Goal: Task Accomplishment & Management: Use online tool/utility

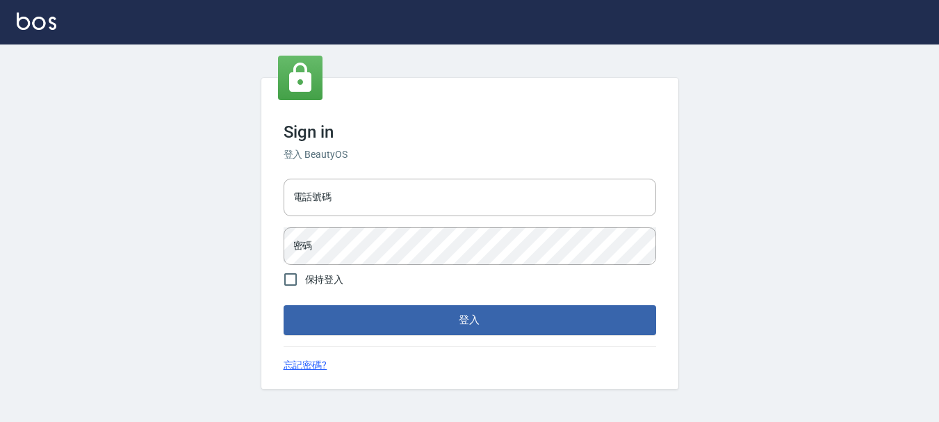
click at [0, 113] on div "Sign in 登入 BeautyOS 電話號碼 電話號碼 密碼 密碼 保持登入 登入 忘記密碼?" at bounding box center [469, 233] width 939 height 378
click at [443, 195] on input "電話號碼" at bounding box center [469, 198] width 372 height 38
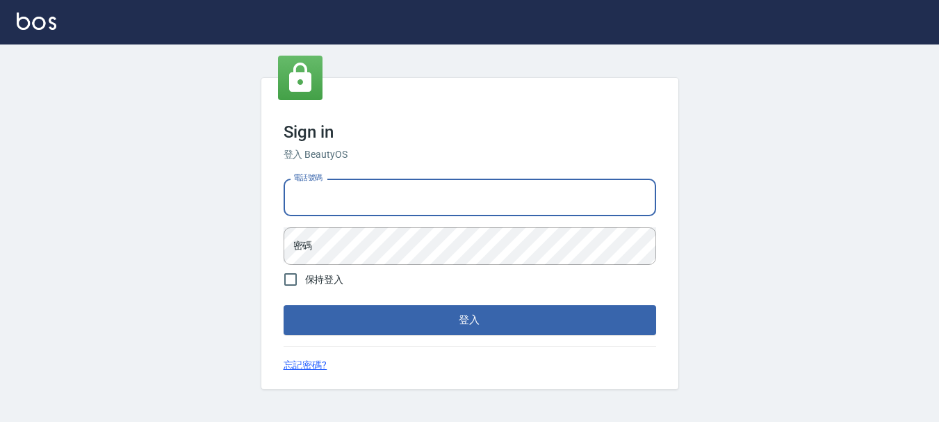
type input "0989239739"
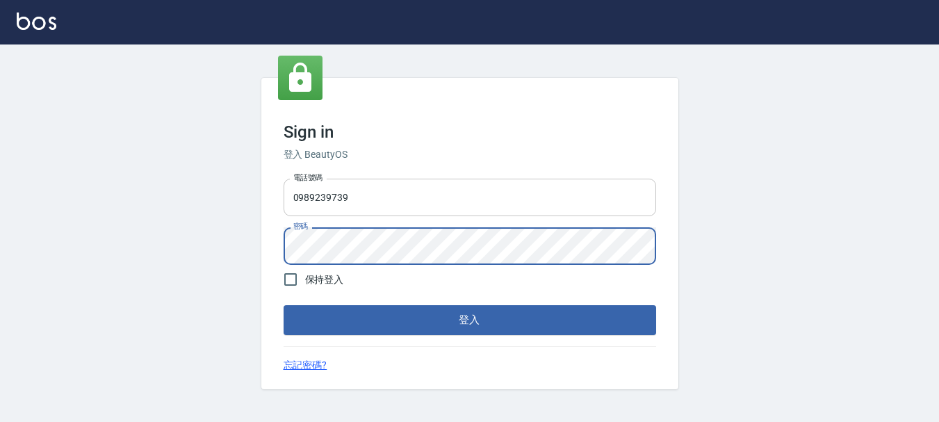
click at [283, 305] on button "登入" at bounding box center [469, 319] width 372 height 29
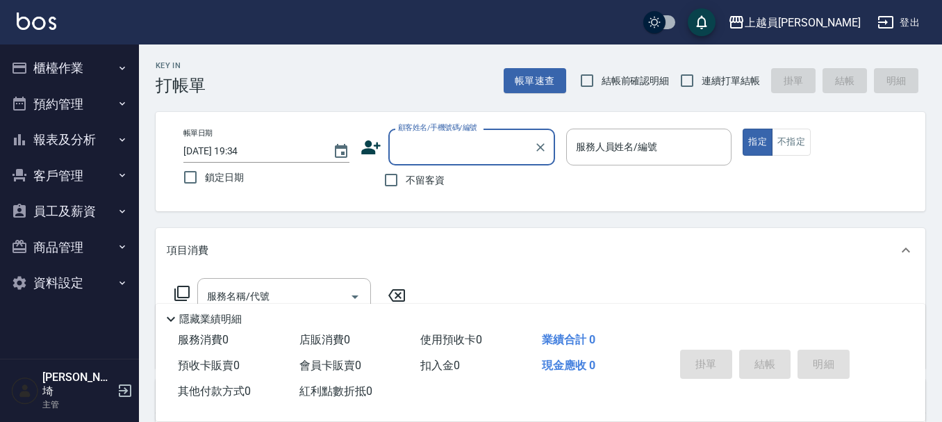
click at [120, 63] on icon "button" at bounding box center [122, 68] width 11 height 11
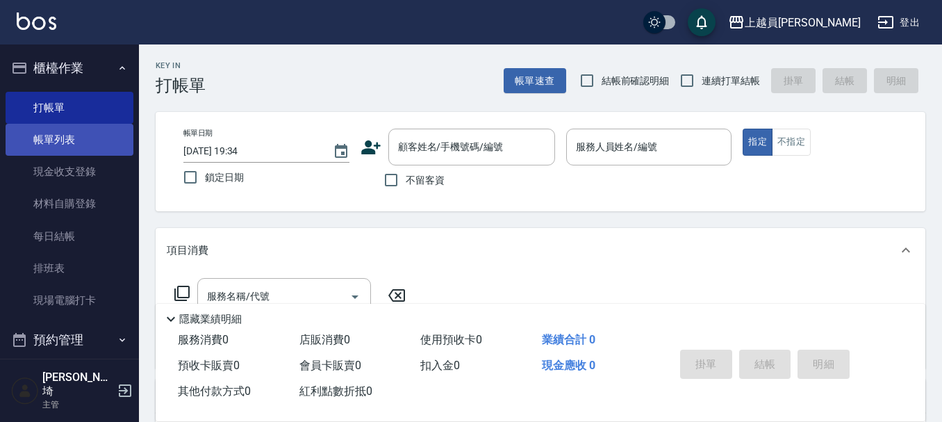
click at [93, 145] on link "帳單列表" at bounding box center [70, 140] width 128 height 32
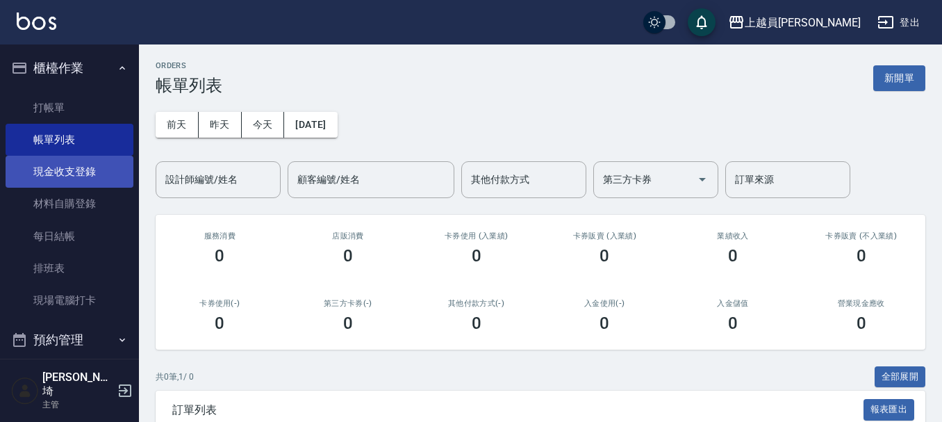
click at [84, 175] on link "現金收支登錄" at bounding box center [70, 172] width 128 height 32
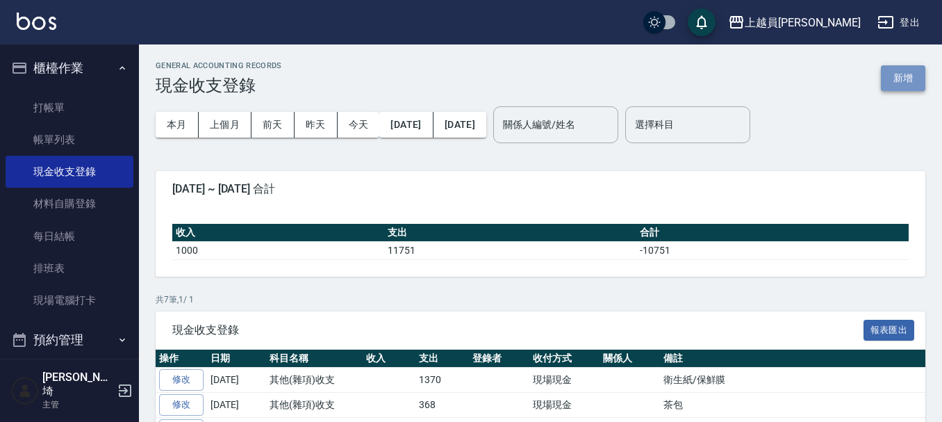
click at [900, 74] on button "新增" at bounding box center [903, 78] width 44 height 26
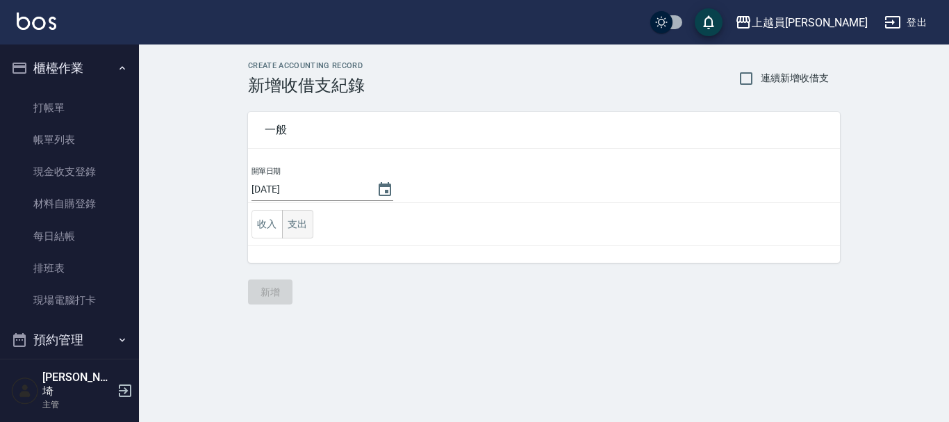
click at [307, 213] on button "支出" at bounding box center [297, 224] width 31 height 28
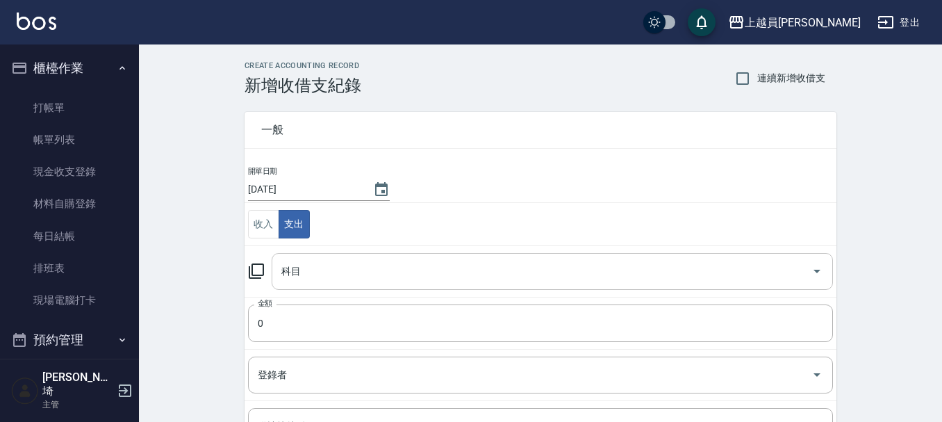
click at [363, 288] on div "科目" at bounding box center [552, 271] width 561 height 37
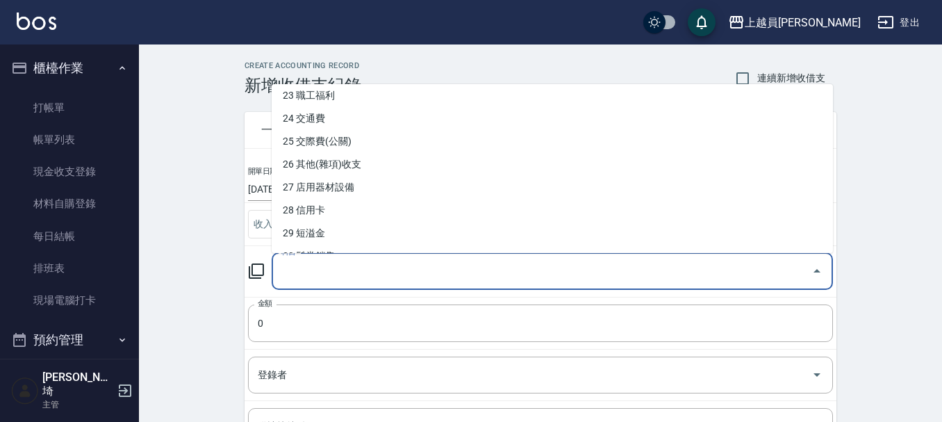
scroll to position [556, 0]
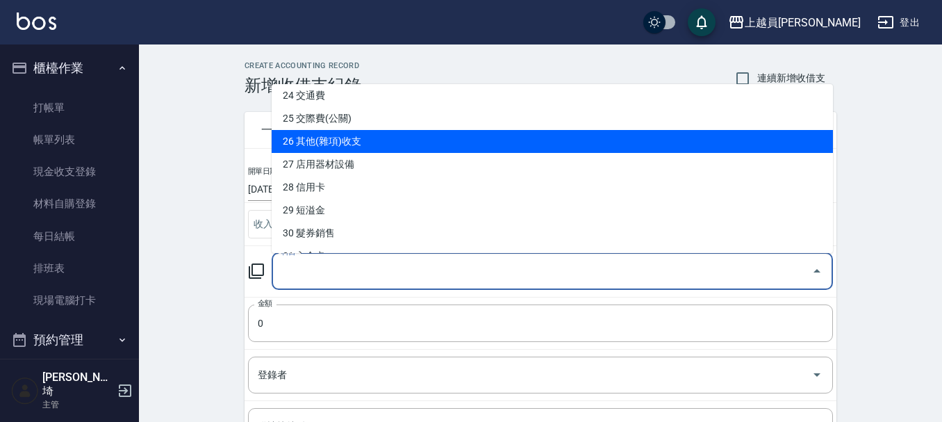
click at [327, 138] on li "26 其他(雜項)收支" at bounding box center [552, 141] width 561 height 23
type input "26 其他(雜項)收支"
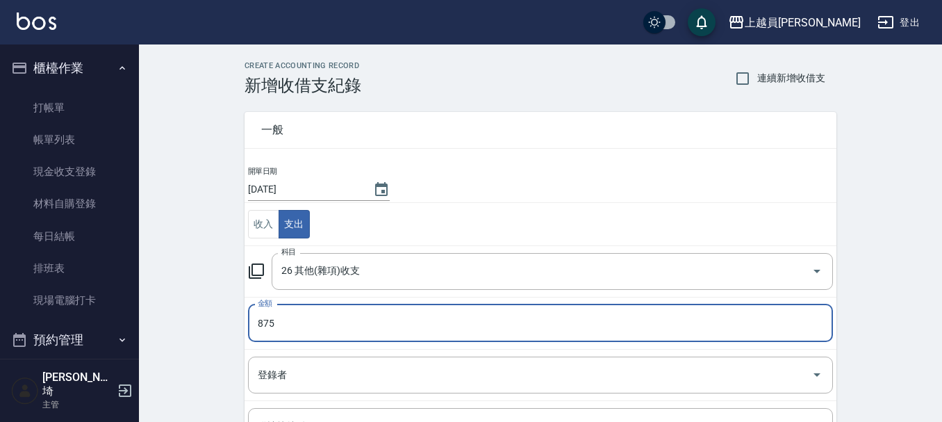
type input "875"
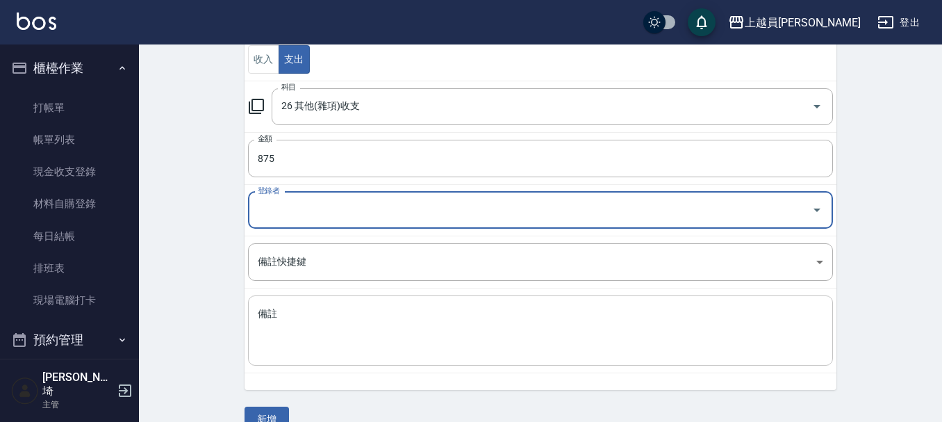
scroll to position [192, 0]
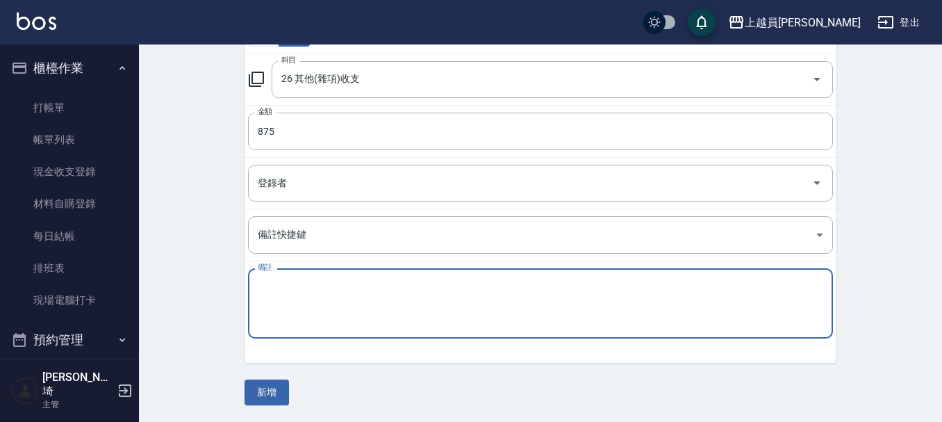
click at [364, 307] on textarea "備註" at bounding box center [541, 303] width 566 height 47
type textarea "j"
type textarea "衛生紙"
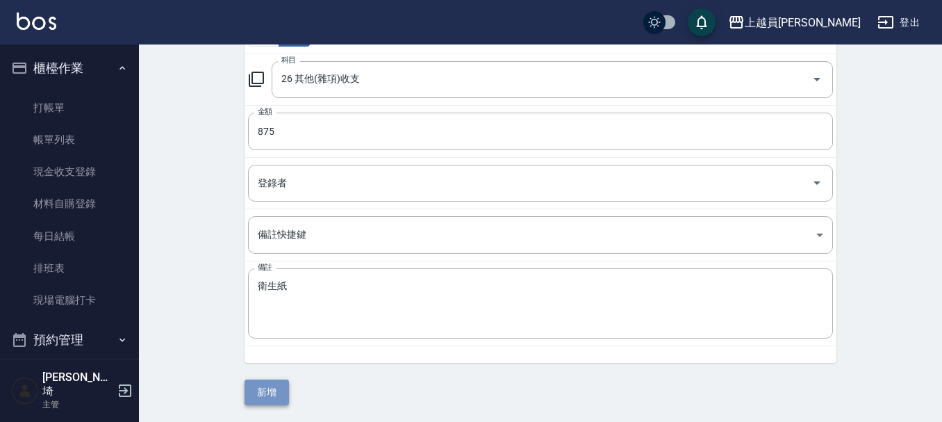
click at [258, 384] on button "新增" at bounding box center [267, 392] width 44 height 26
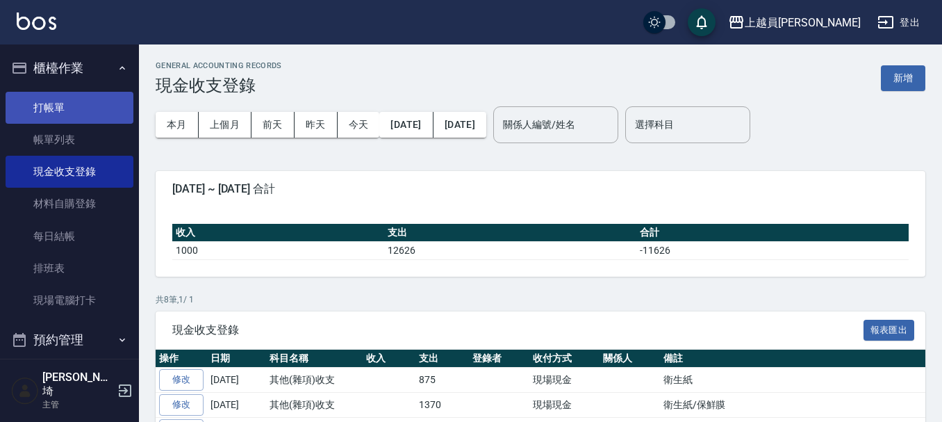
click at [68, 111] on link "打帳單" at bounding box center [70, 108] width 128 height 32
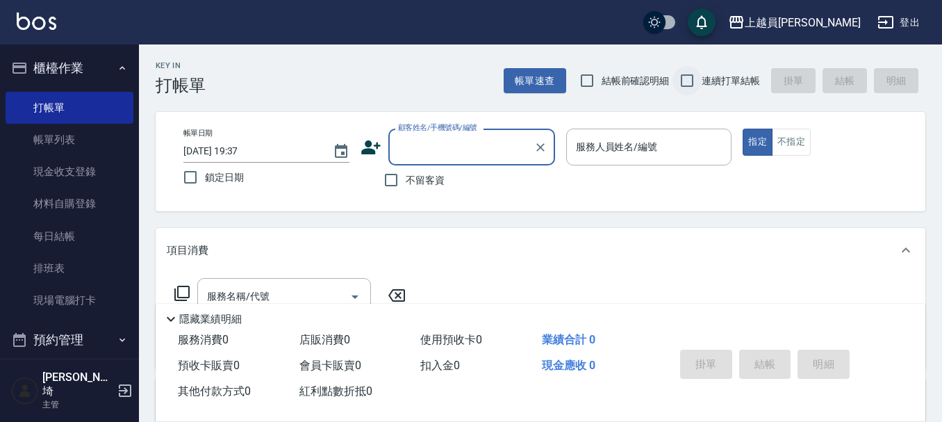
click at [687, 81] on input "連續打單結帳" at bounding box center [687, 80] width 29 height 29
checkbox input "true"
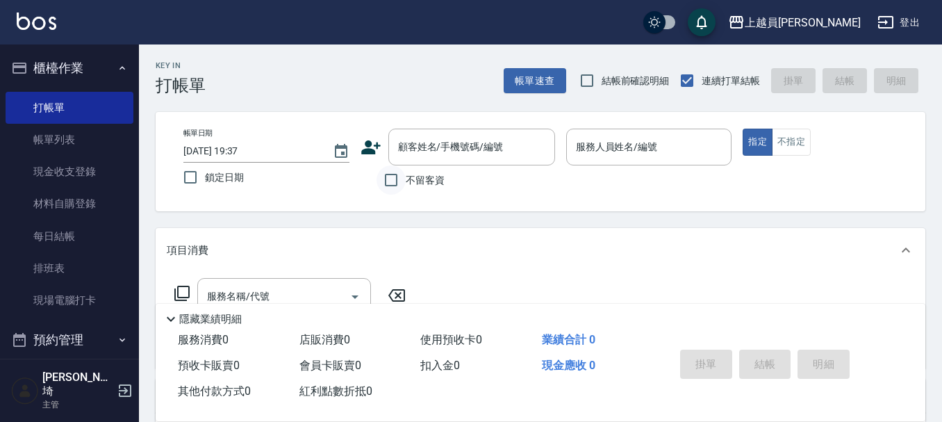
click at [394, 183] on input "不留客資" at bounding box center [391, 179] width 29 height 29
checkbox input "true"
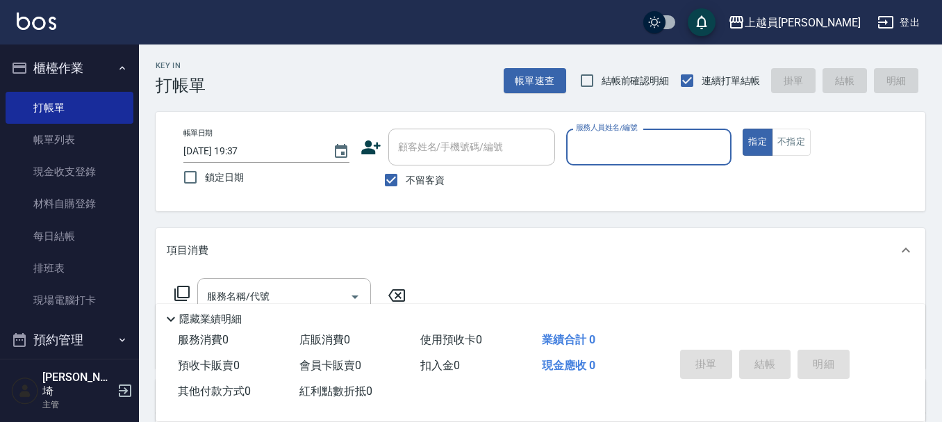
click at [680, 147] on input "服務人員姓名/編號" at bounding box center [650, 147] width 154 height 24
type input "ㄖ"
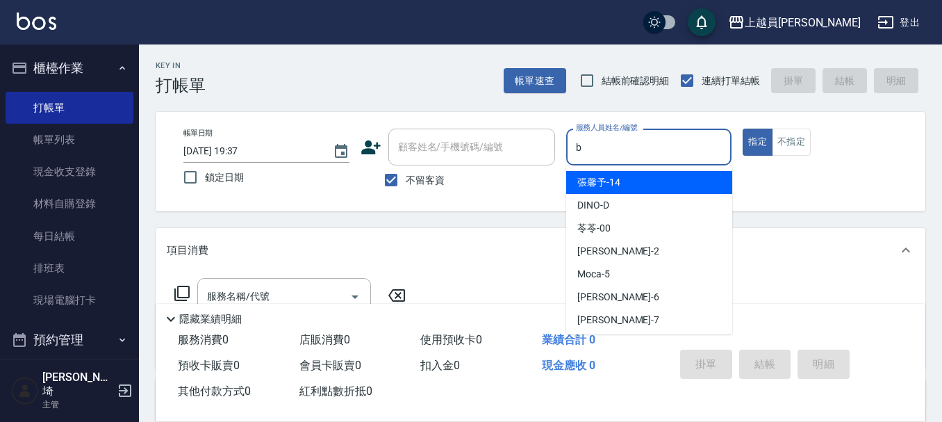
type input "Bonnie-B"
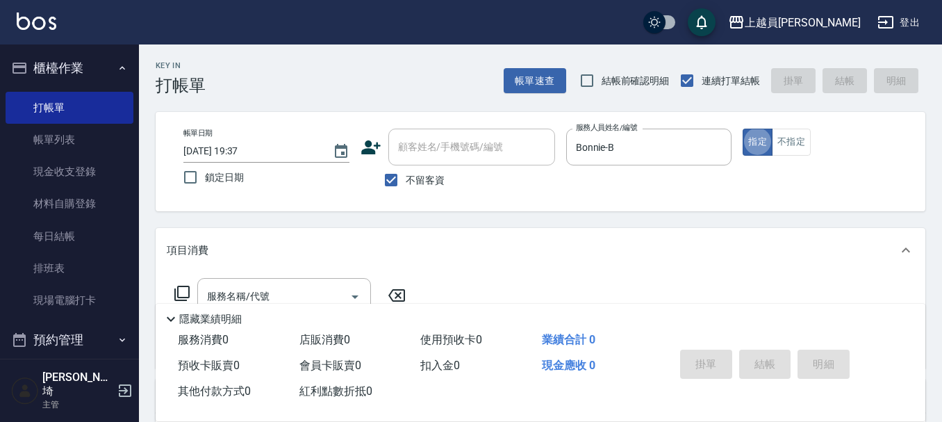
type button "true"
click at [789, 137] on button "不指定" at bounding box center [791, 142] width 39 height 27
click at [297, 279] on div "服務名稱/代號" at bounding box center [284, 296] width 174 height 37
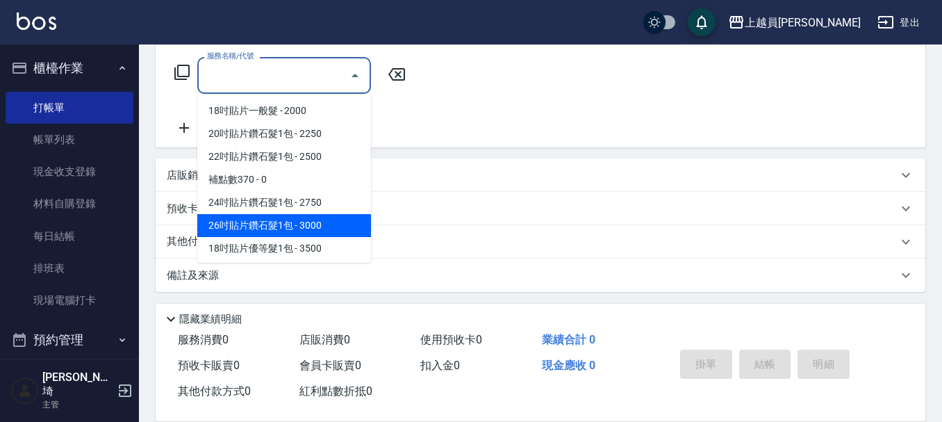
scroll to position [224, 0]
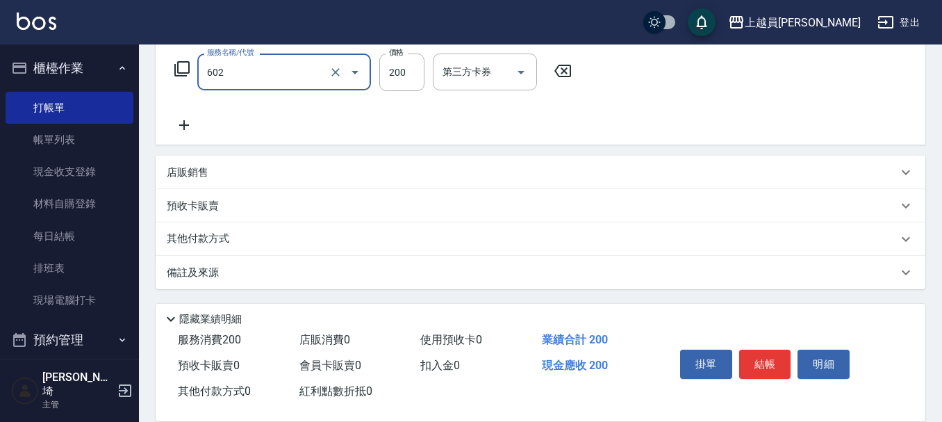
type input "一般洗髮(602)"
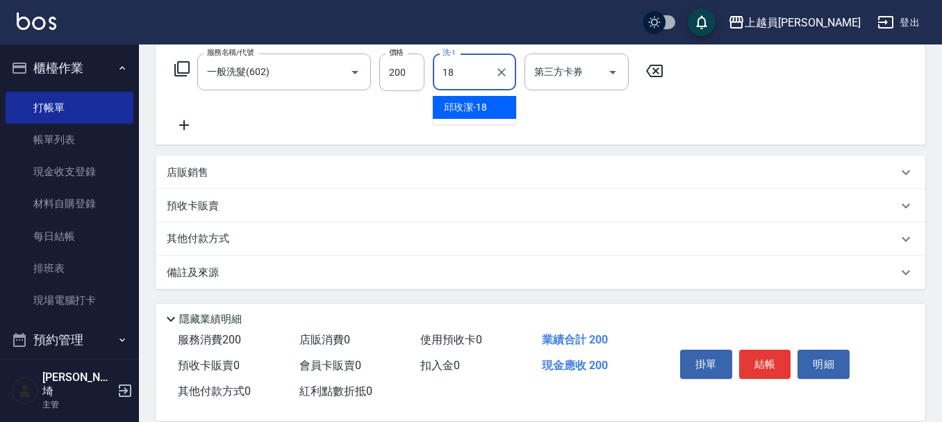
type input "[PERSON_NAME]-18"
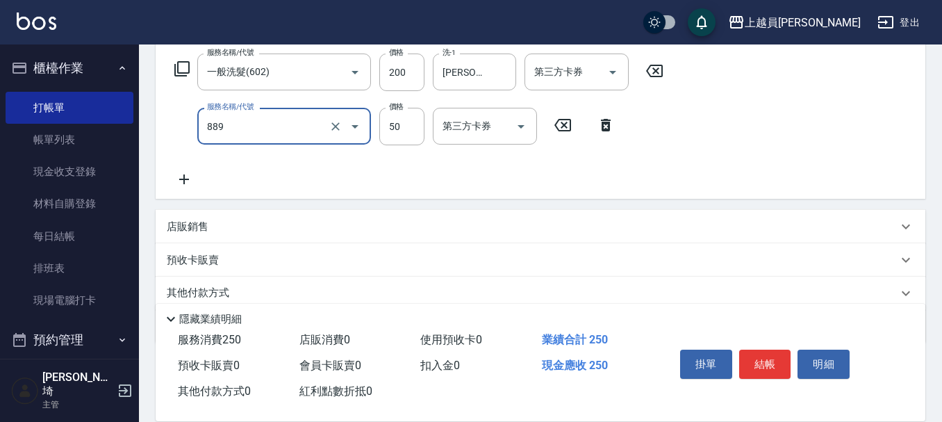
type input "精油(889)"
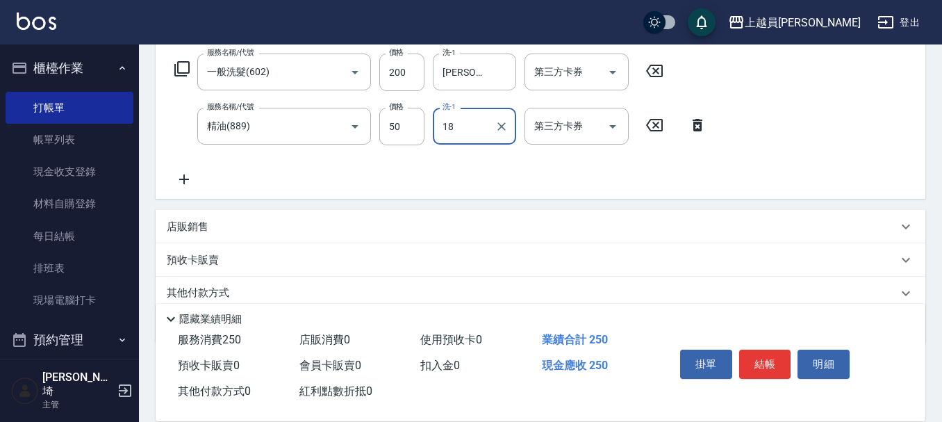
type input "[PERSON_NAME]-18"
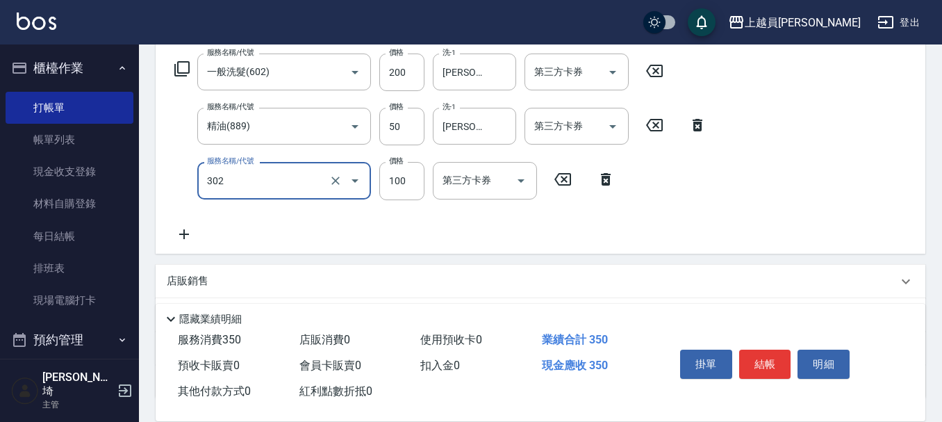
type input "剪髮(302)"
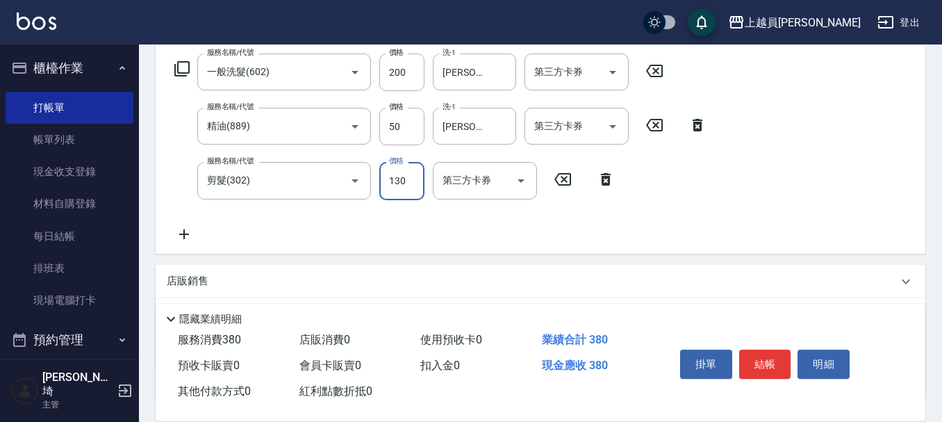
type input "130"
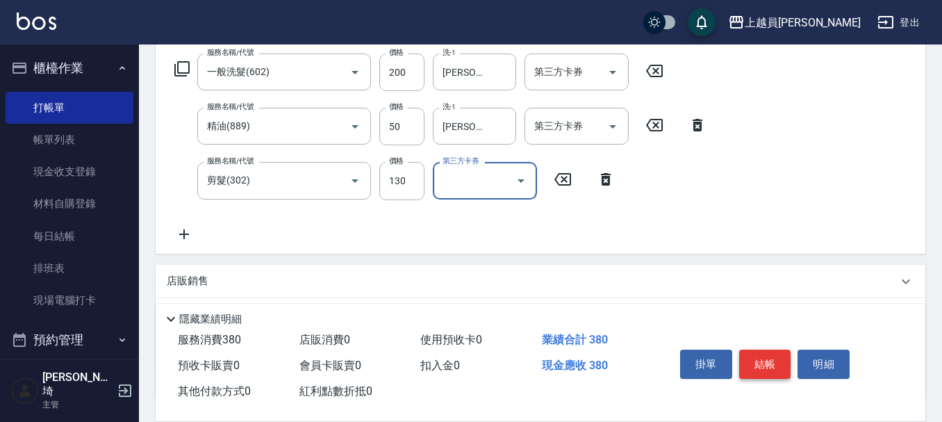
click at [759, 350] on button "結帳" at bounding box center [765, 364] width 52 height 29
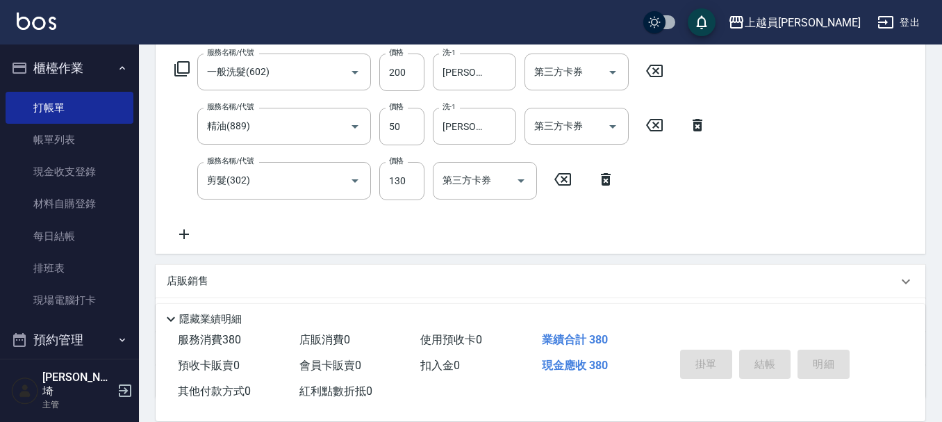
type input "[DATE] 19:38"
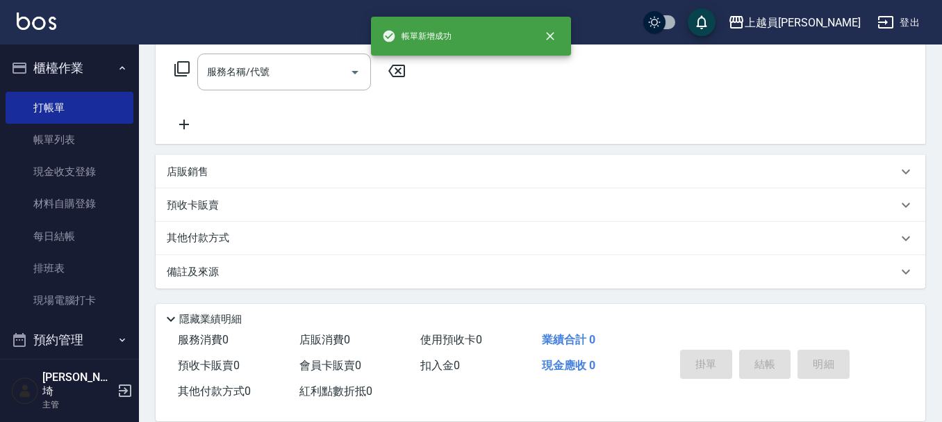
scroll to position [0, 0]
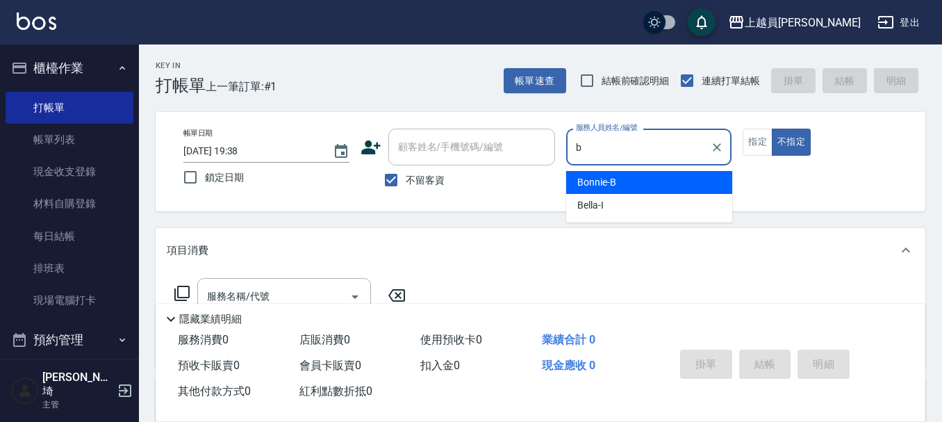
type input "Bonnie-B"
type button "false"
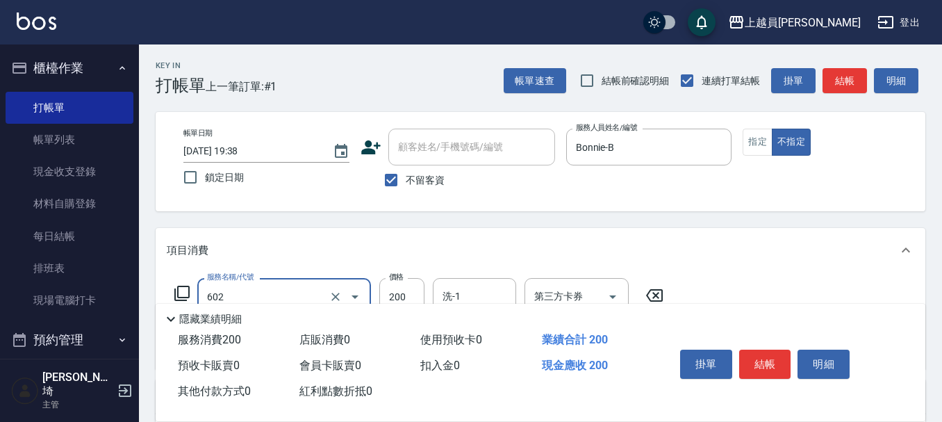
type input "一般洗髮(602)"
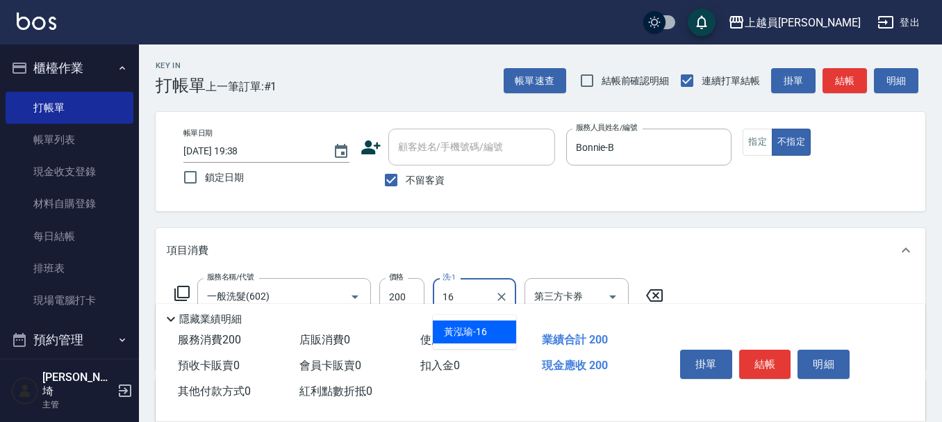
type input "[PERSON_NAME]-16"
type input "精油(889)"
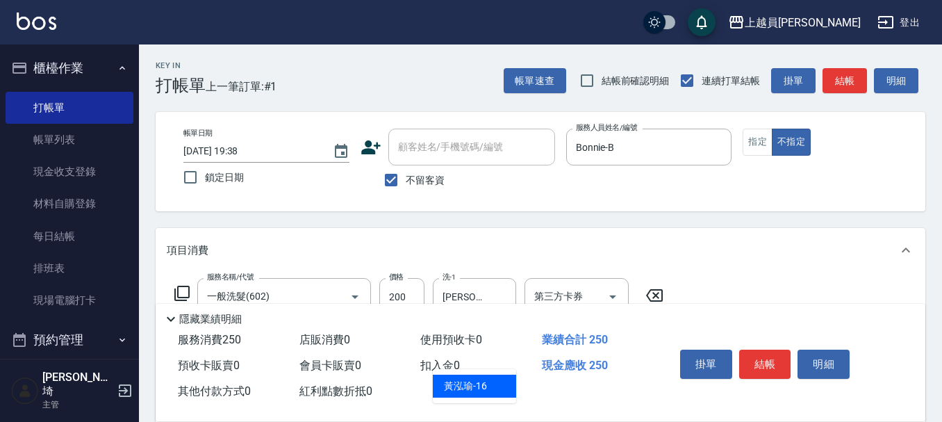
type input "[PERSON_NAME]-16"
type input "瞬間保養(415)"
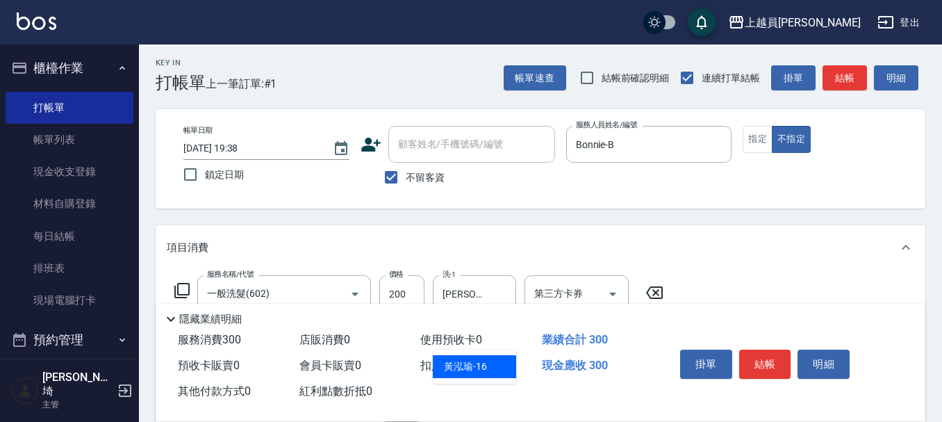
type input "[PERSON_NAME]-16"
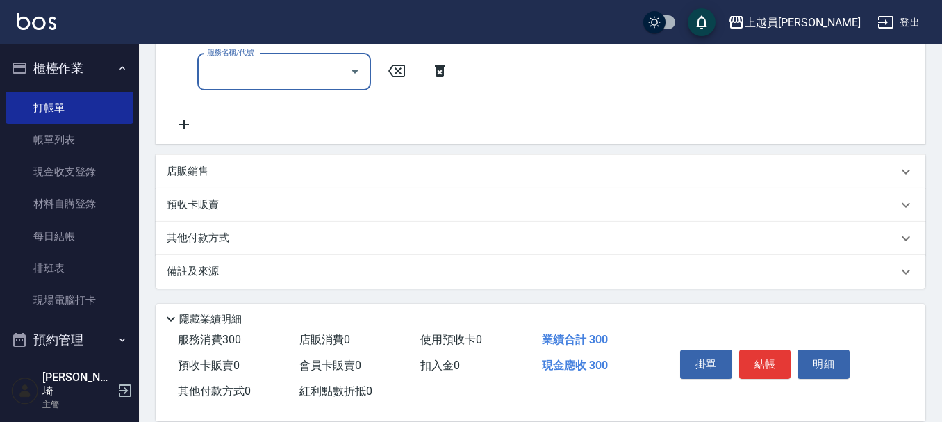
scroll to position [318, 0]
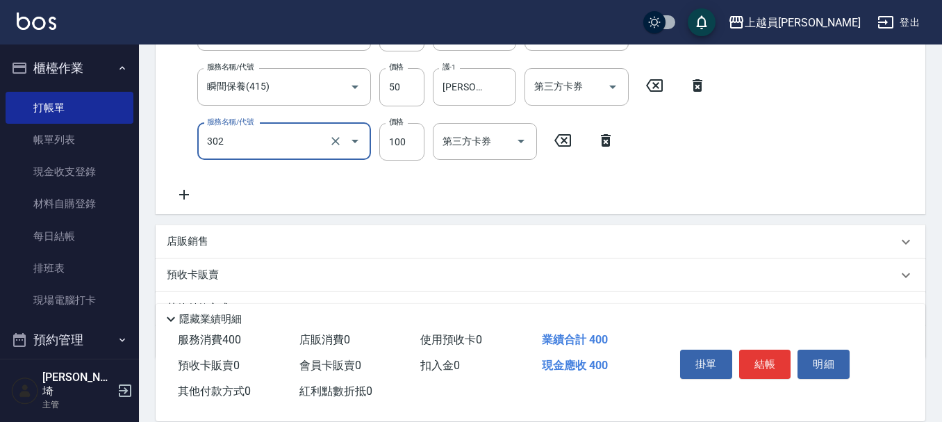
type input "剪髮(302)"
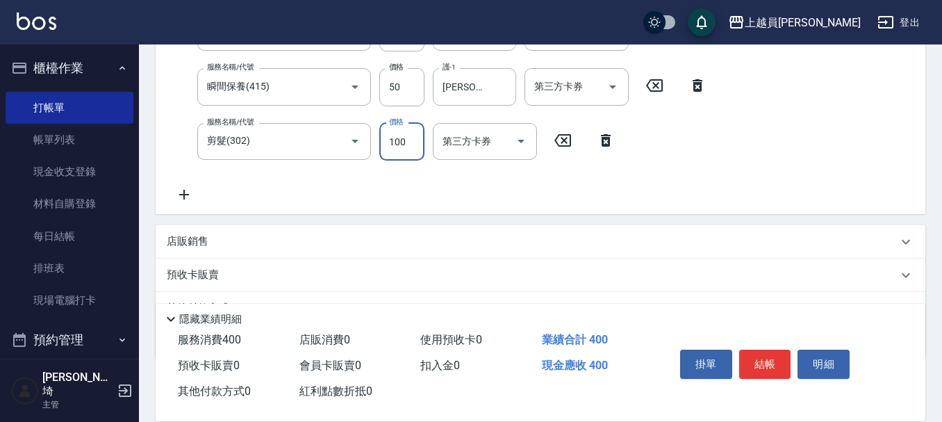
scroll to position [86, 0]
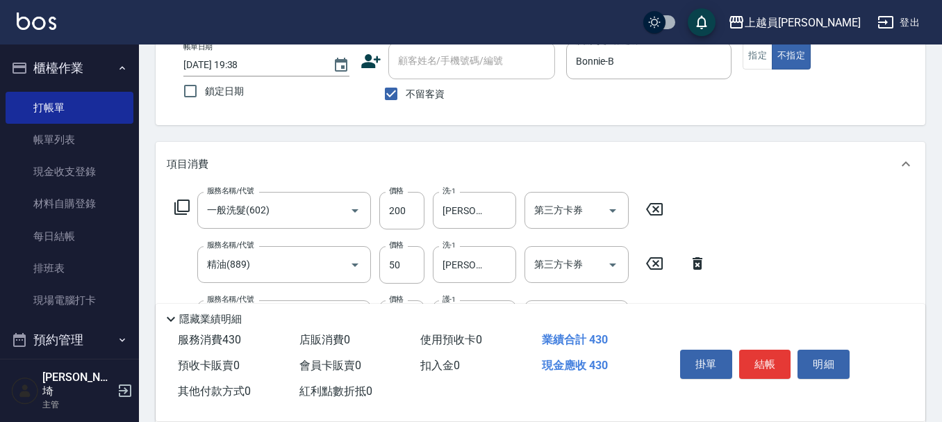
type input "130"
click at [753, 354] on button "結帳" at bounding box center [765, 364] width 52 height 29
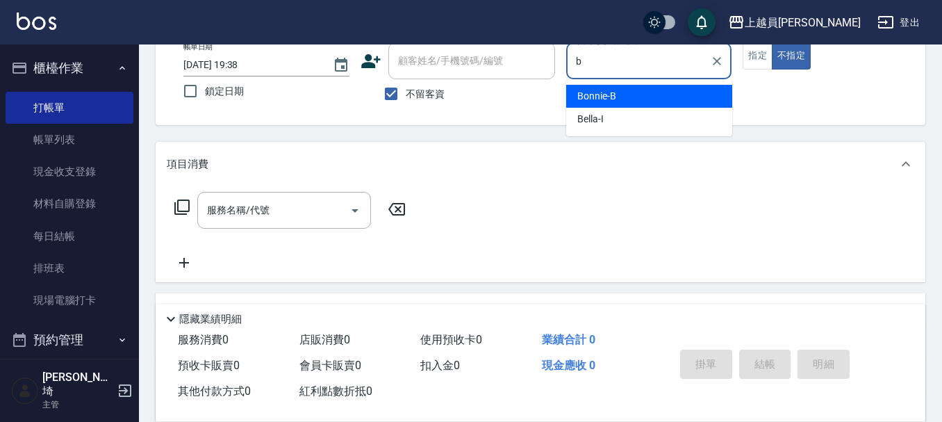
type input "Bonnie-B"
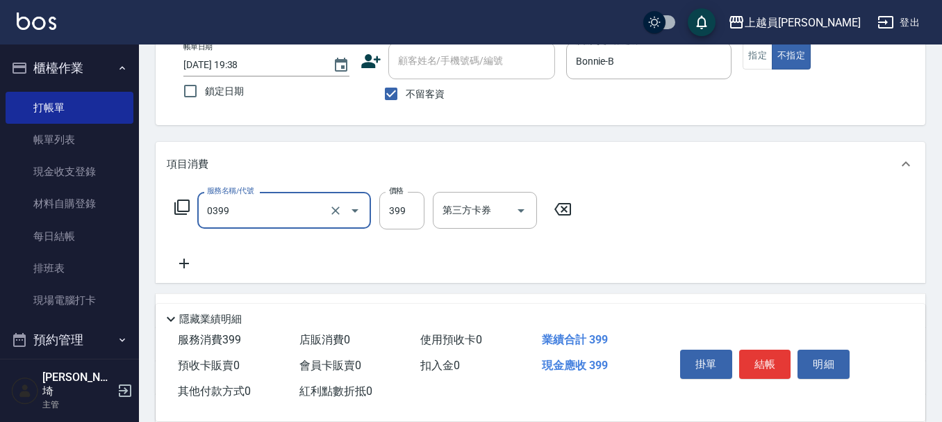
type input "海鹽SPA(0399)"
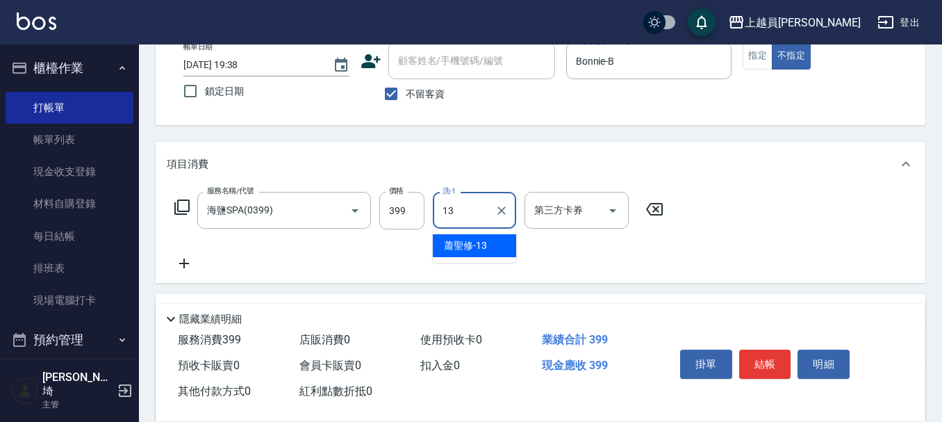
type input "[PERSON_NAME]-13"
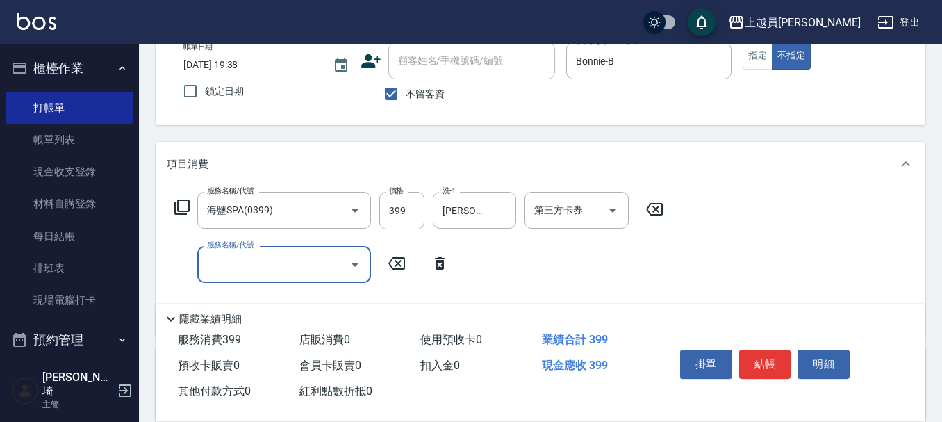
type input "0"
type input "剪髮(302)"
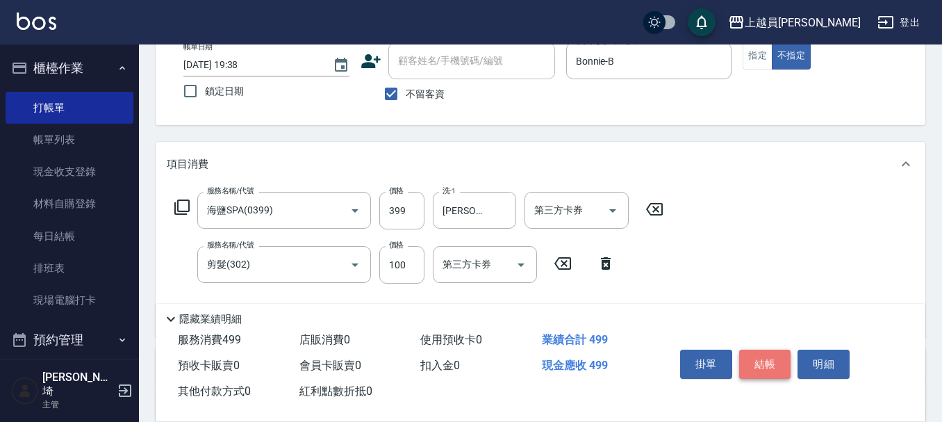
click at [764, 350] on button "結帳" at bounding box center [765, 364] width 52 height 29
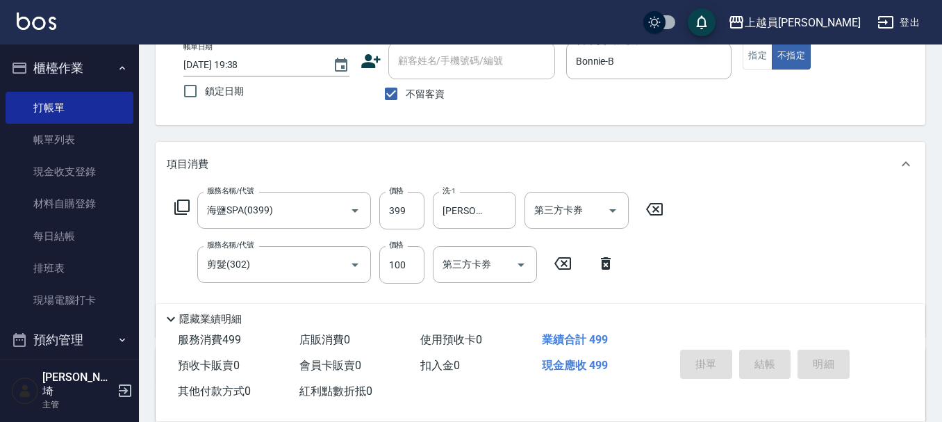
type input "[DATE] 19:40"
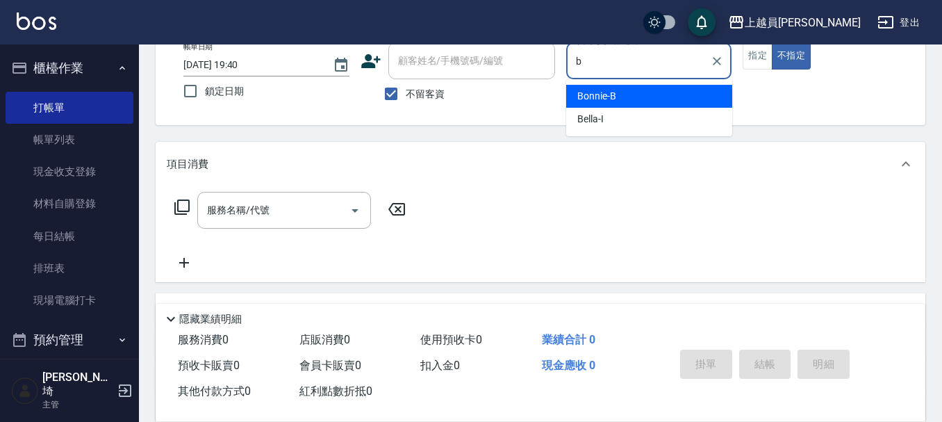
type input "Bonnie-B"
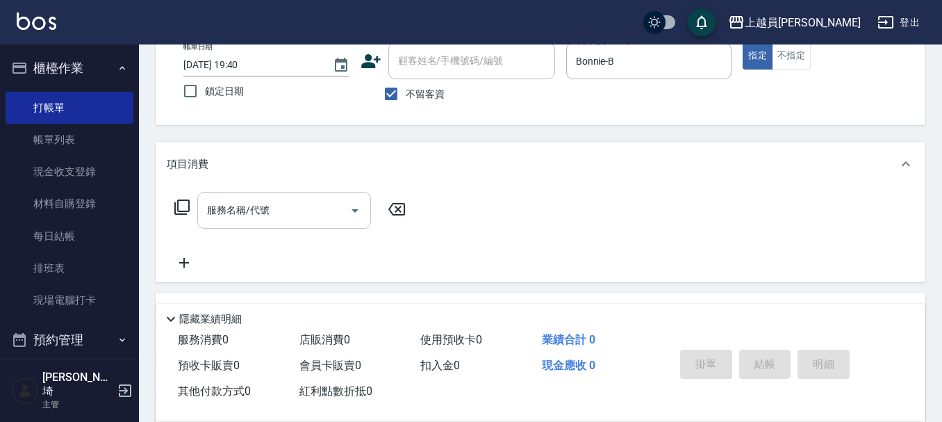
click at [286, 206] on input "服務名稱/代號" at bounding box center [274, 210] width 140 height 24
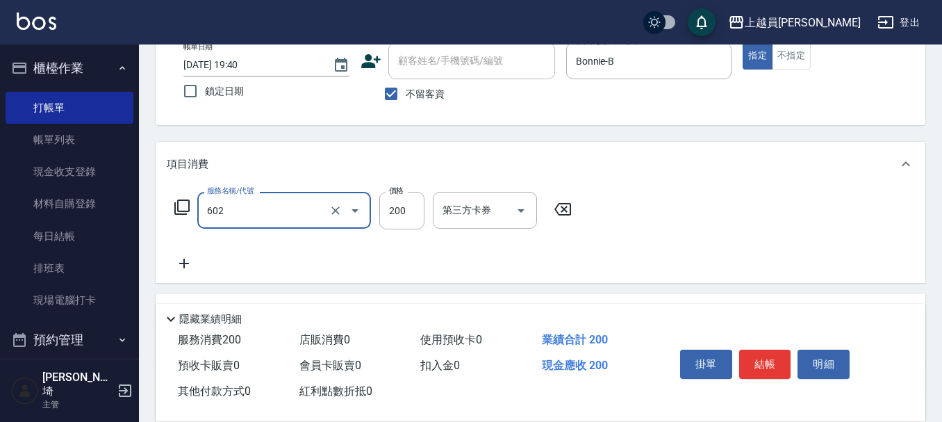
type input "一般洗髮(602)"
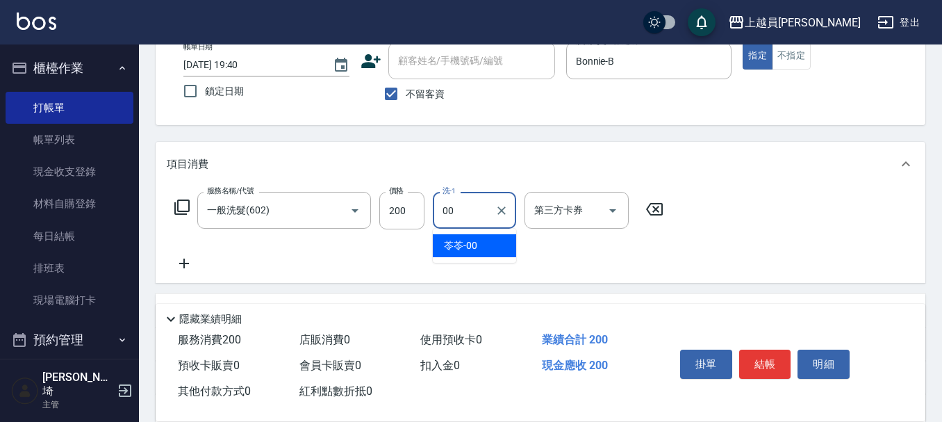
type input "苓苓-00"
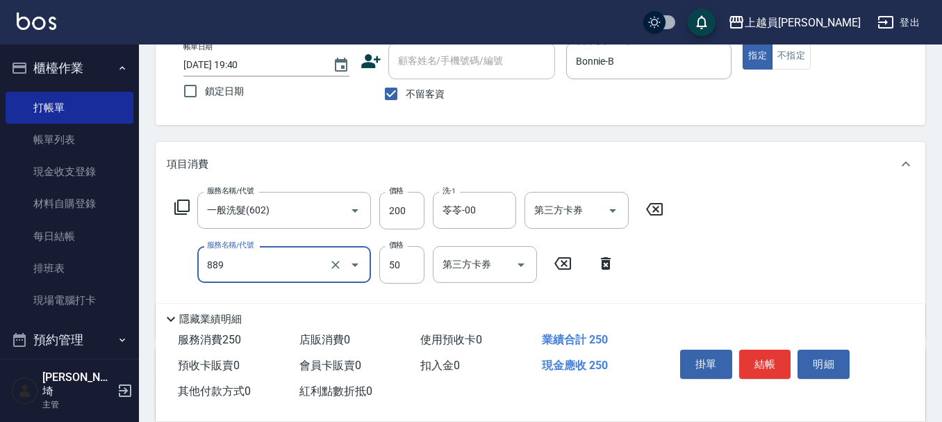
type input "精油(889)"
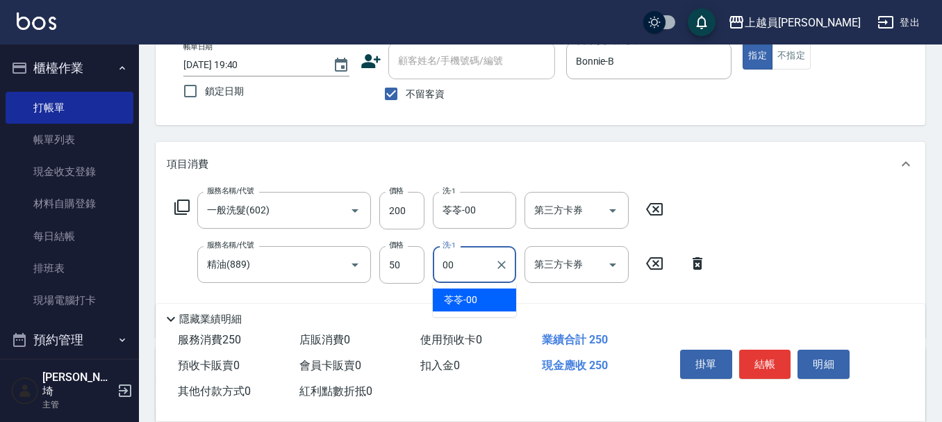
type input "苓苓-00"
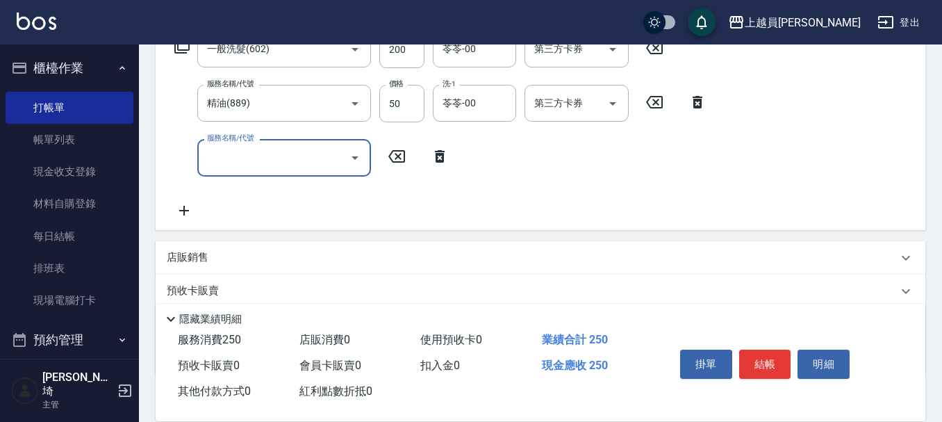
scroll to position [225, 0]
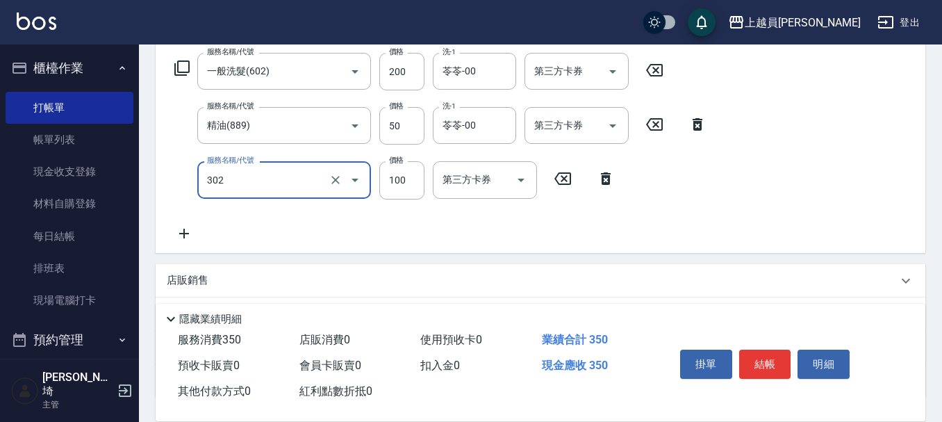
type input "剪髮(302)"
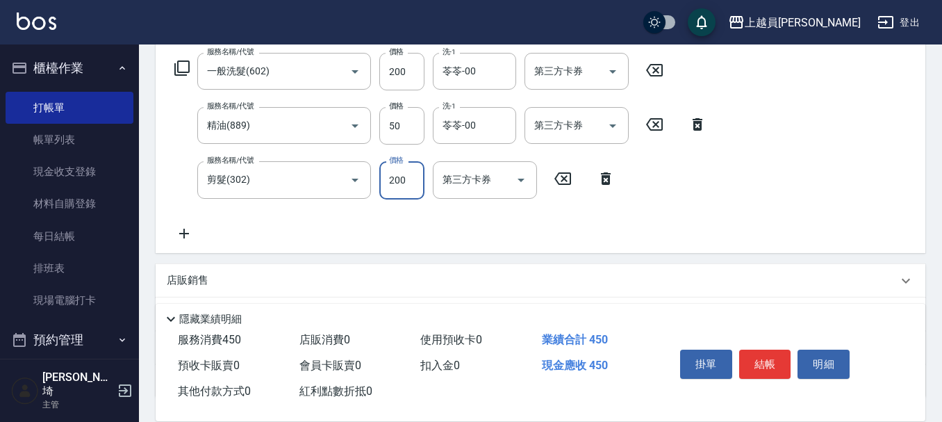
type input "200"
click at [763, 354] on button "結帳" at bounding box center [765, 364] width 52 height 29
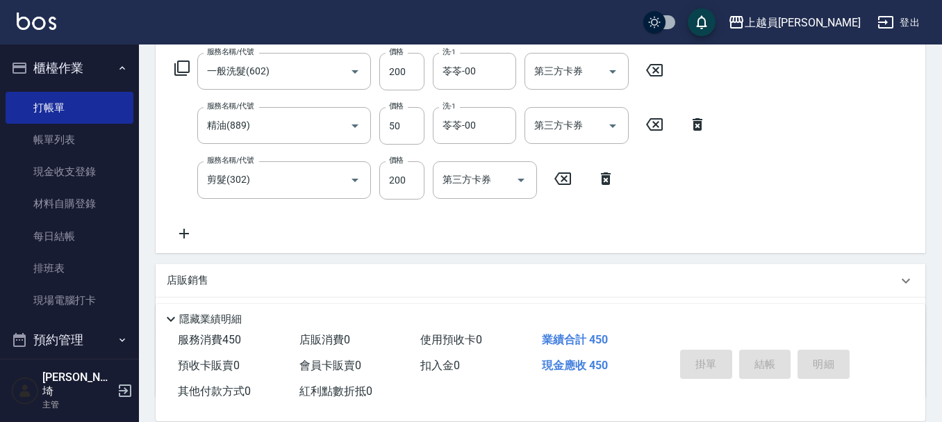
scroll to position [0, 0]
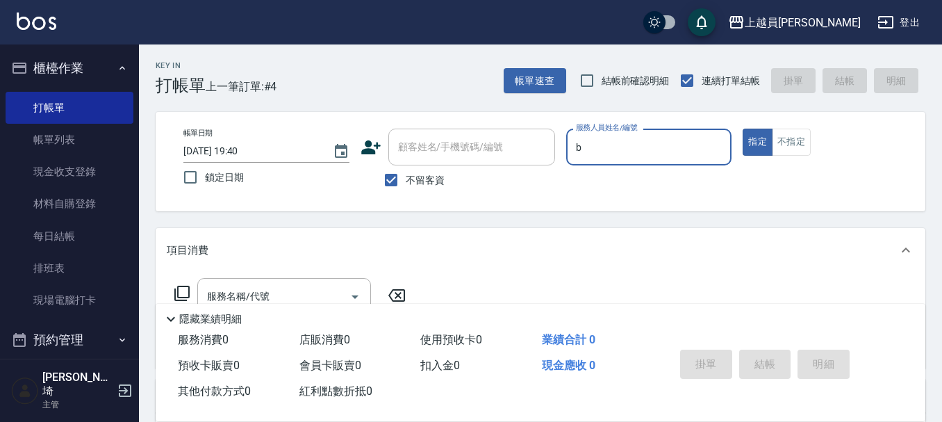
type input "Bonnie-B"
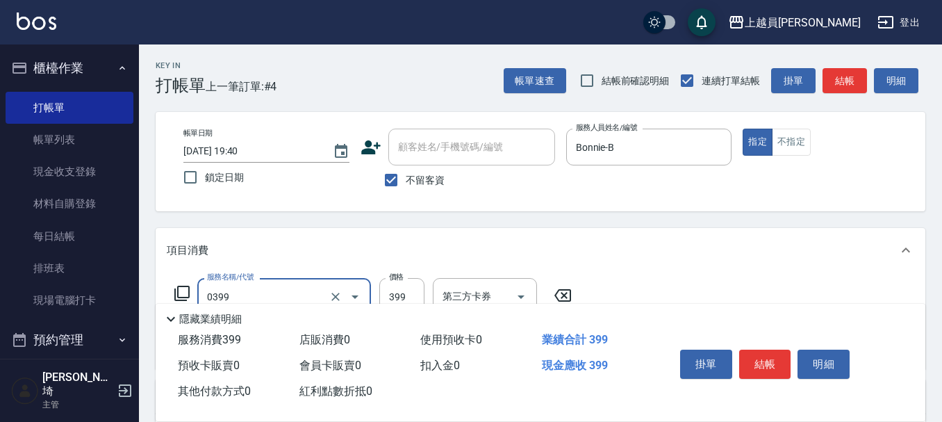
type input "海鹽SPA(0399)"
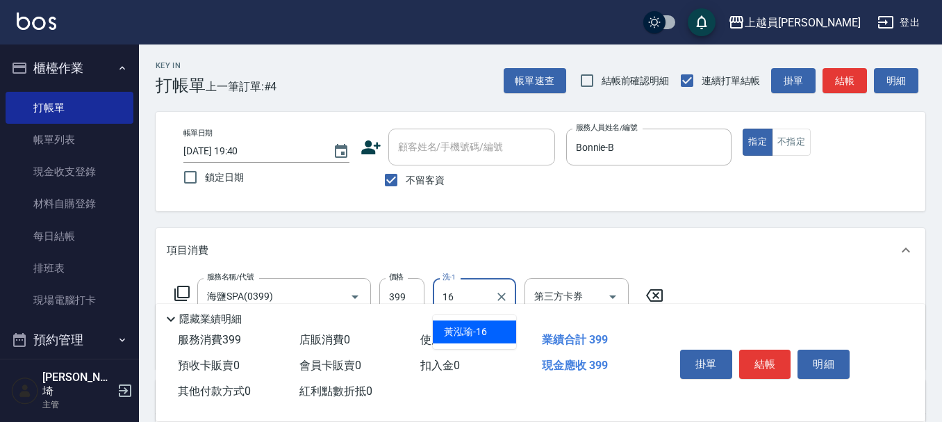
type input "[PERSON_NAME]-16"
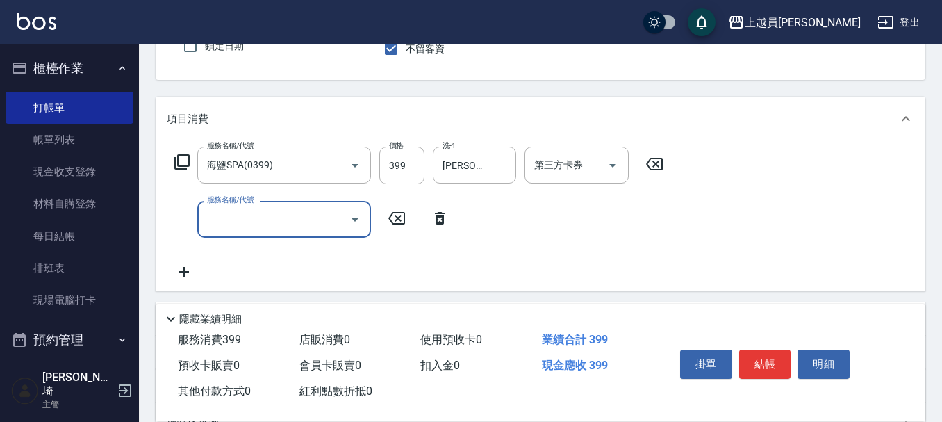
scroll to position [139, 0]
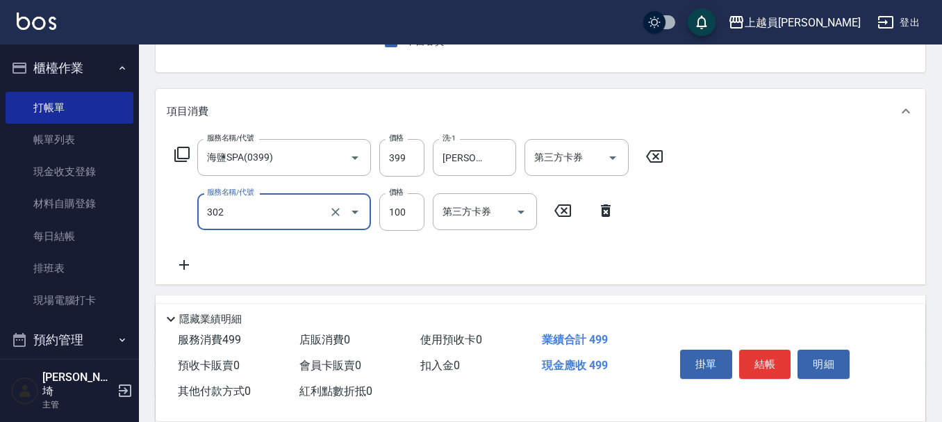
type input "剪髮(302)"
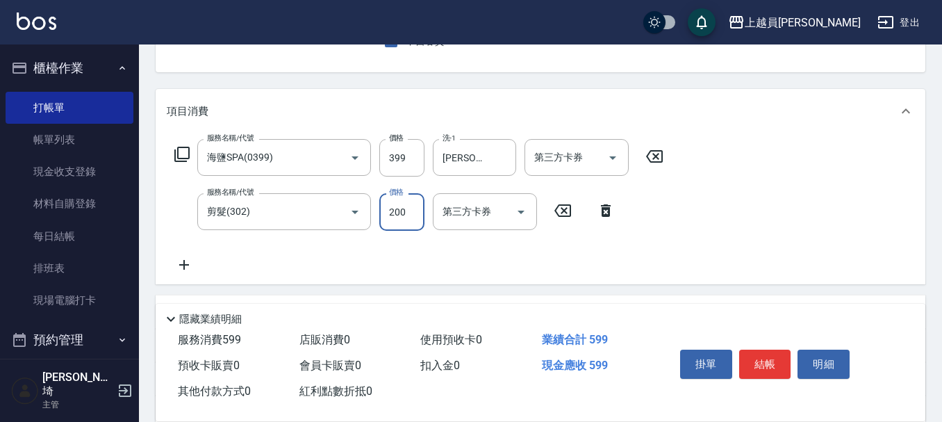
type input "200"
drag, startPoint x: 299, startPoint y: 363, endPoint x: 775, endPoint y: 359, distance: 475.3
click at [775, 359] on button "結帳" at bounding box center [765, 364] width 52 height 29
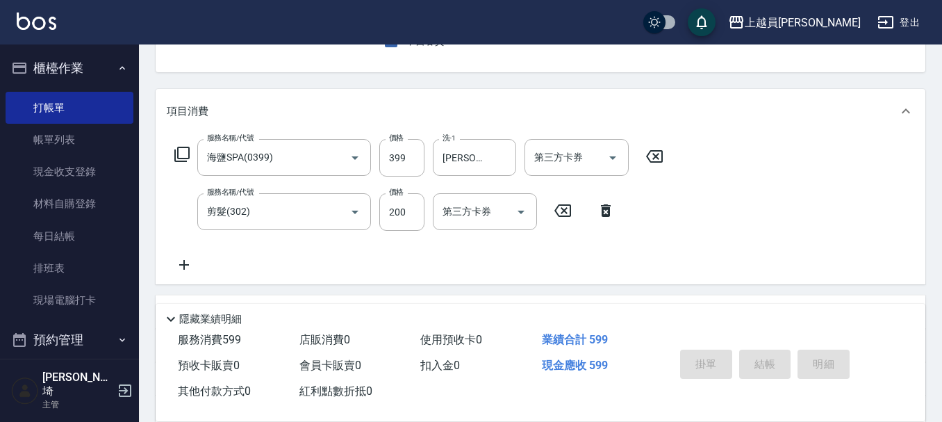
type input "[DATE] 19:41"
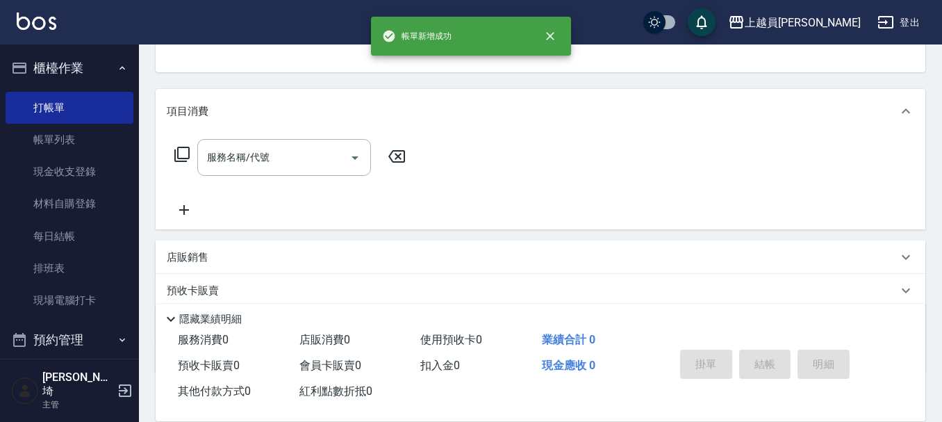
scroll to position [135, 0]
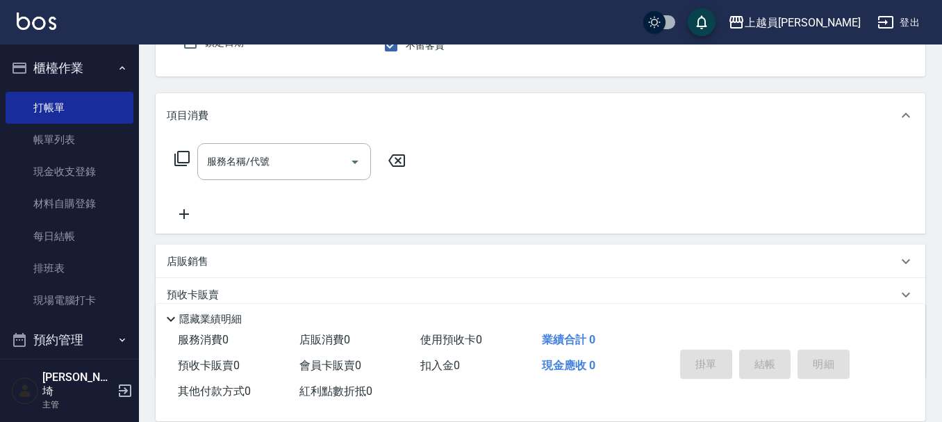
type input "Bonnie-B"
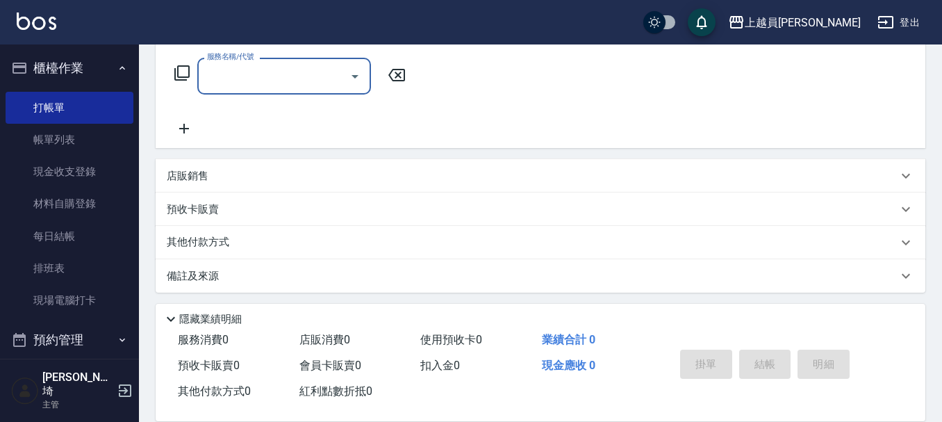
scroll to position [224, 0]
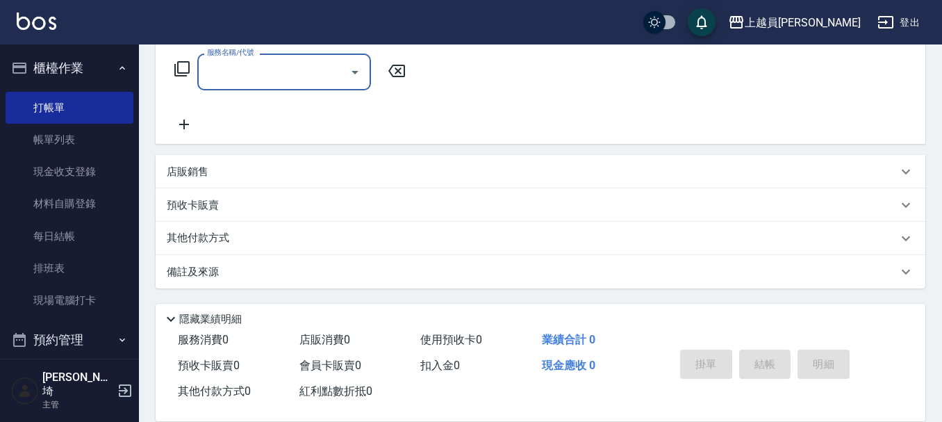
click at [234, 173] on div "店販銷售" at bounding box center [532, 172] width 731 height 15
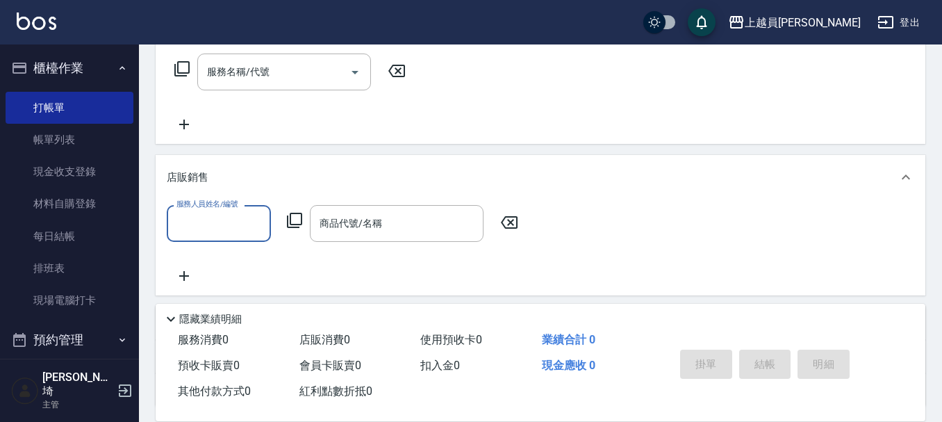
scroll to position [0, 0]
type input "Bonnie-B"
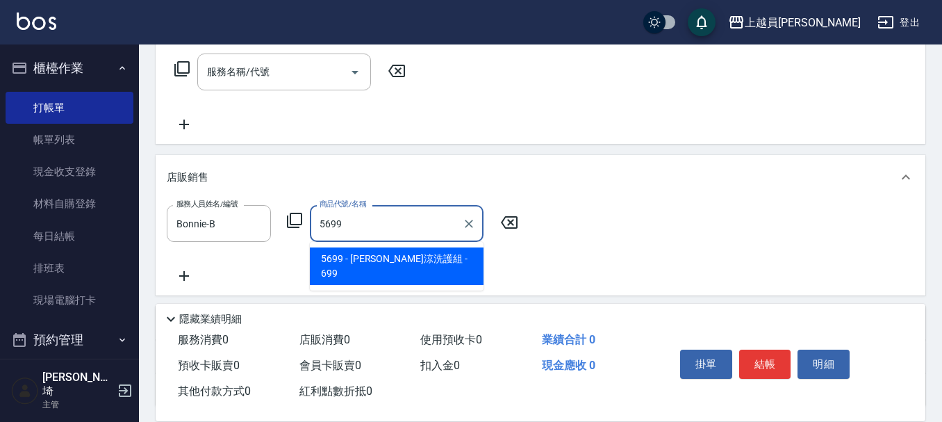
type input "[PERSON_NAME]涼洗護組"
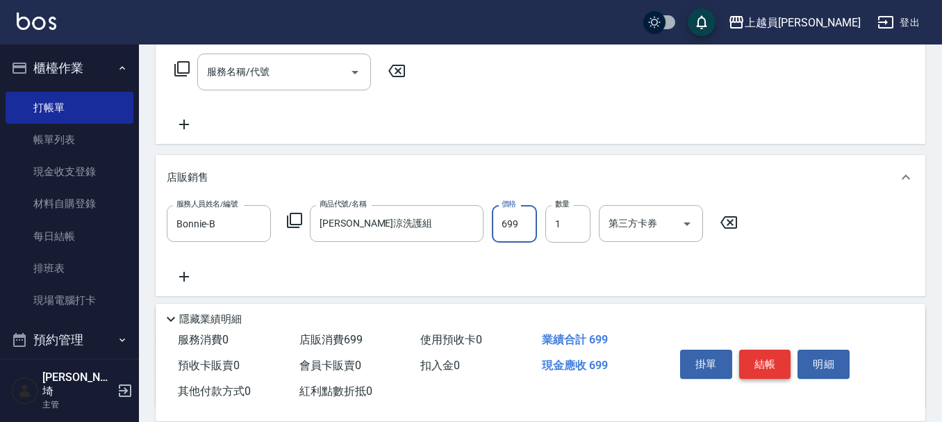
click at [778, 352] on button "結帳" at bounding box center [765, 364] width 52 height 29
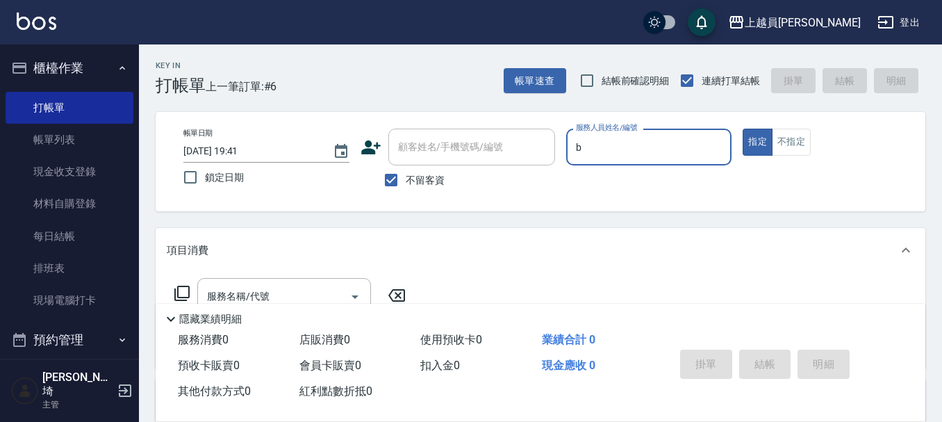
type input "Bonnie-B"
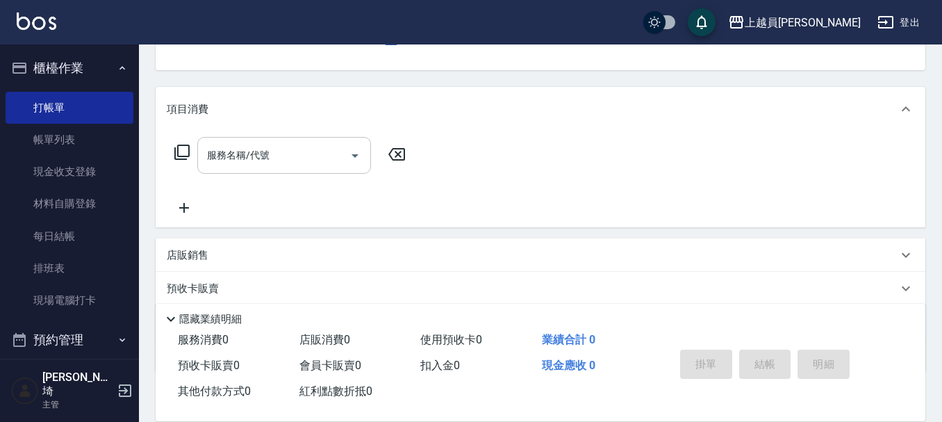
scroll to position [208, 0]
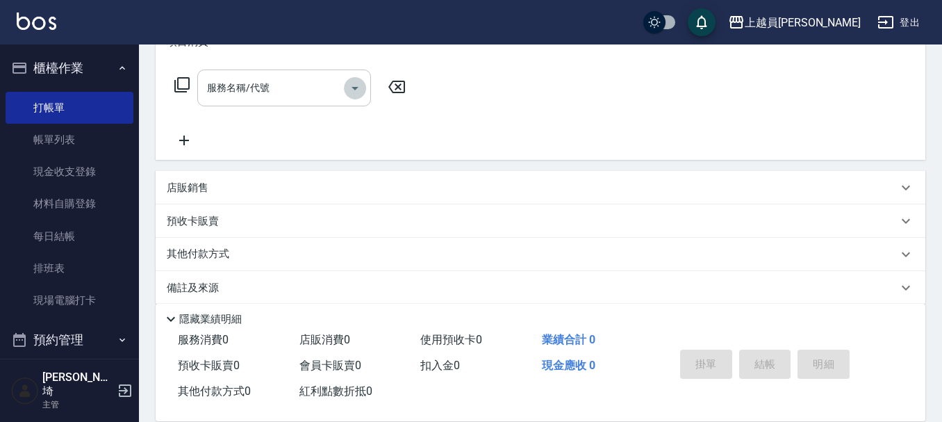
click at [344, 88] on button "Open" at bounding box center [355, 88] width 22 height 22
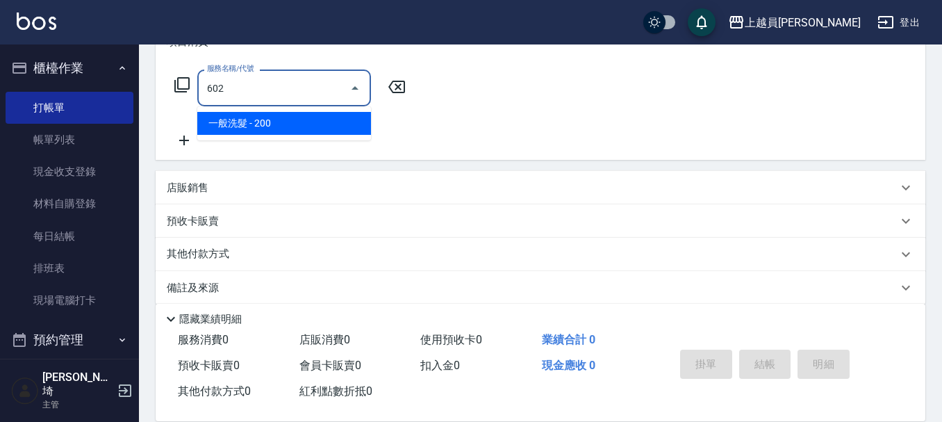
type input "一般洗髮(602)"
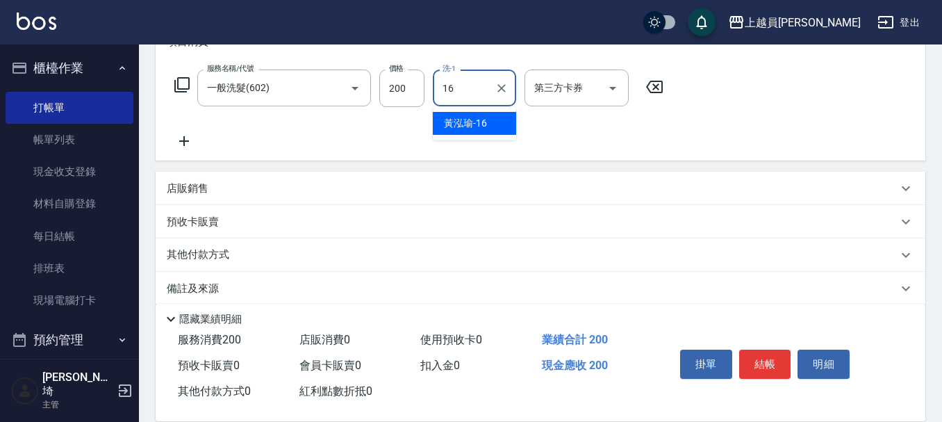
type input "[PERSON_NAME]-16"
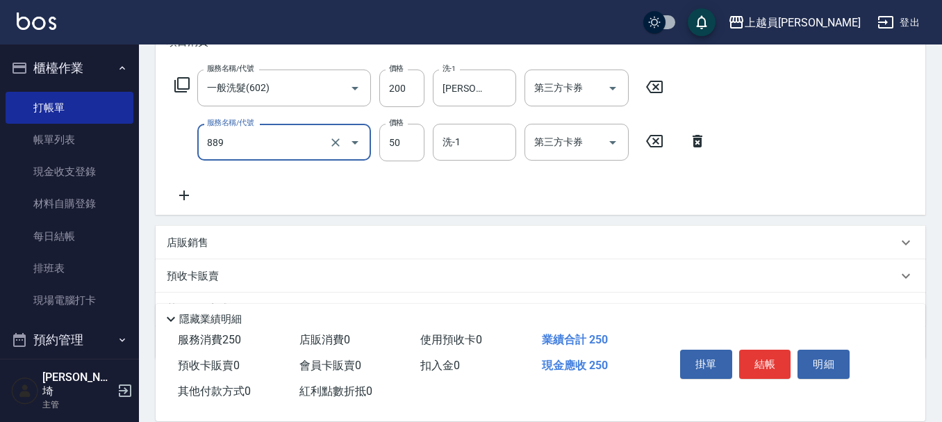
type input "精油(889)"
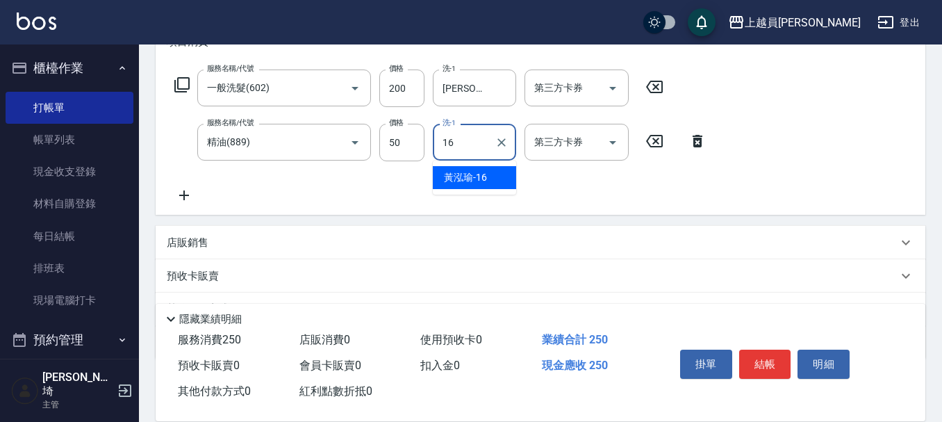
type input "[PERSON_NAME]-16"
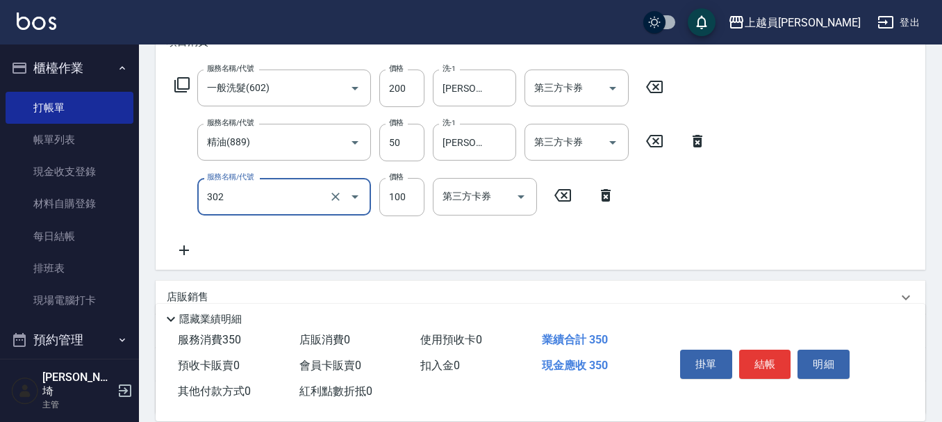
type input "剪髮(302)"
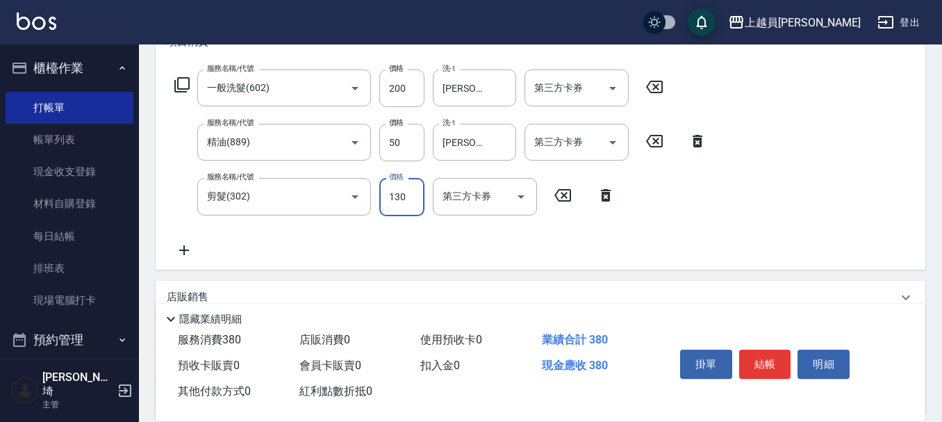
type input "130"
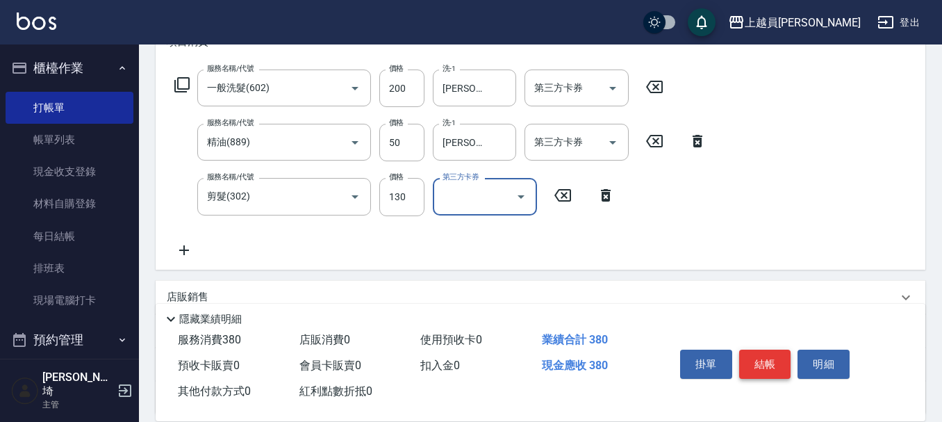
click at [768, 350] on button "結帳" at bounding box center [765, 364] width 52 height 29
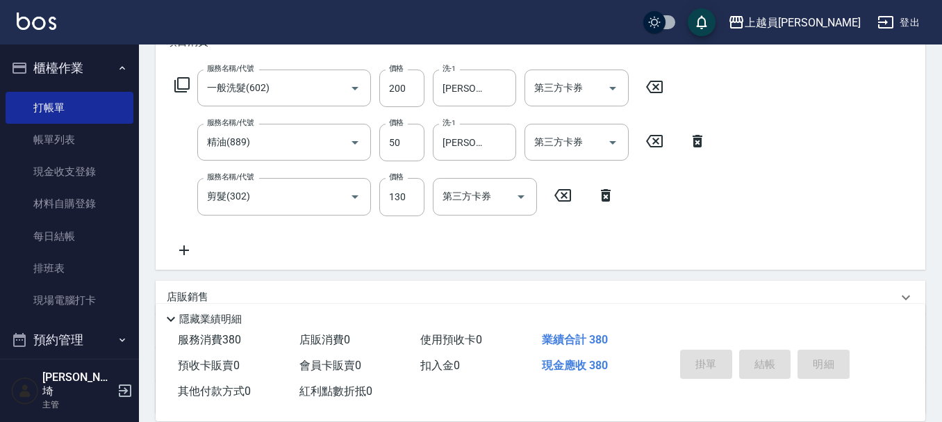
type input "[DATE] 19:42"
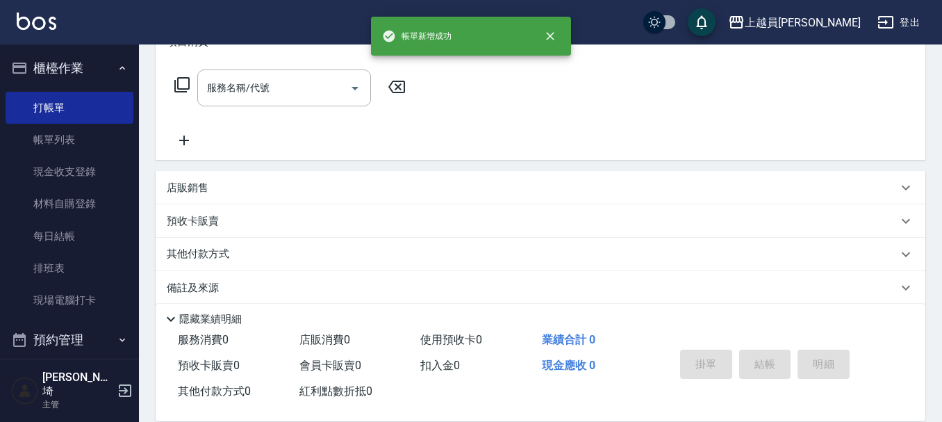
scroll to position [0, 0]
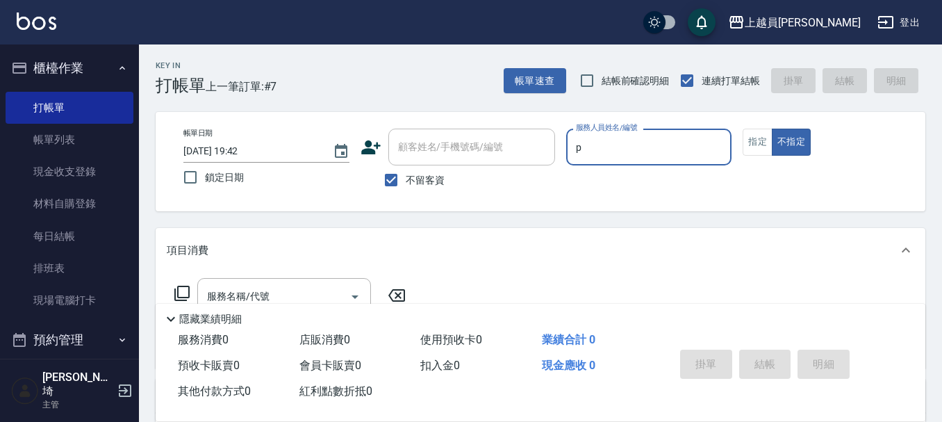
type input "[PERSON_NAME]-P"
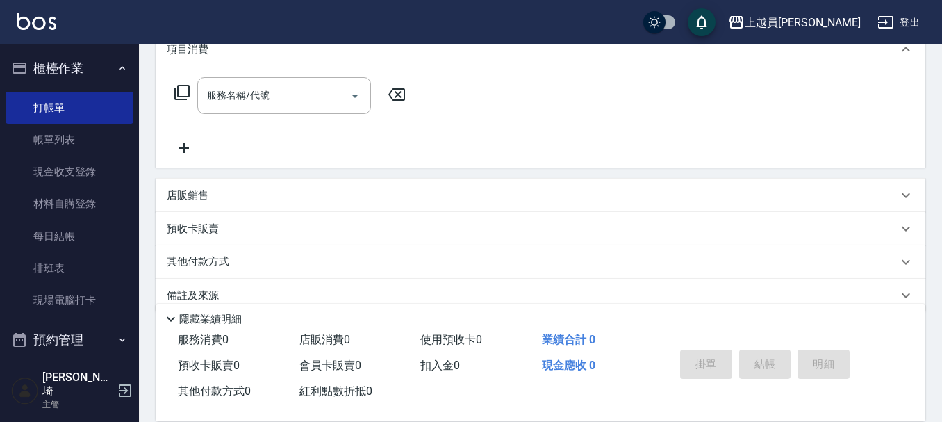
scroll to position [208, 0]
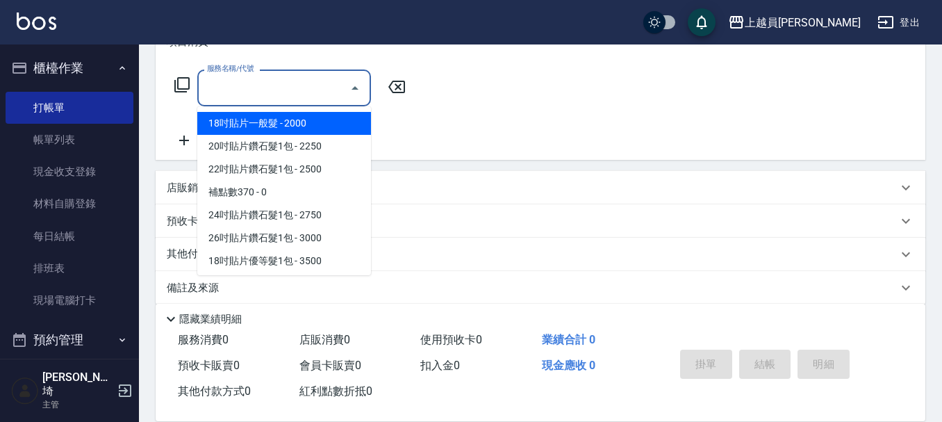
click at [268, 97] on input "服務名稱/代號" at bounding box center [274, 88] width 140 height 24
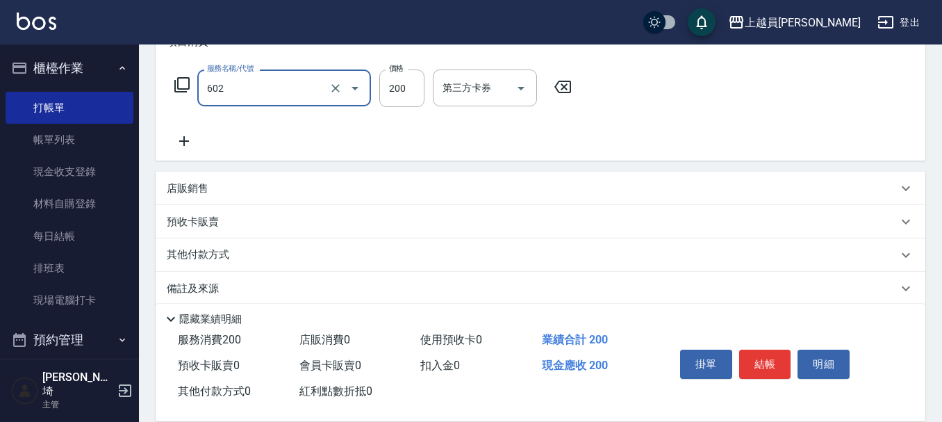
type input "一般洗髮(602)"
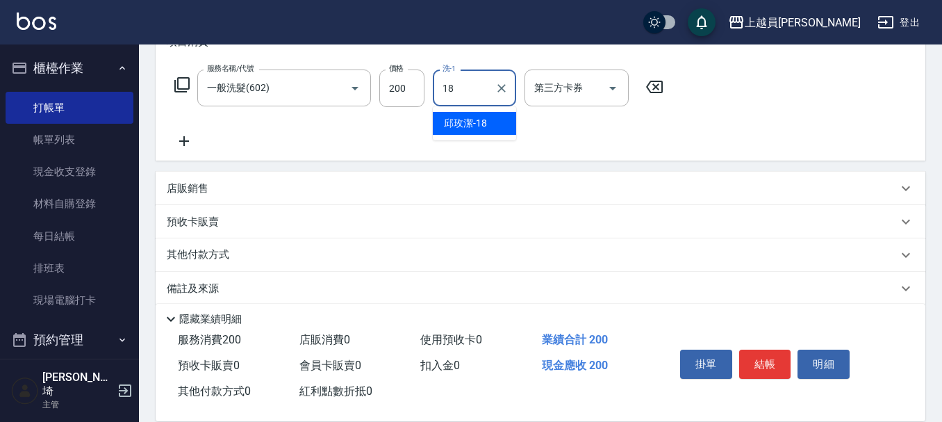
type input "[PERSON_NAME]-18"
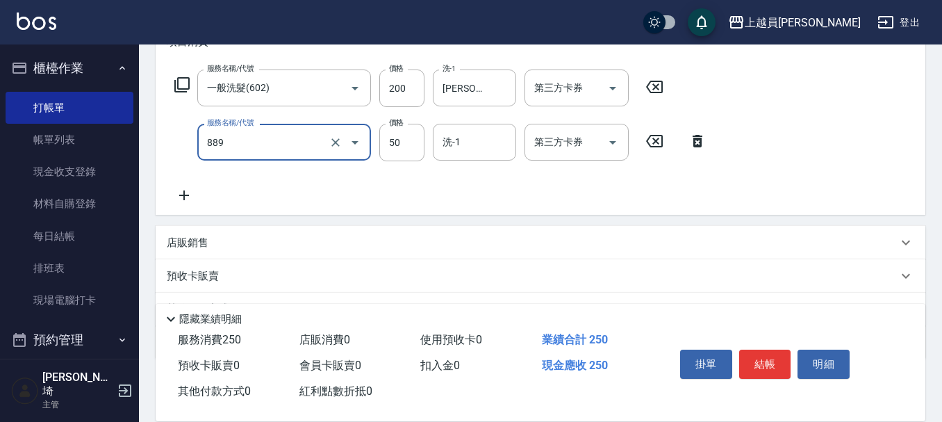
type input "精油(889)"
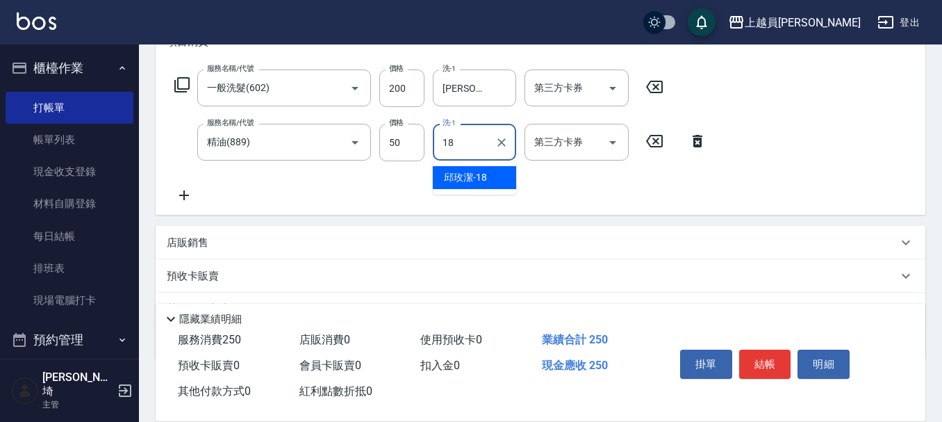
type input "[PERSON_NAME]-18"
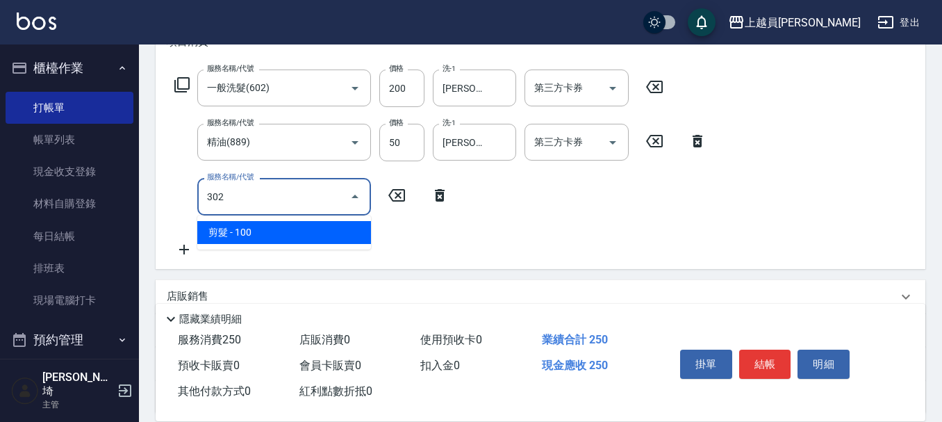
type input "剪髮(302)"
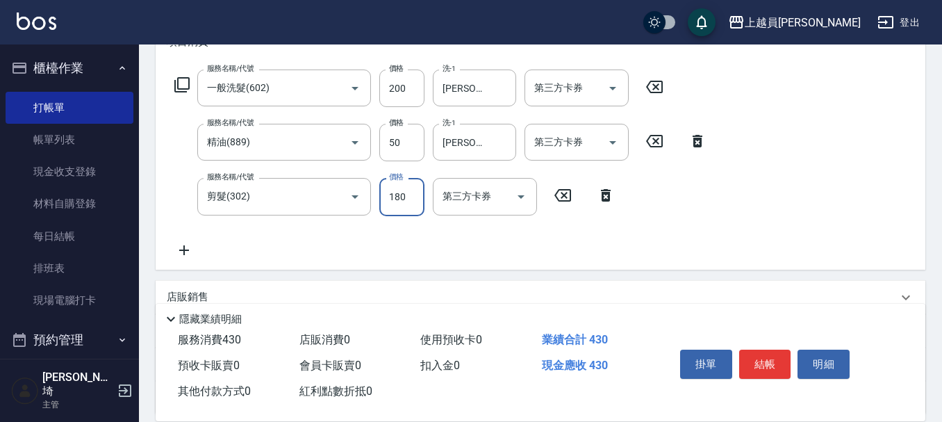
type input "180"
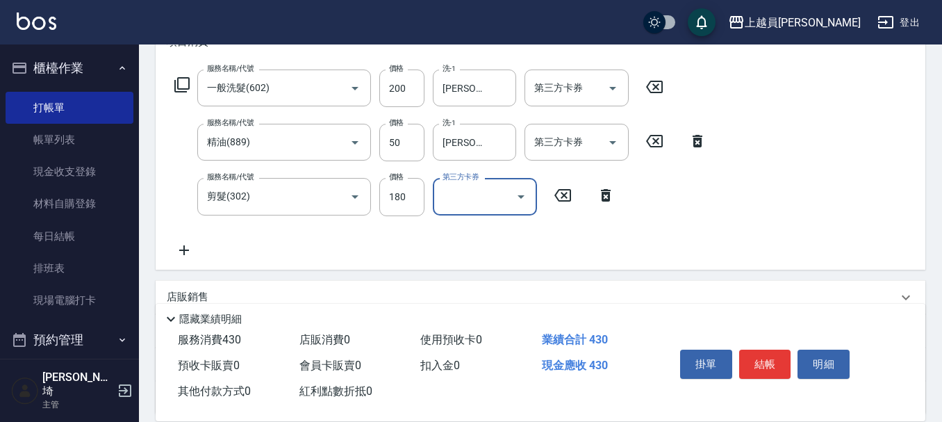
click at [763, 370] on button "結帳" at bounding box center [765, 364] width 52 height 29
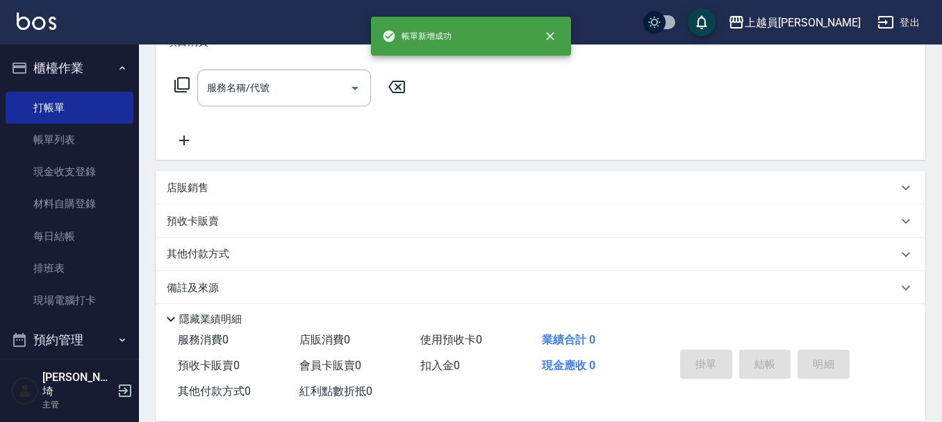
scroll to position [0, 0]
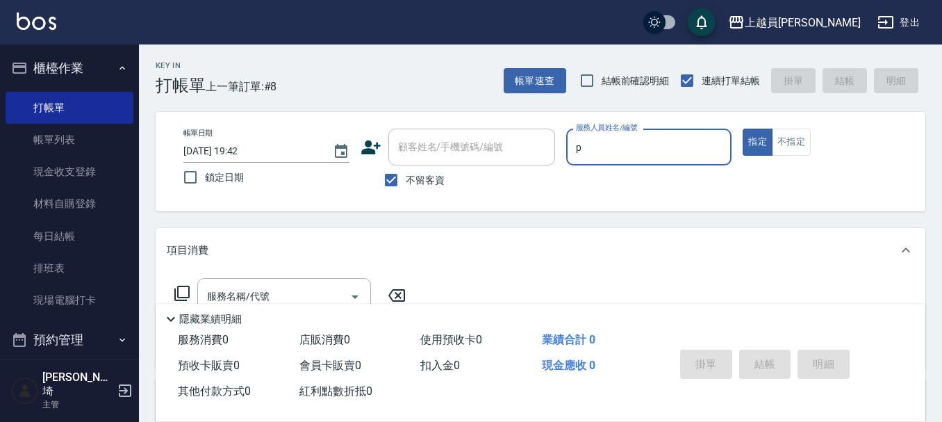
type input "[PERSON_NAME]-P"
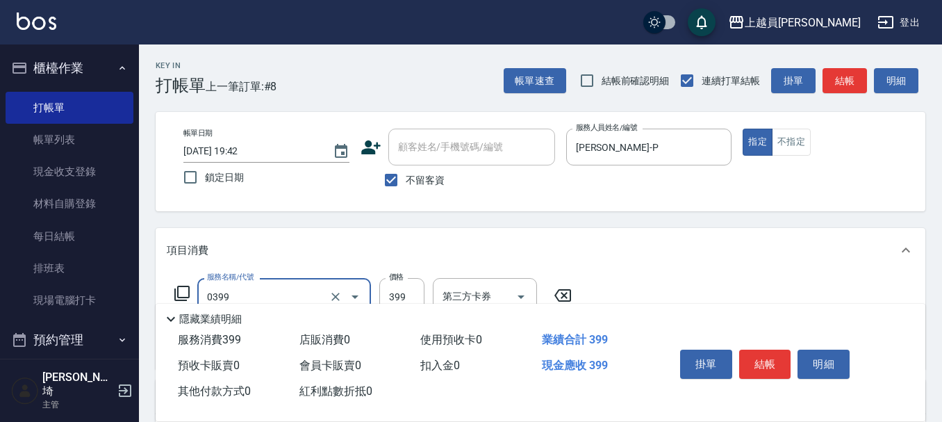
type input "海鹽SPA(0399)"
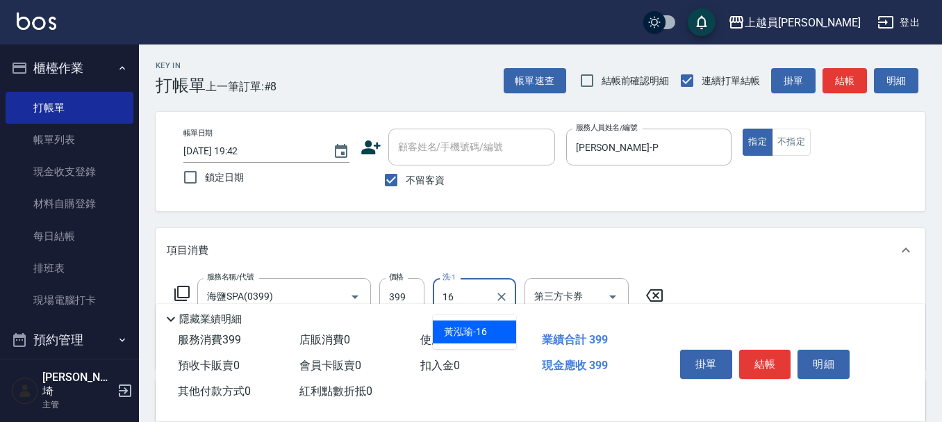
type input "[PERSON_NAME]-16"
type input "剪髮(302)"
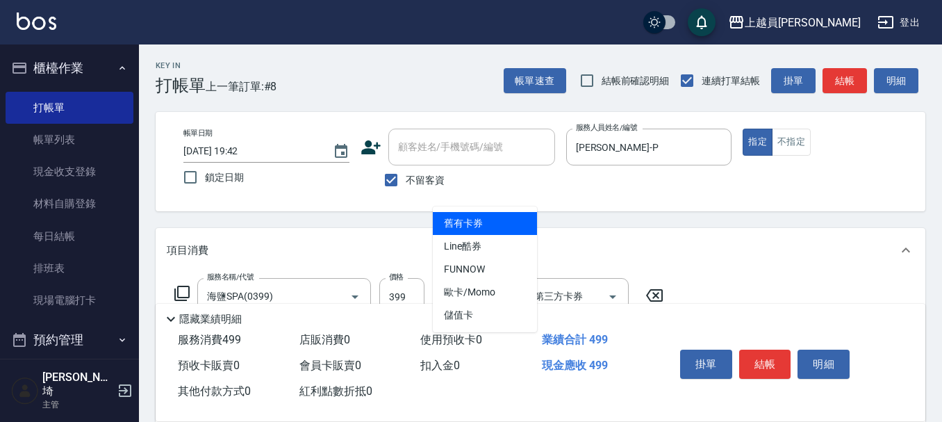
type input "舊有卡券"
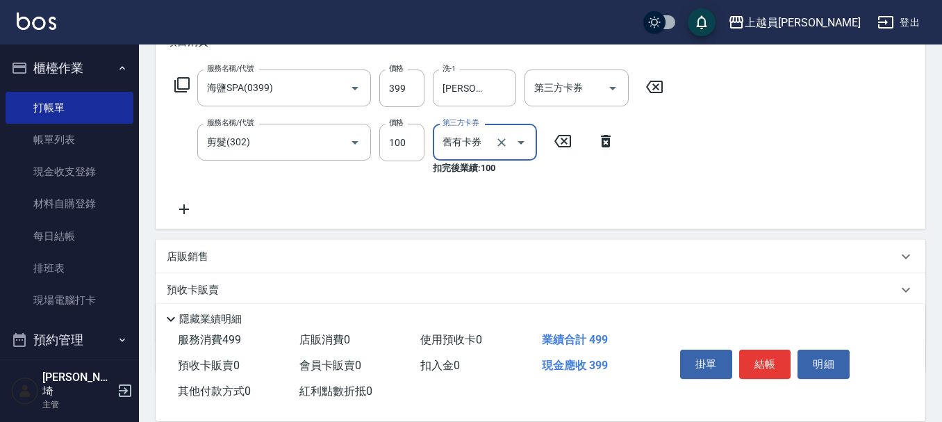
scroll to position [278, 0]
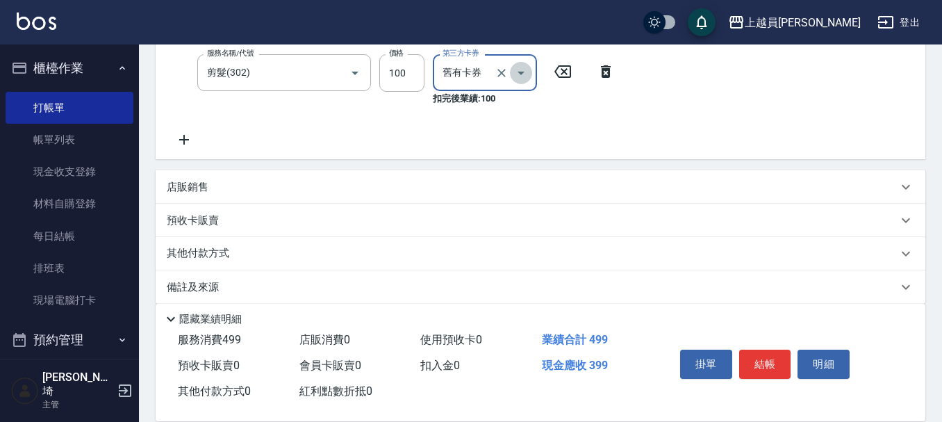
click at [519, 71] on icon "Open" at bounding box center [521, 73] width 17 height 17
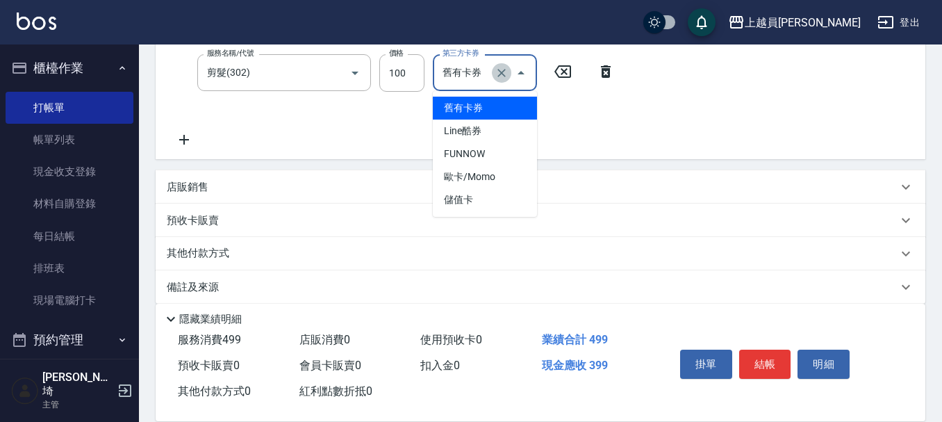
click at [502, 75] on icon "Clear" at bounding box center [502, 73] width 14 height 14
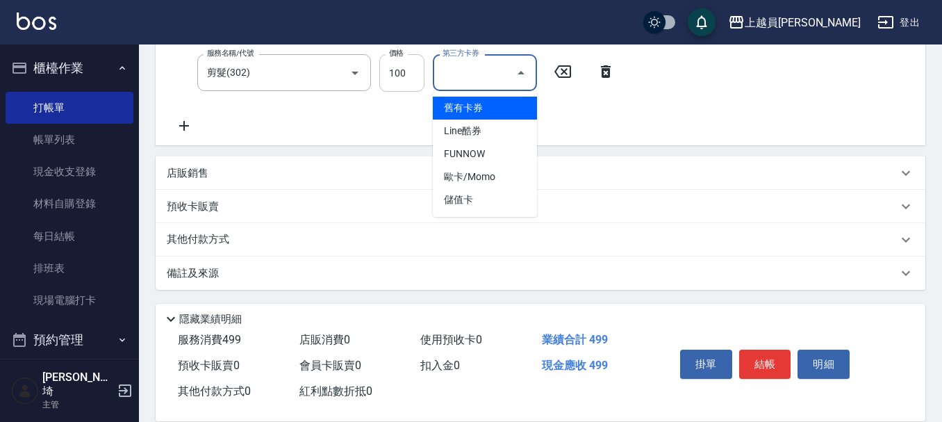
click at [402, 76] on input "100" at bounding box center [401, 73] width 45 height 38
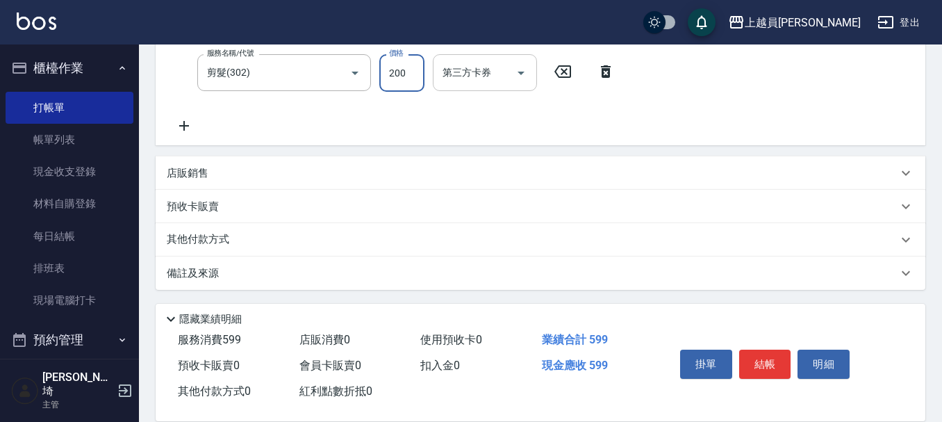
type input "200"
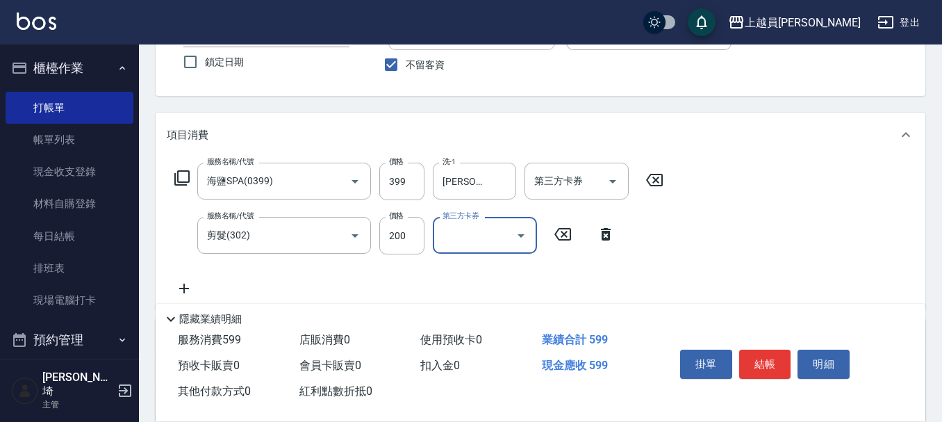
scroll to position [69, 0]
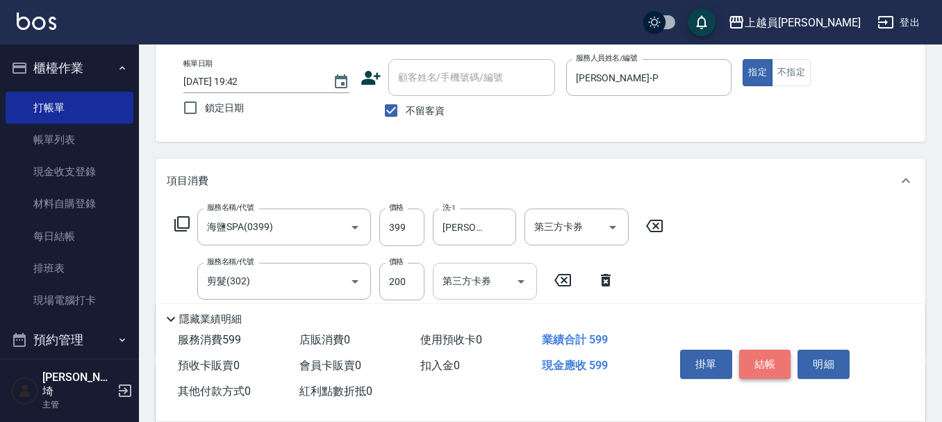
click at [767, 361] on button "結帳" at bounding box center [765, 364] width 52 height 29
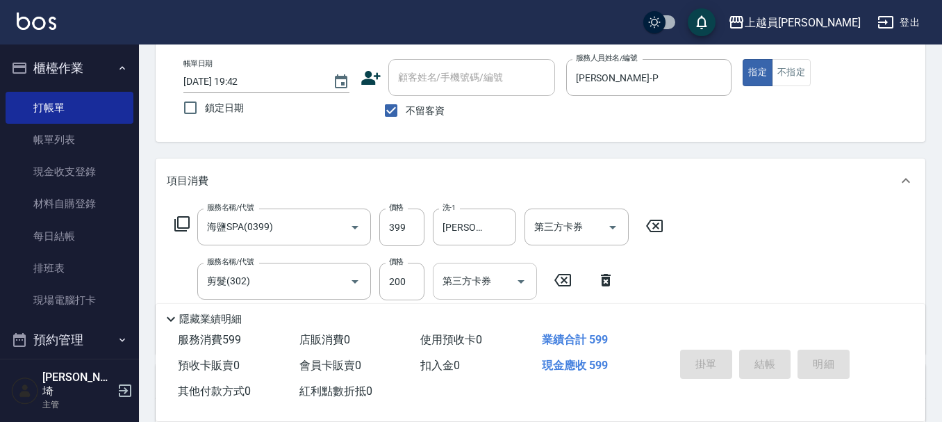
type input "[DATE] 19:45"
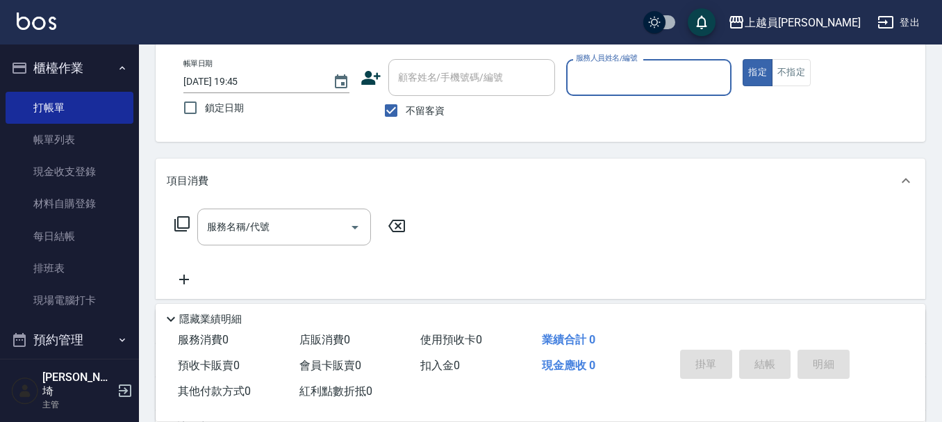
scroll to position [0, 0]
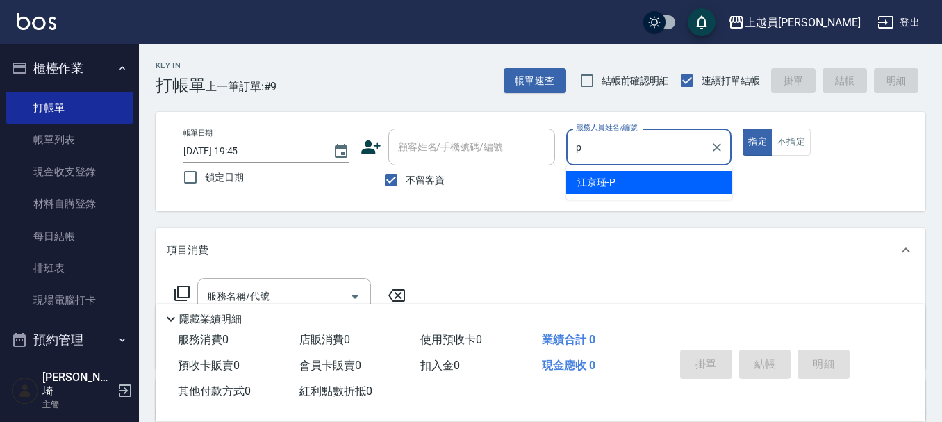
type input "[PERSON_NAME]-P"
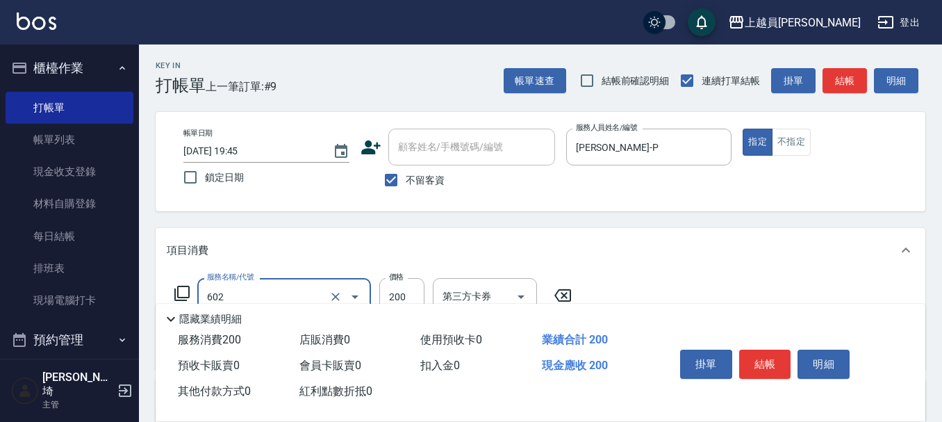
type input "一般洗髮(602)"
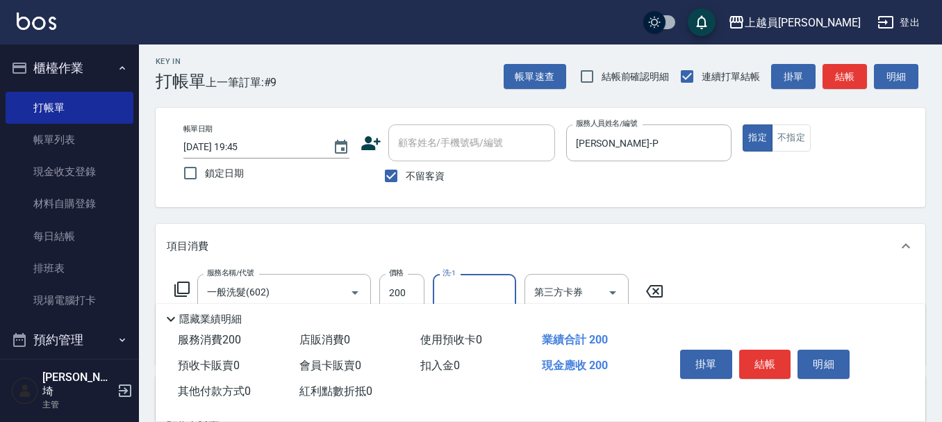
scroll to position [69, 0]
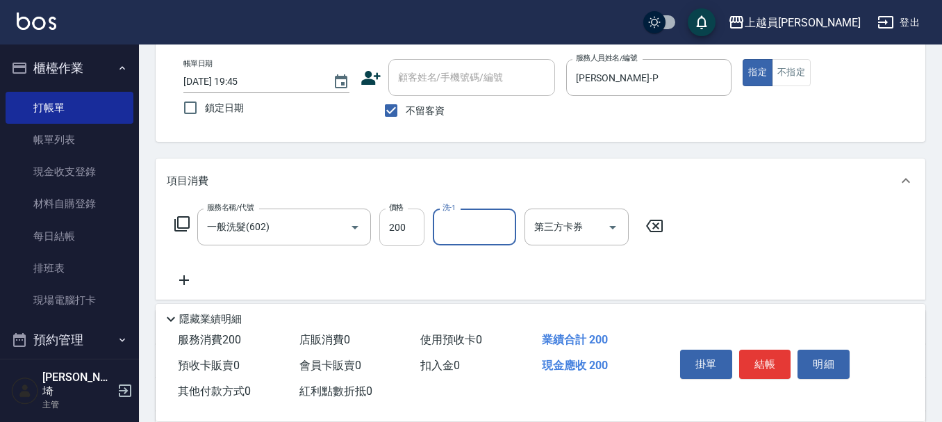
click at [413, 222] on input "200" at bounding box center [401, 227] width 45 height 38
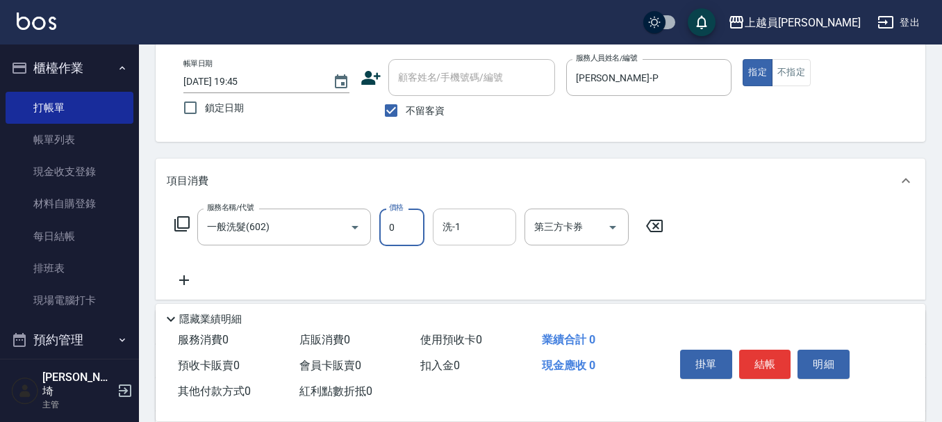
type input "0"
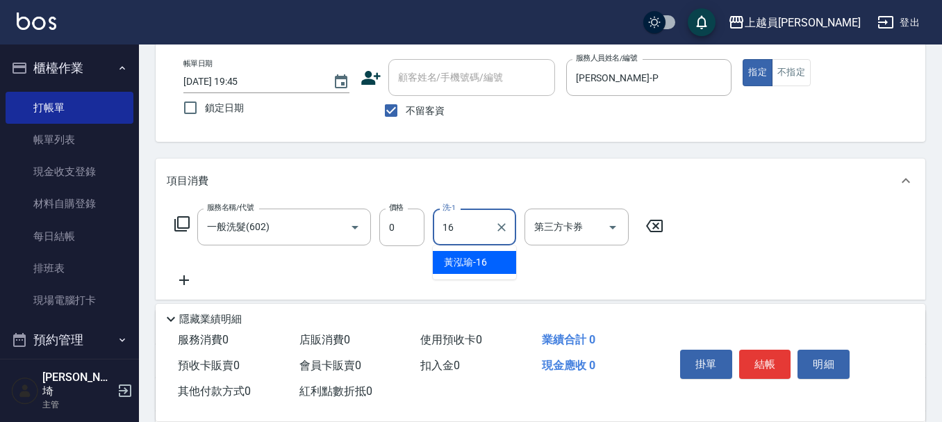
type input "[PERSON_NAME]-16"
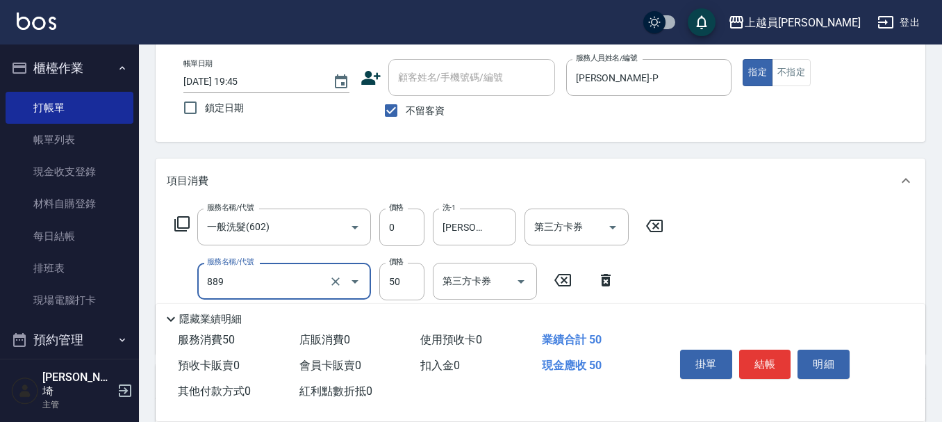
type input "精油(889)"
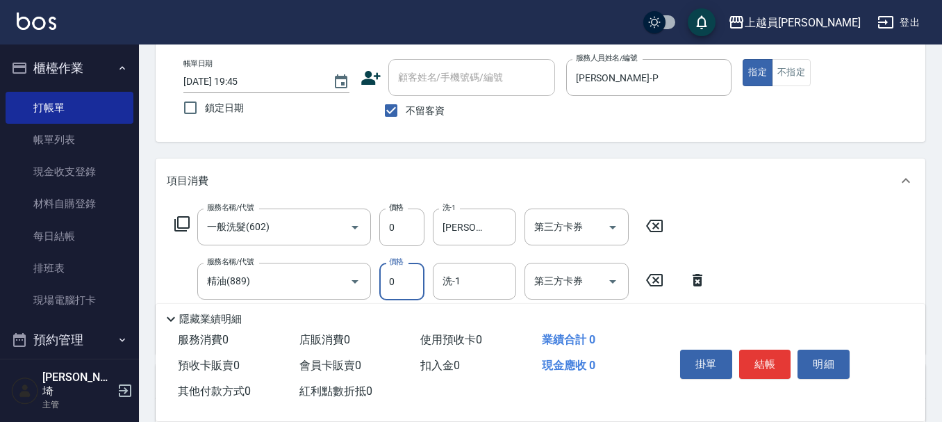
type input "0"
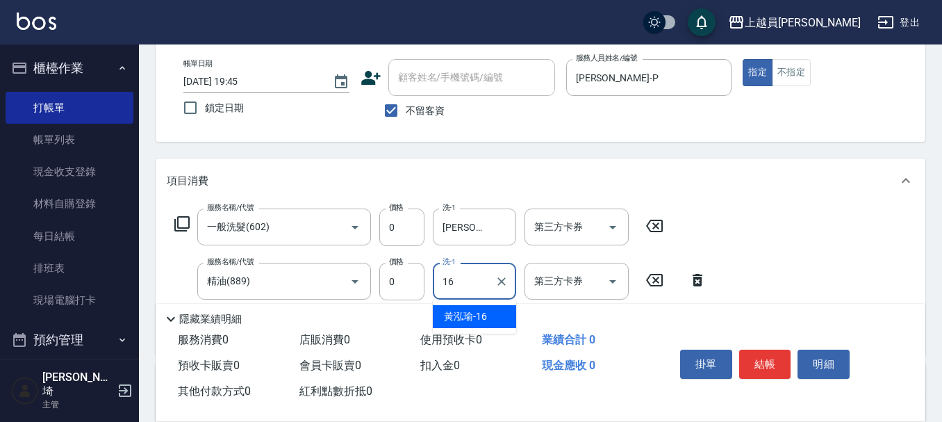
type input "[PERSON_NAME]-16"
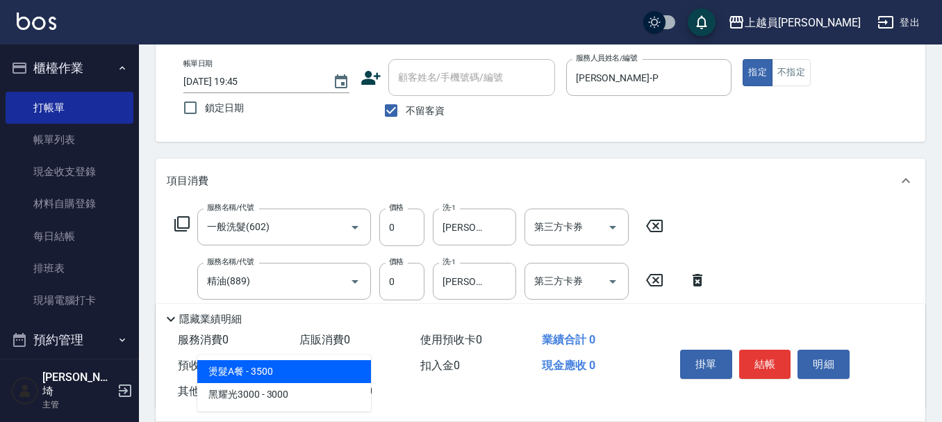
type input "302"
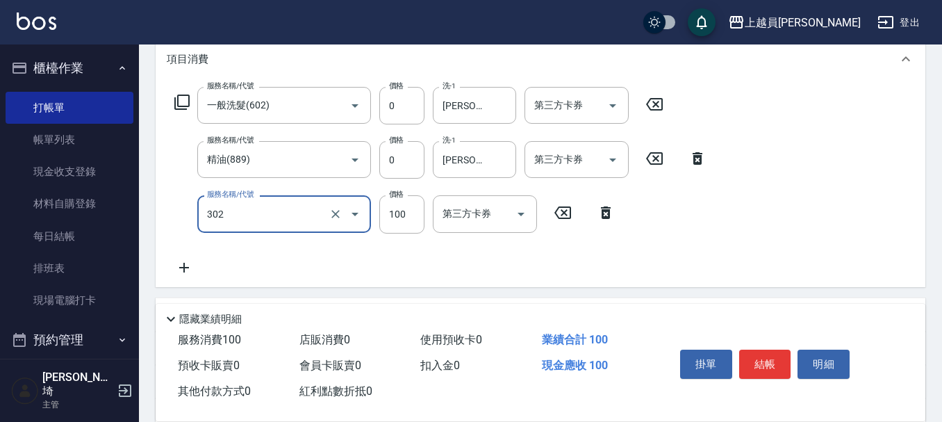
scroll to position [208, 0]
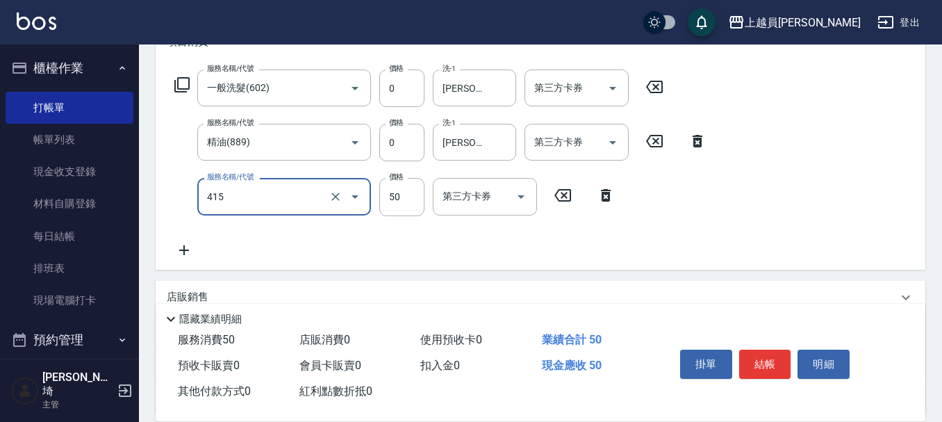
type input "瞬間保養(415)"
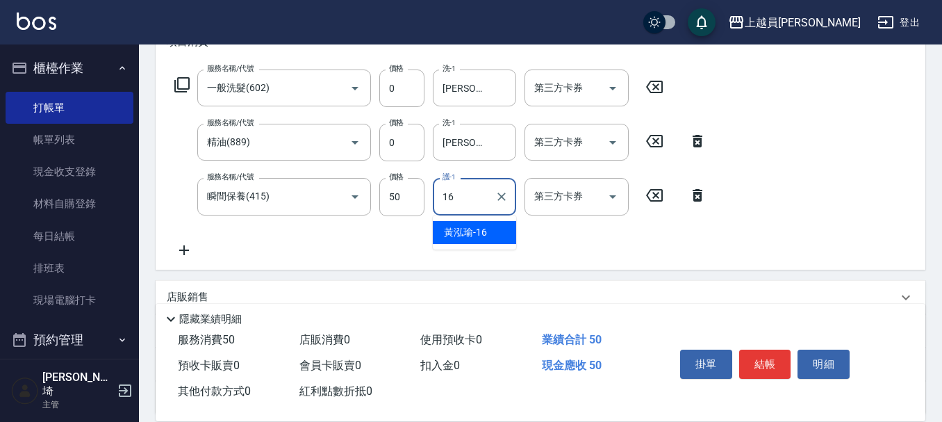
type input "[PERSON_NAME]-16"
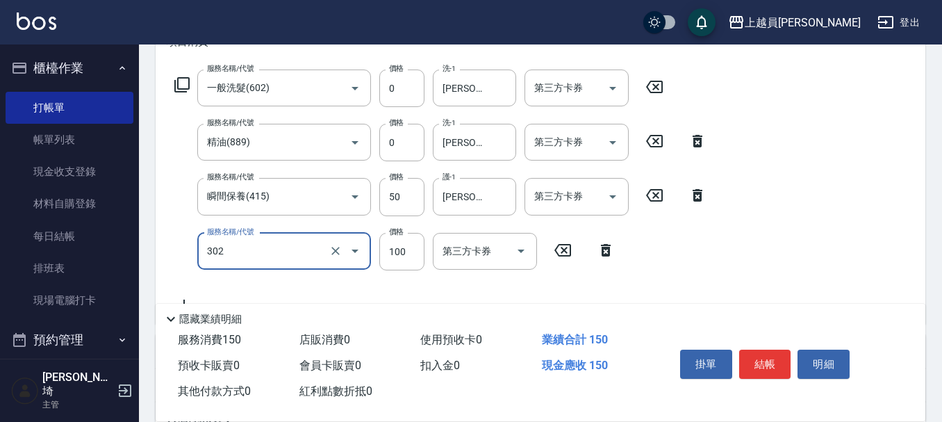
type input "剪髮(302)"
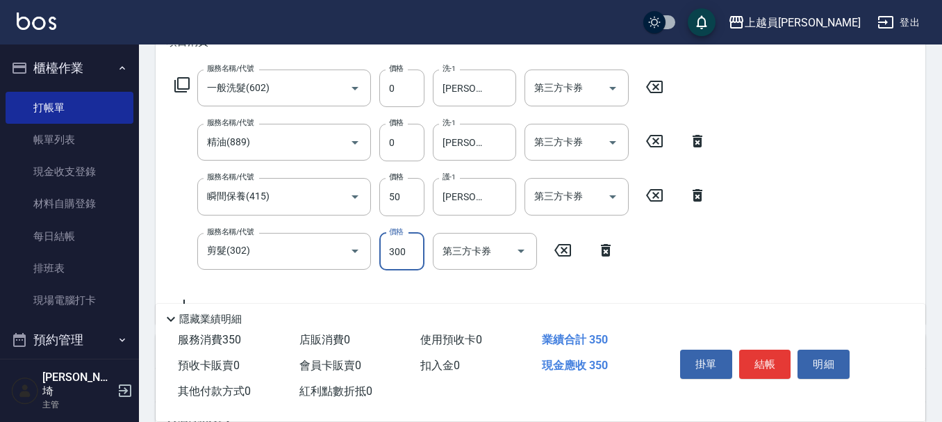
type input "300"
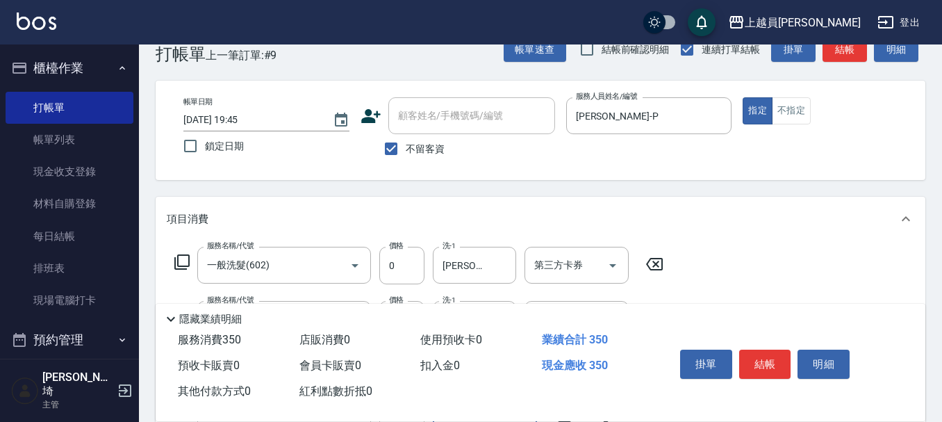
scroll to position [0, 0]
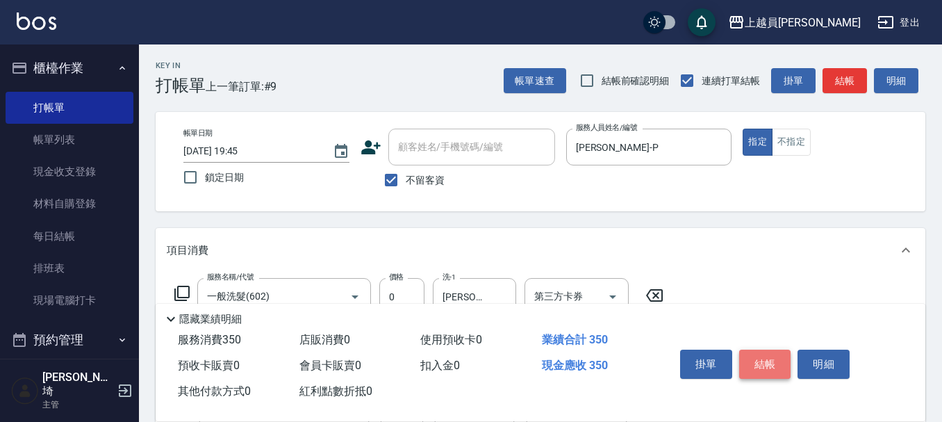
click at [754, 351] on button "結帳" at bounding box center [765, 364] width 52 height 29
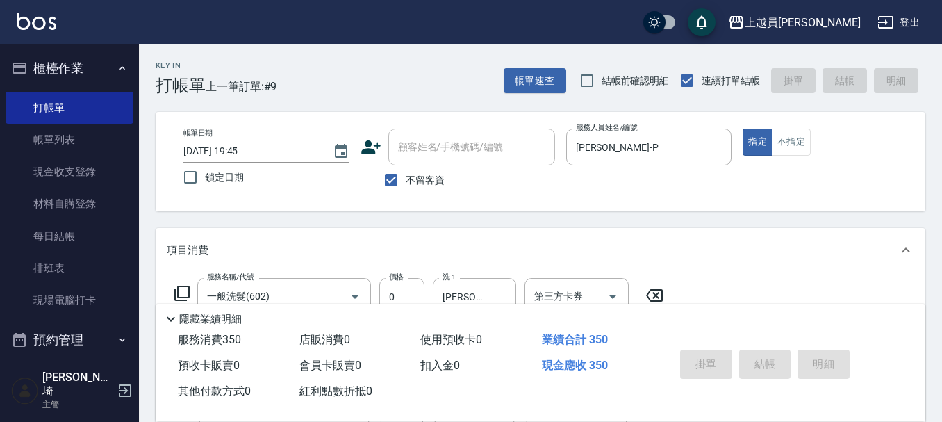
type input "[DATE] 19:47"
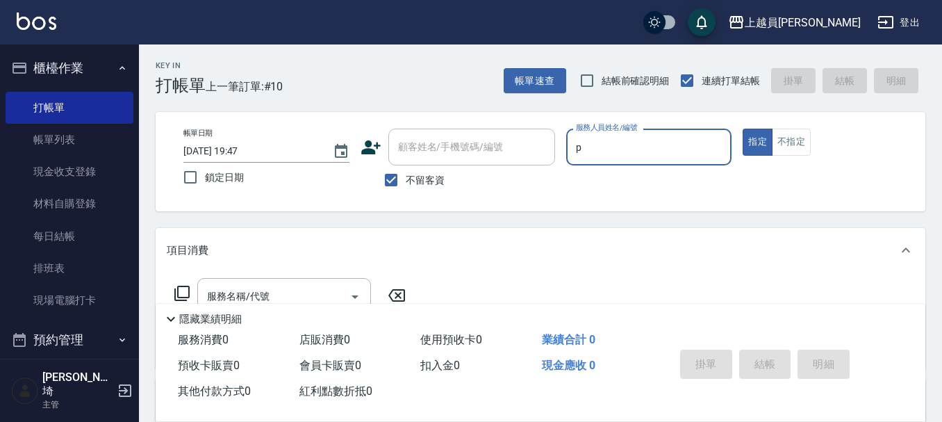
type input "[PERSON_NAME]-P"
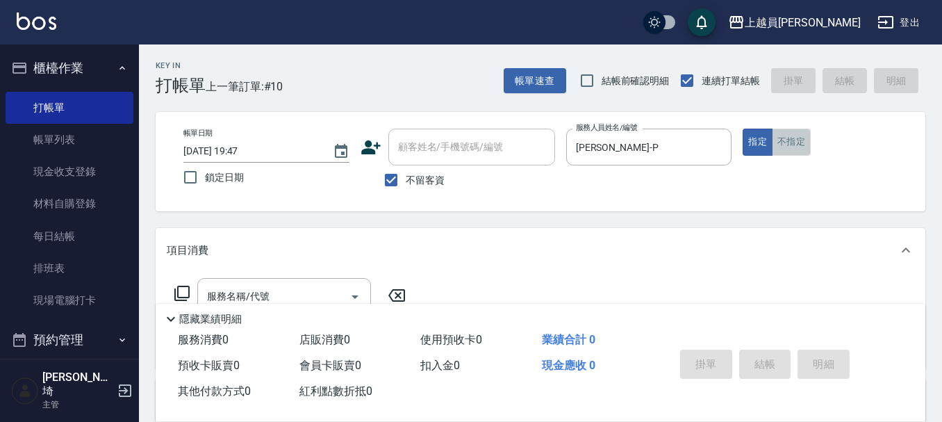
click at [791, 145] on button "不指定" at bounding box center [791, 142] width 39 height 27
click at [304, 276] on div "服務名稱/代號 服務名稱/代號" at bounding box center [541, 320] width 770 height 96
click at [293, 294] on input "服務名稱/代號" at bounding box center [274, 296] width 140 height 24
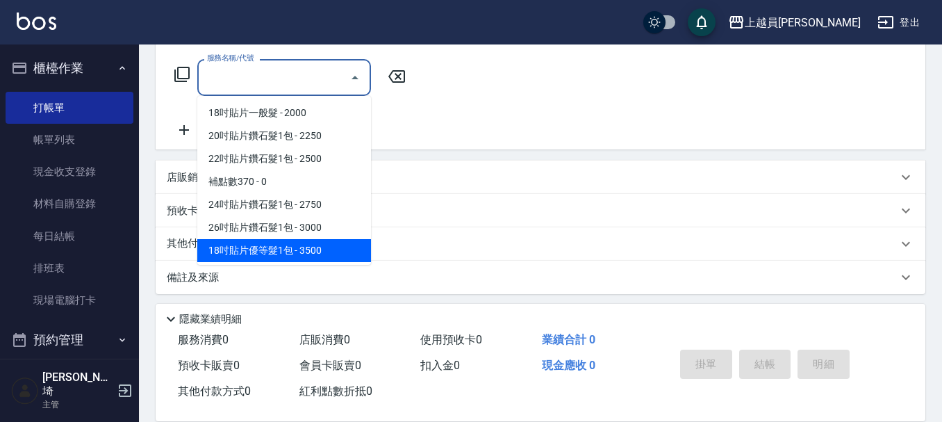
scroll to position [224, 0]
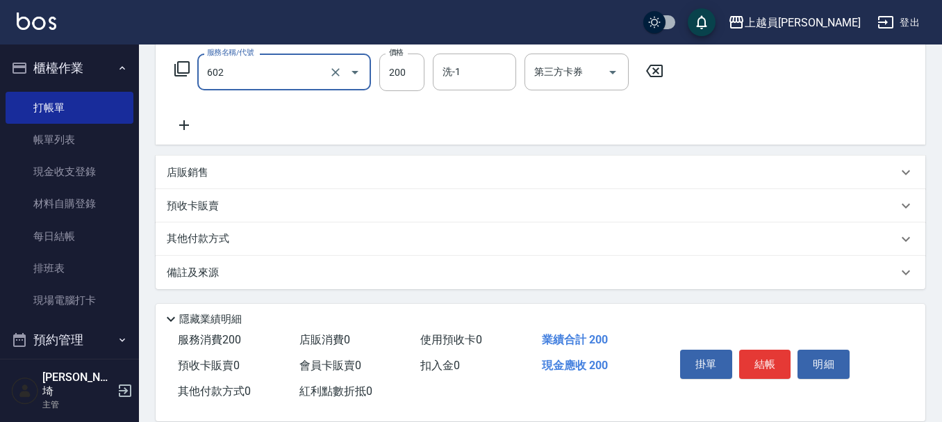
type input "一般洗髮(602)"
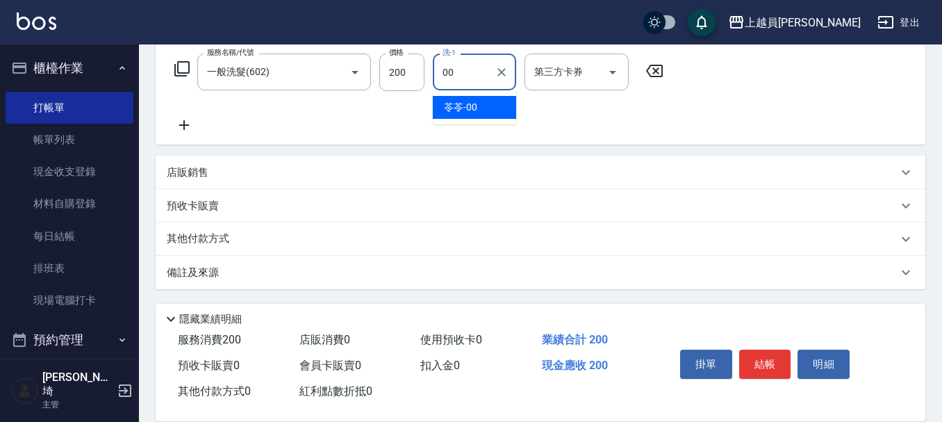
type input "苓苓-00"
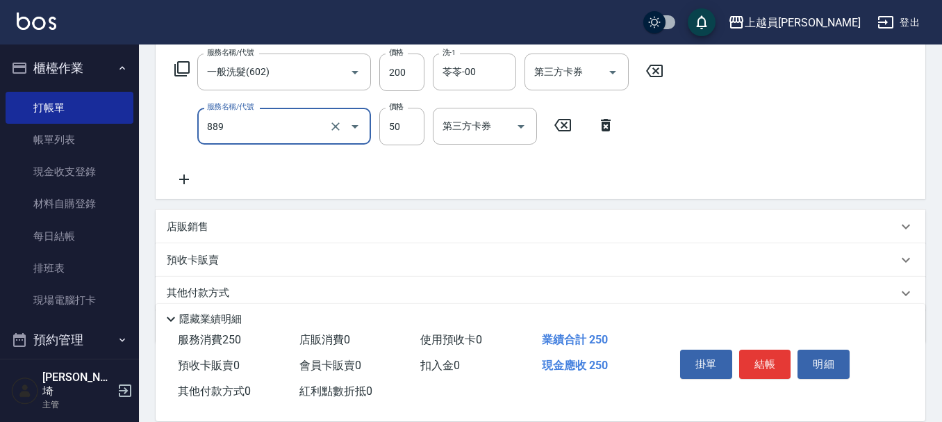
type input "精油(889)"
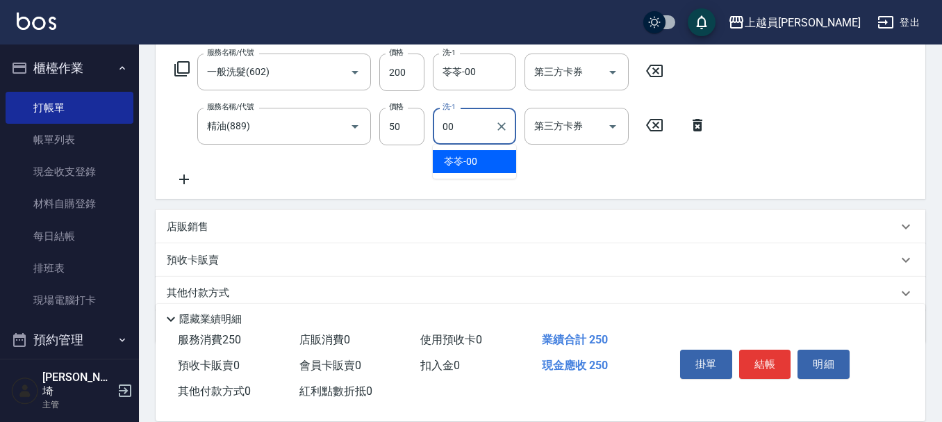
type input "苓苓-00"
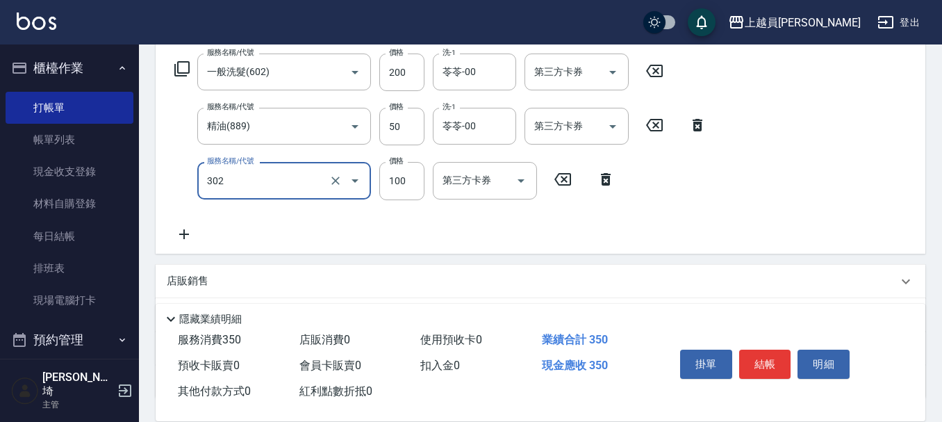
type input "剪髮(302)"
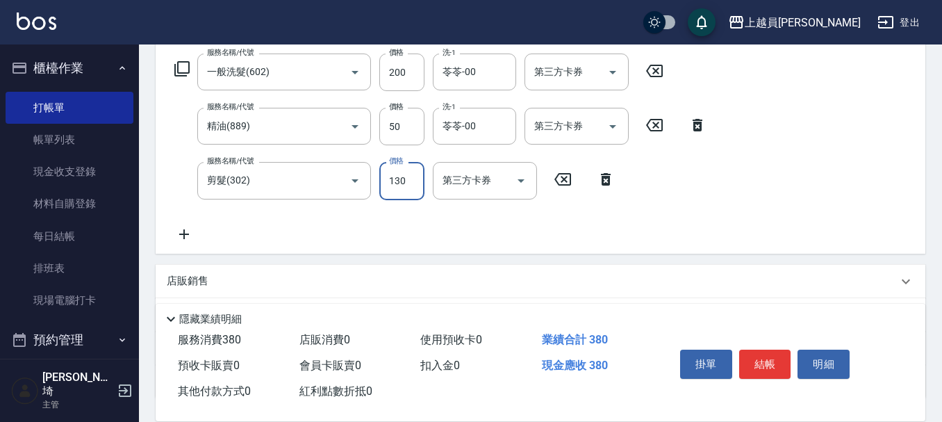
type input "130"
click at [758, 350] on button "結帳" at bounding box center [765, 364] width 52 height 29
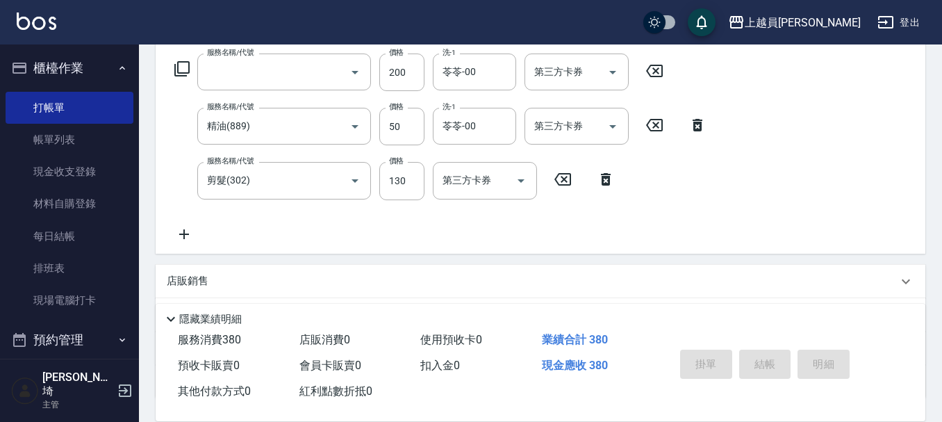
scroll to position [0, 0]
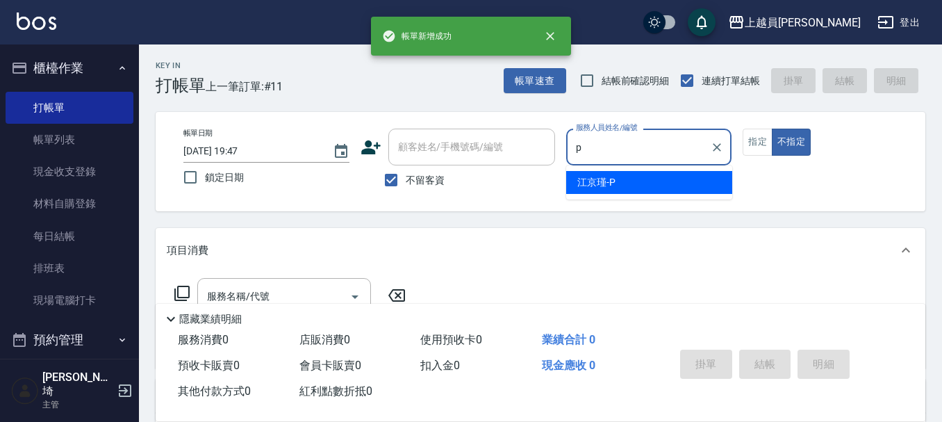
type input "[PERSON_NAME]-P"
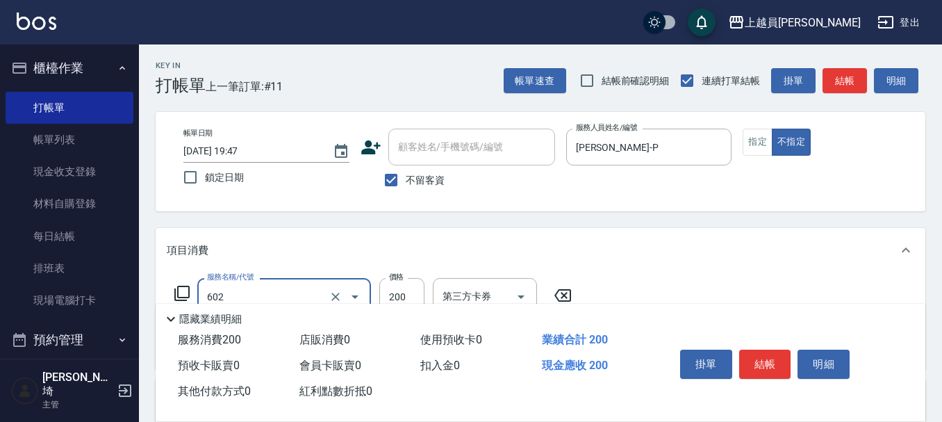
type input "一般洗髮(602)"
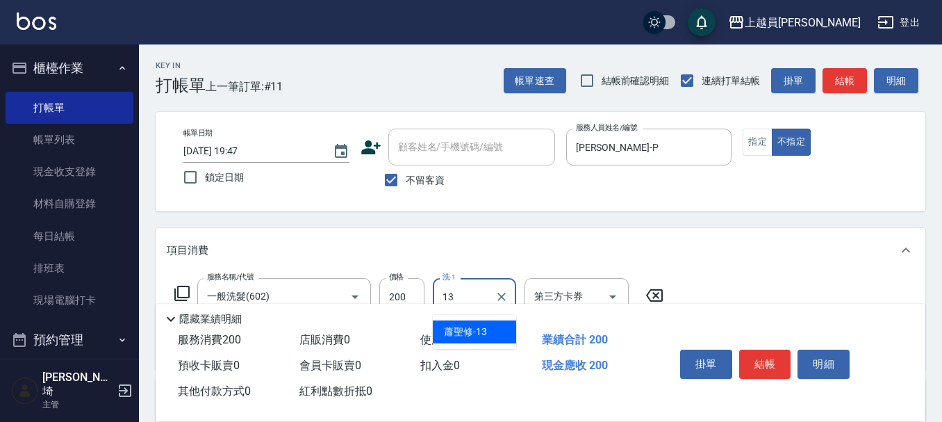
type input "[PERSON_NAME]-13"
type input "精油(889)"
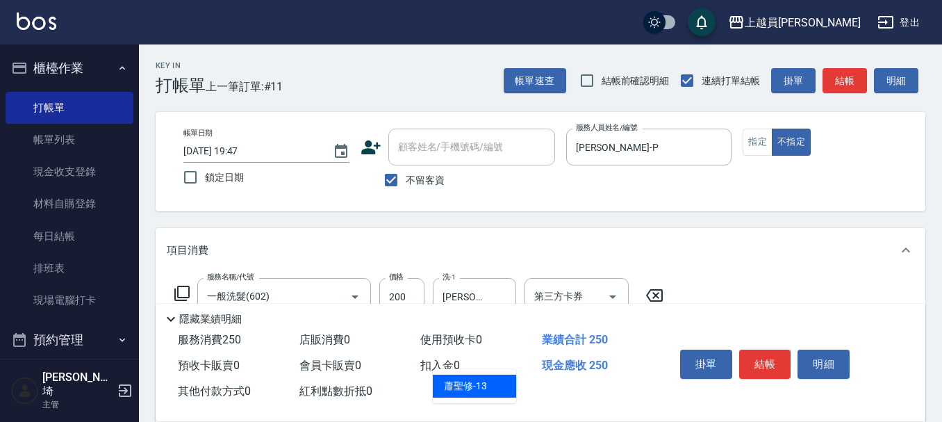
type input "[PERSON_NAME]-13"
type input "瞬間保養(415)"
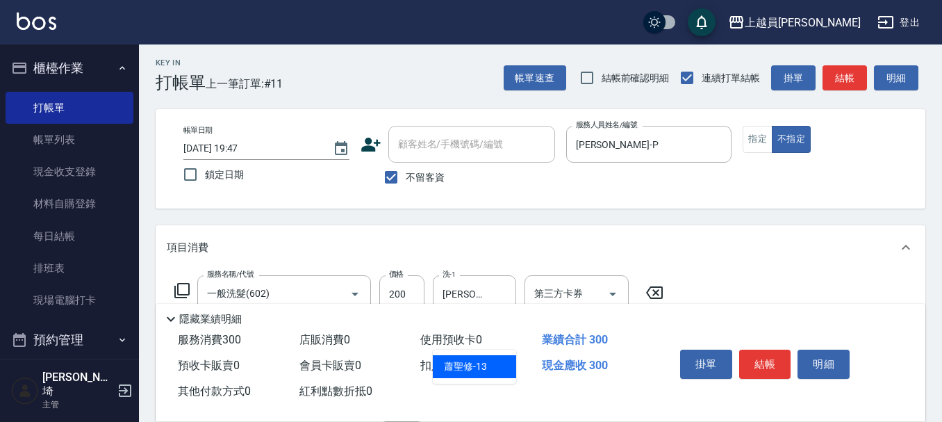
type input "[PERSON_NAME]-13"
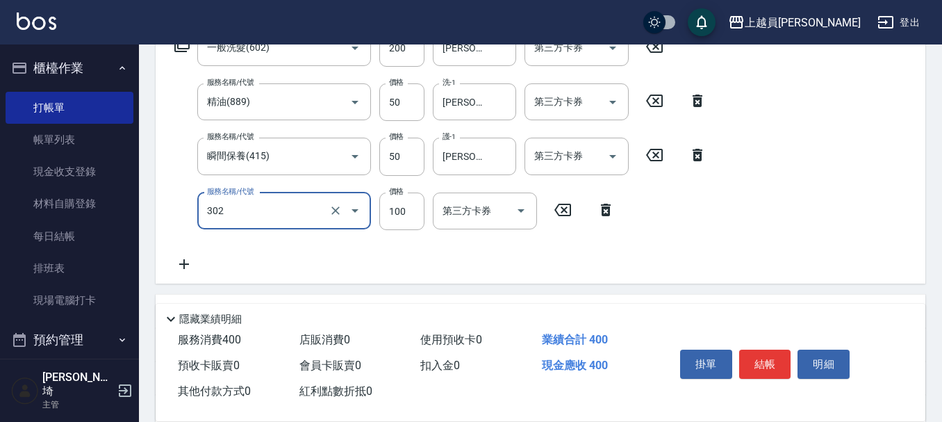
type input "剪髮(302)"
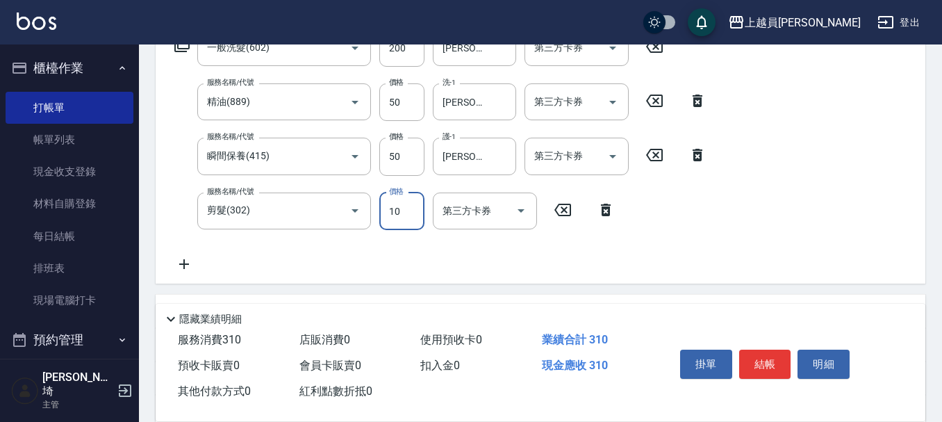
type input "100"
click at [753, 358] on button "結帳" at bounding box center [765, 364] width 52 height 29
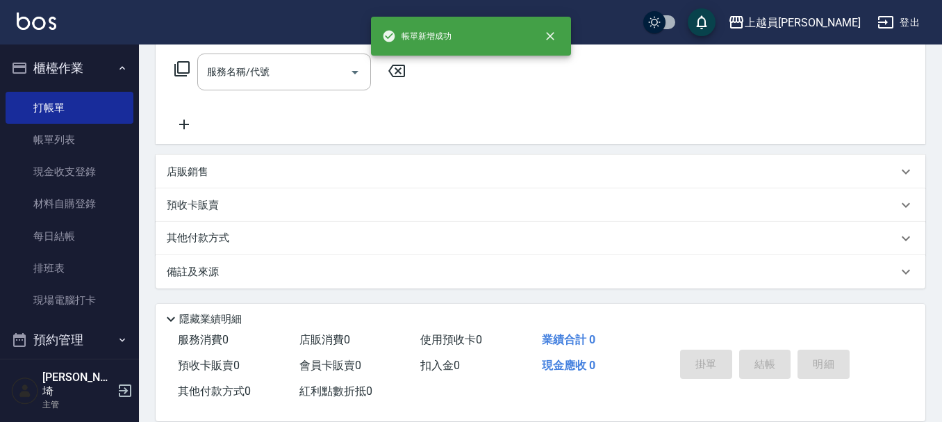
scroll to position [0, 0]
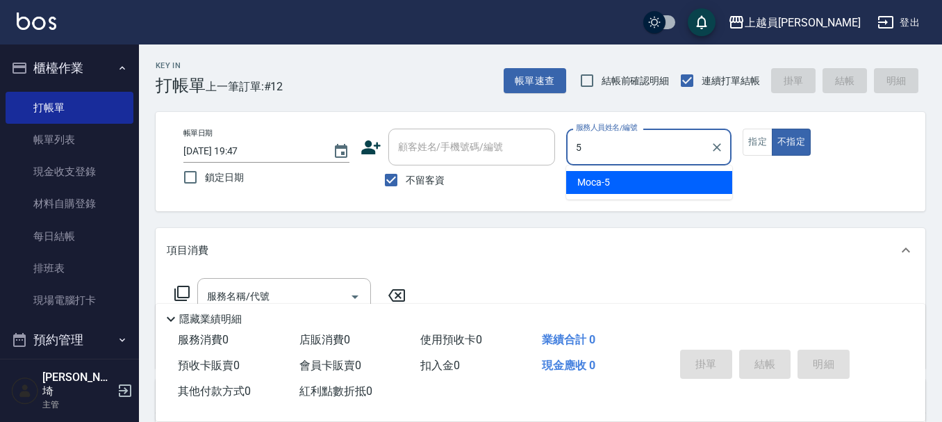
type input "Moca-5"
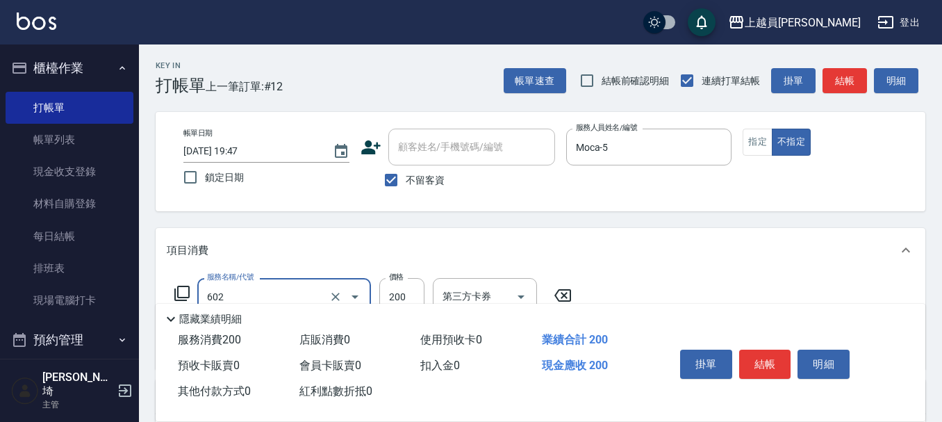
type input "一般洗髮(602)"
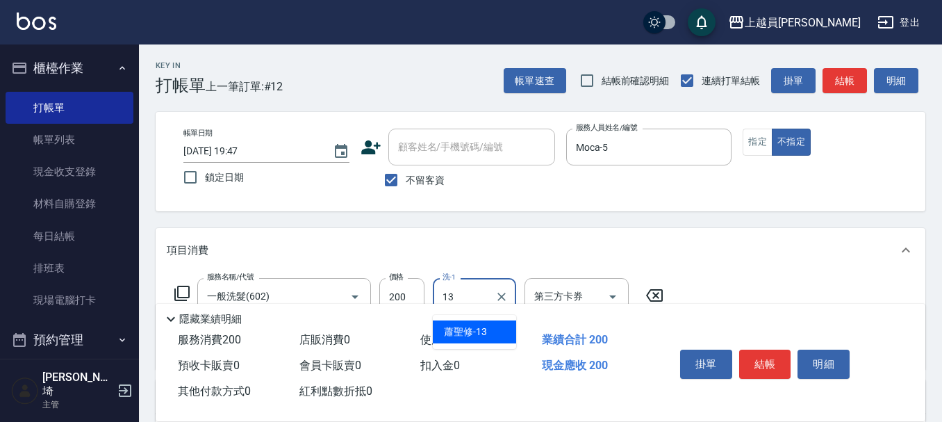
type input "[PERSON_NAME]-13"
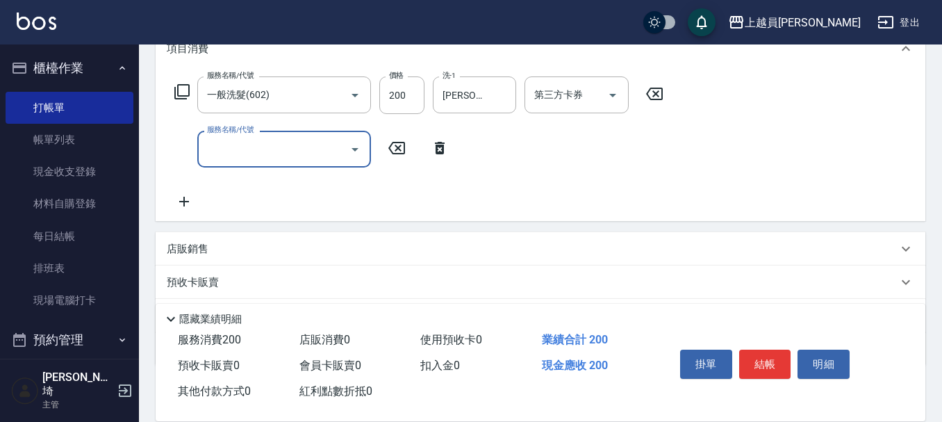
scroll to position [208, 0]
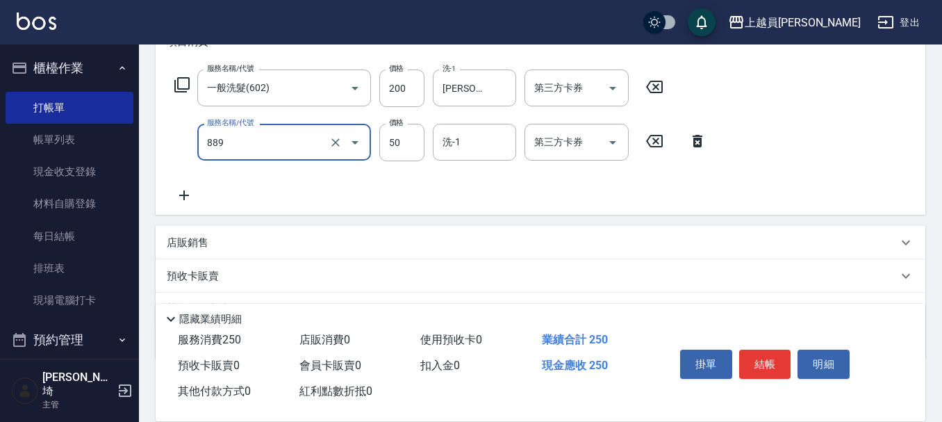
type input "精油(889)"
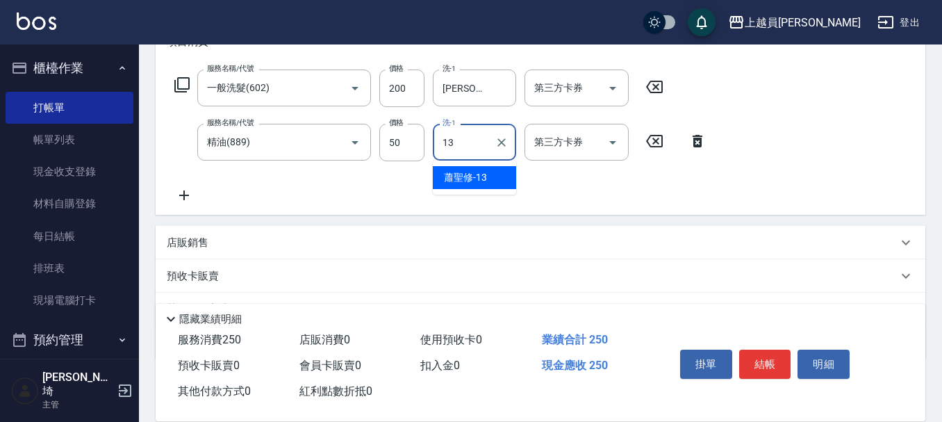
type input "[PERSON_NAME]-13"
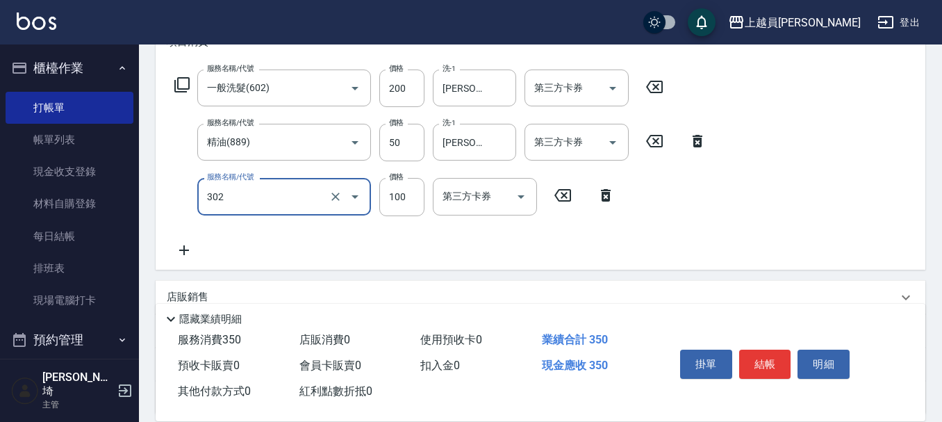
type input "剪髮(302)"
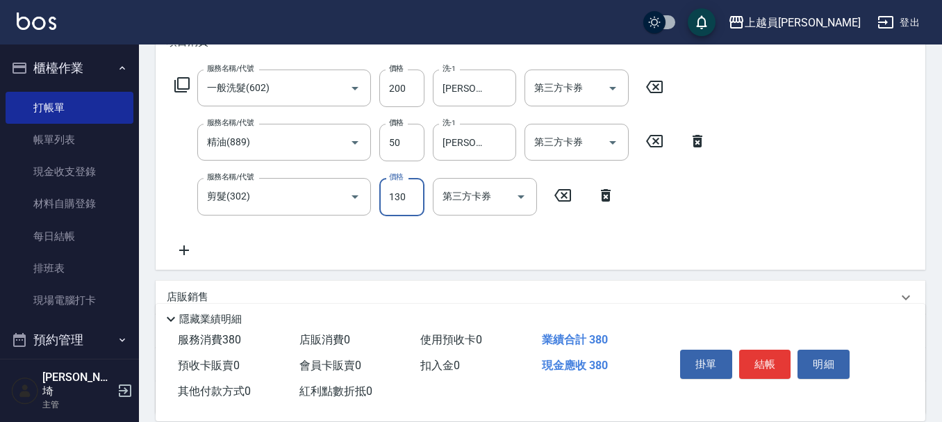
type input "130"
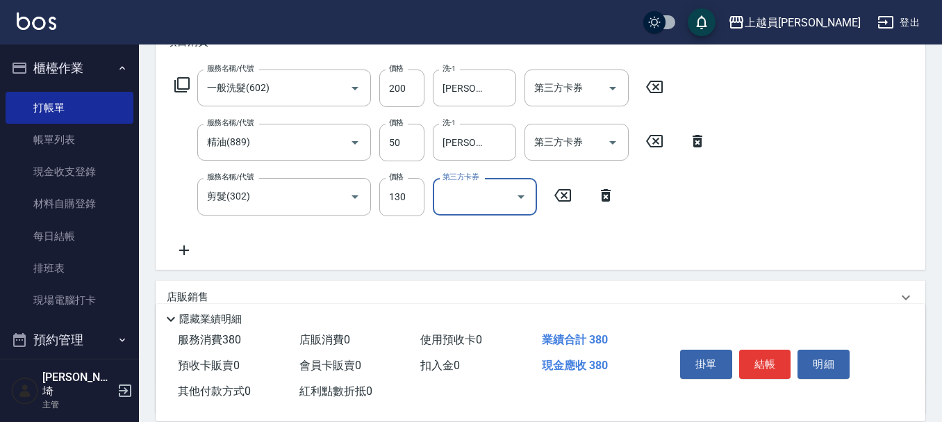
click at [764, 350] on button "結帳" at bounding box center [765, 364] width 52 height 29
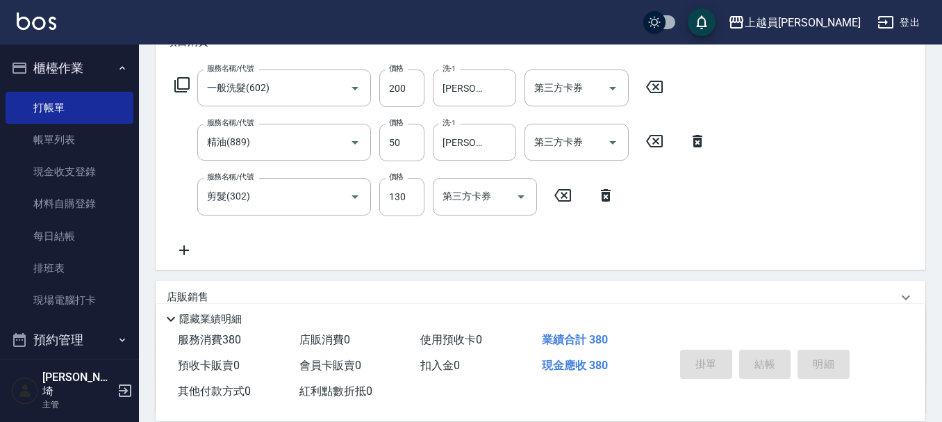
type input "[DATE] 19:48"
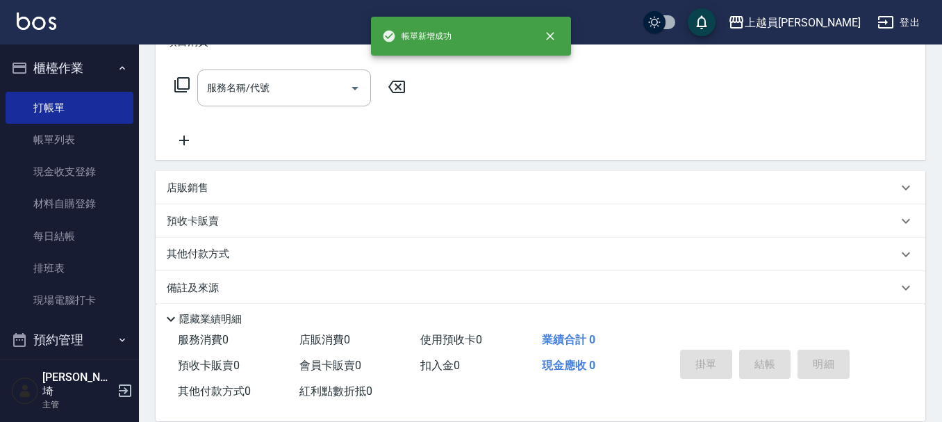
scroll to position [0, 0]
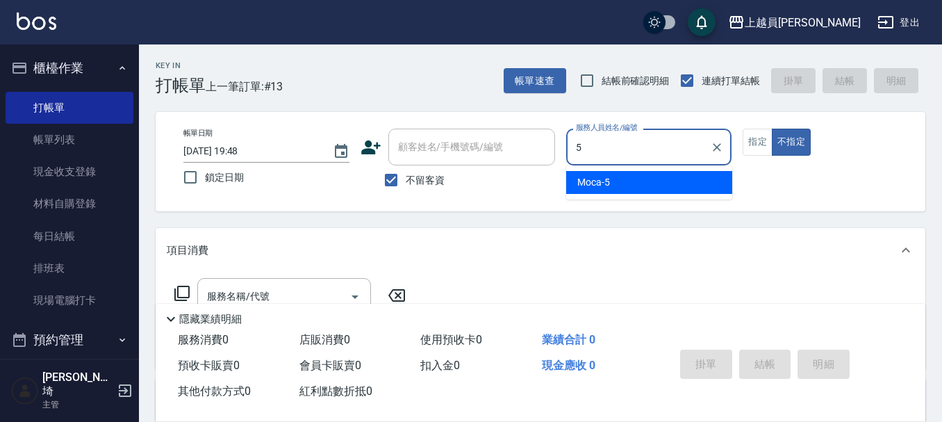
type input "Moca-5"
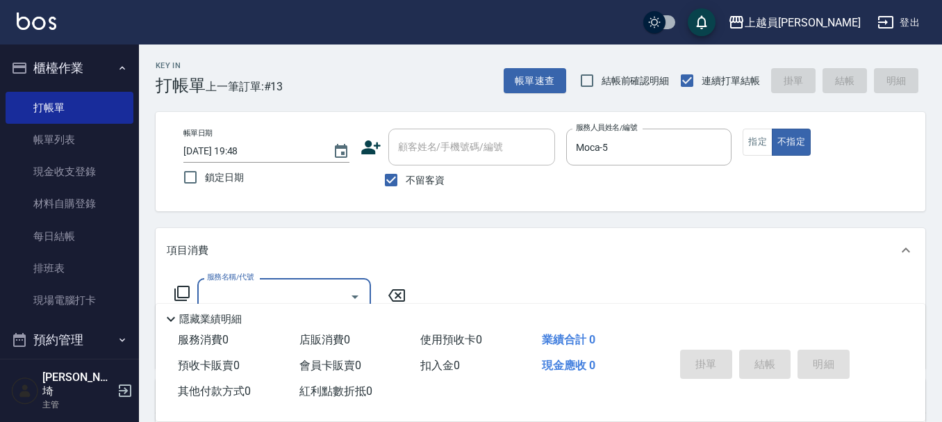
type input "6"
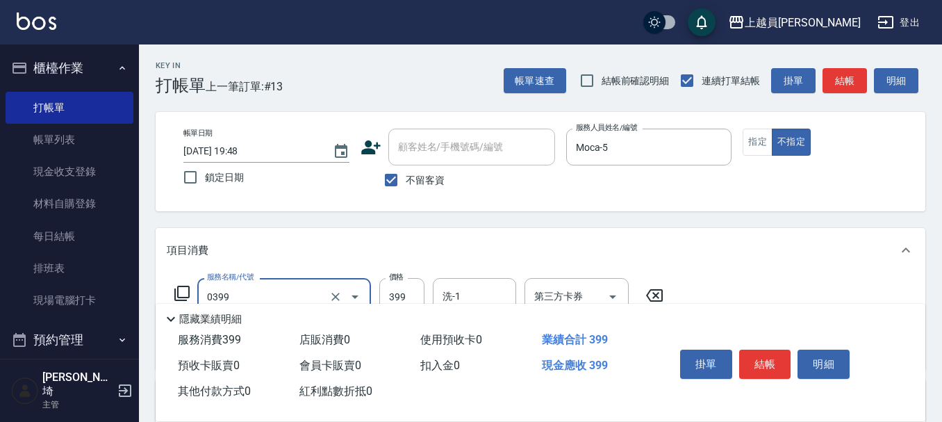
type input "海鹽SPA(0399)"
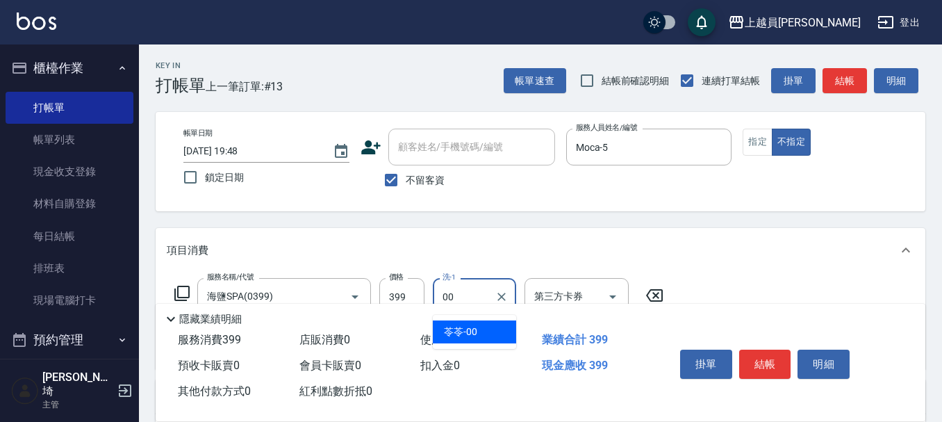
type input "苓苓-00"
type input "剪髮(302)"
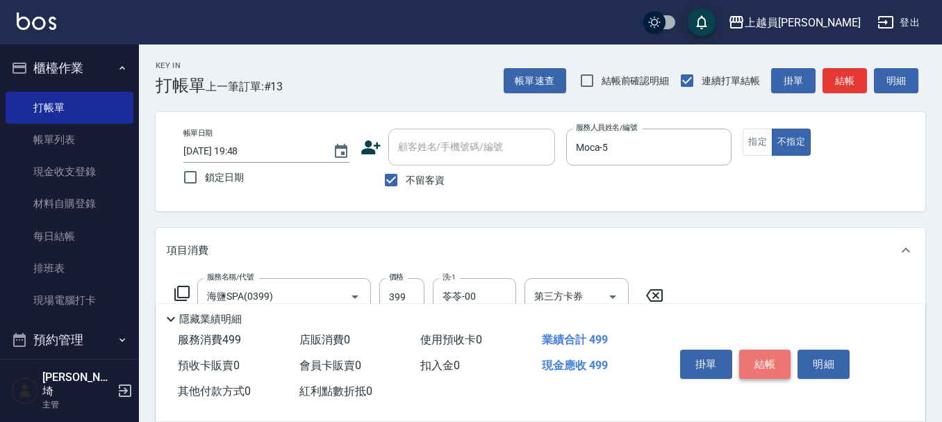
click at [769, 356] on button "結帳" at bounding box center [765, 364] width 52 height 29
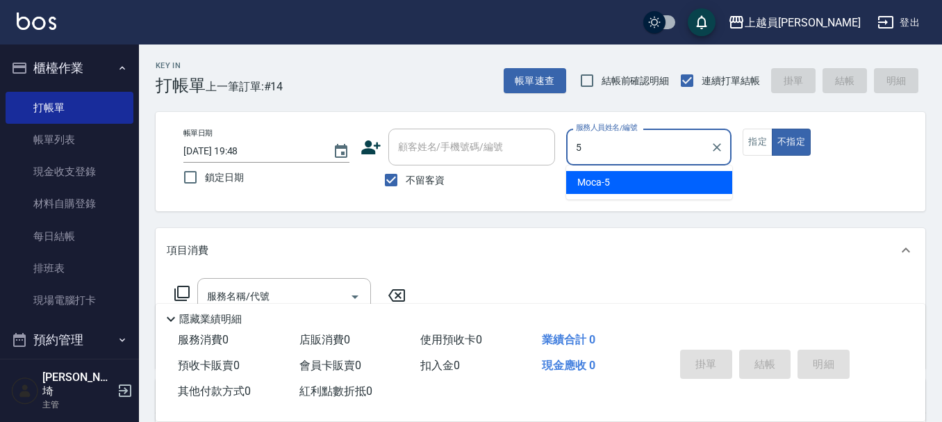
click at [642, 177] on div "Moca -5" at bounding box center [649, 182] width 166 height 23
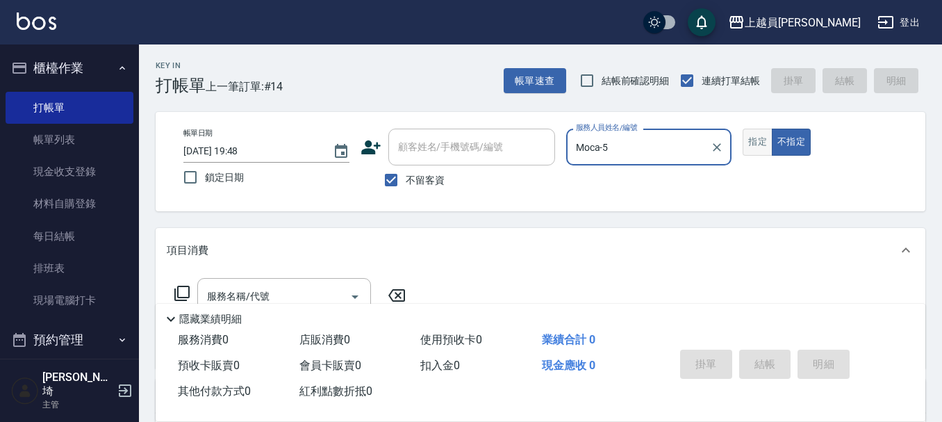
type input "Moca-5"
click at [756, 140] on button "指定" at bounding box center [758, 142] width 30 height 27
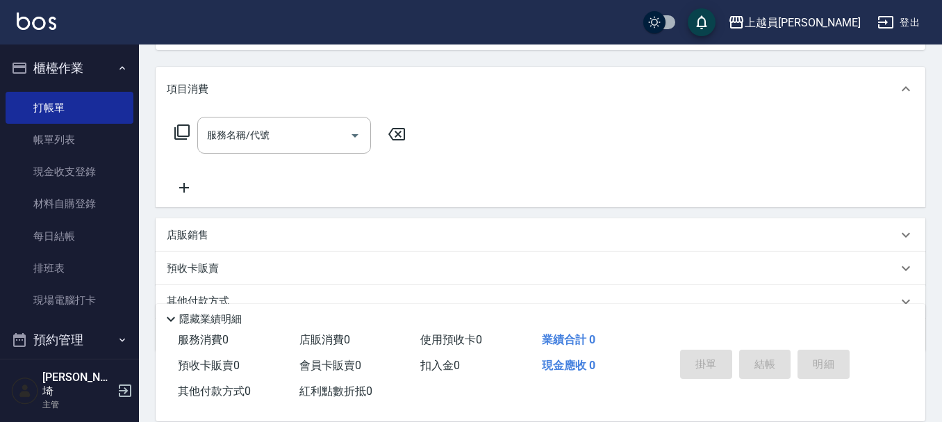
scroll to position [208, 0]
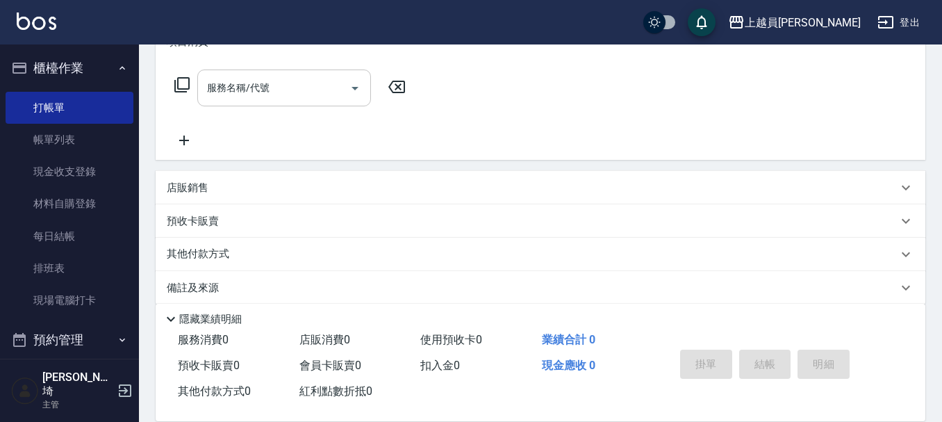
click at [268, 85] on input "服務名稱/代號" at bounding box center [274, 88] width 140 height 24
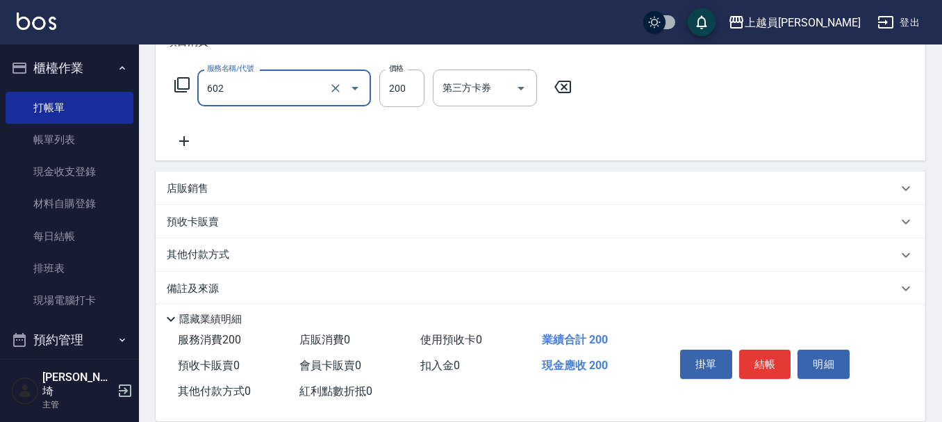
type input "一般洗髮(602)"
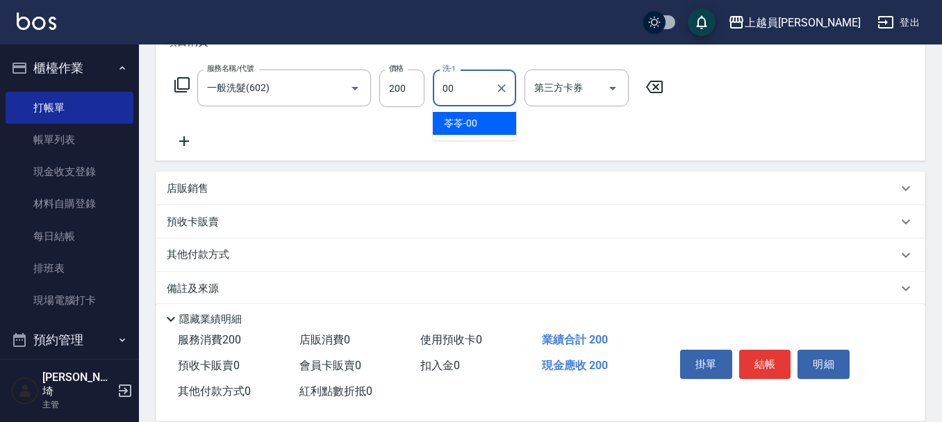
type input "苓苓-00"
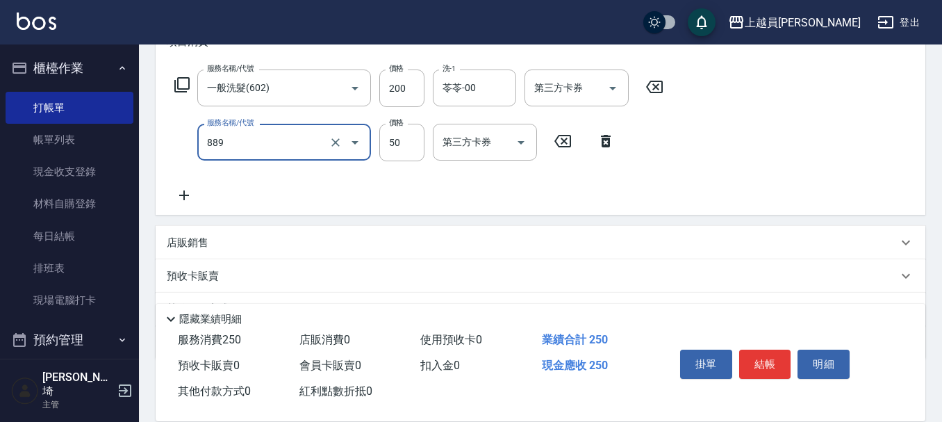
type input "精油(889)"
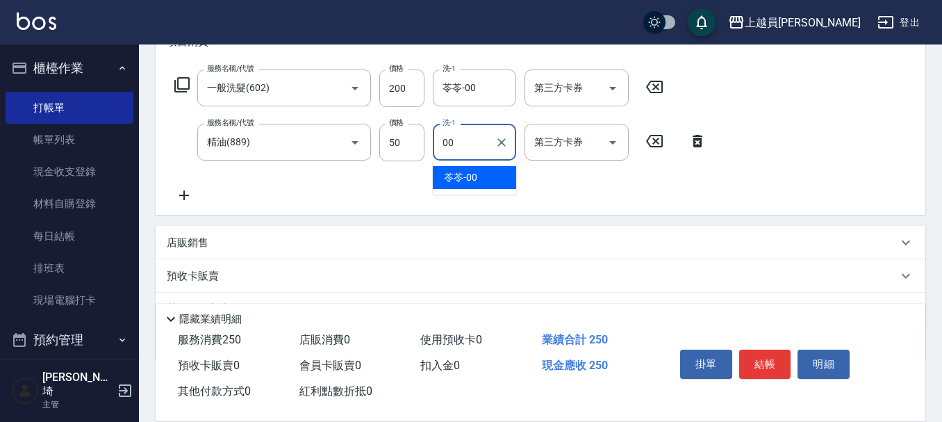
type input "苓苓-00"
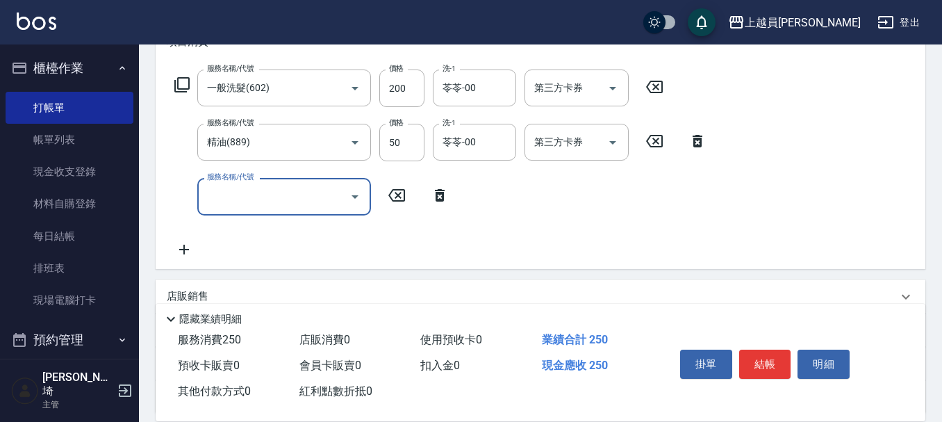
type input "1"
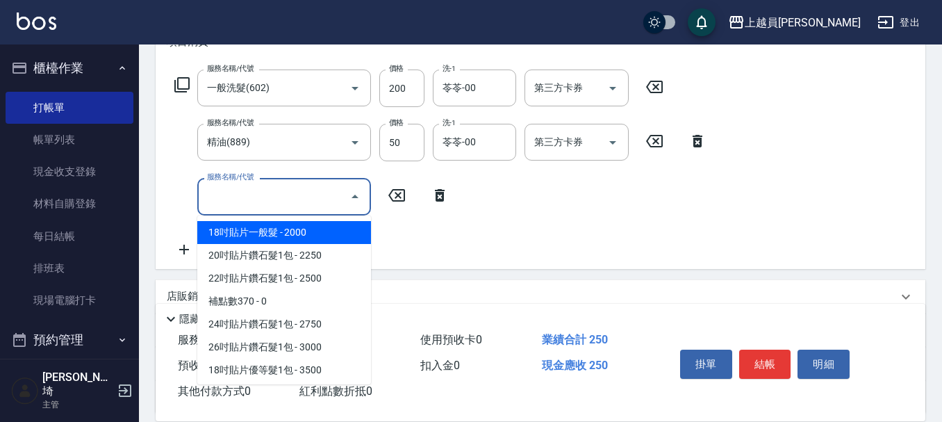
type input "4"
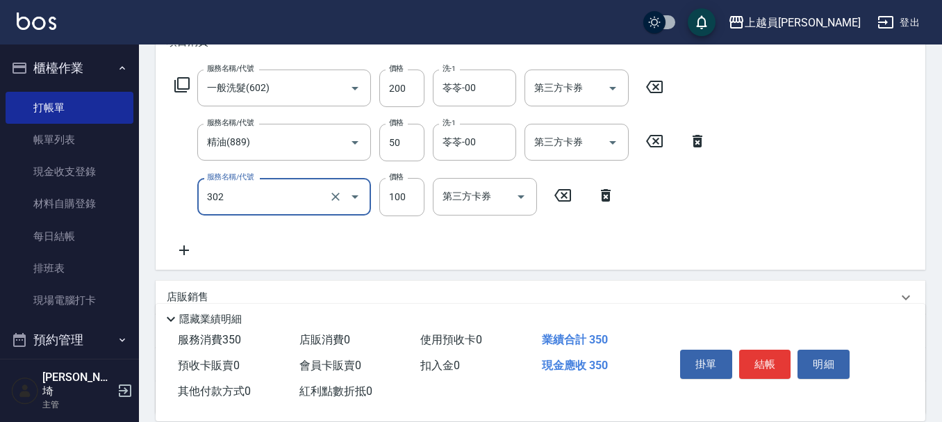
type input "剪髮(302)"
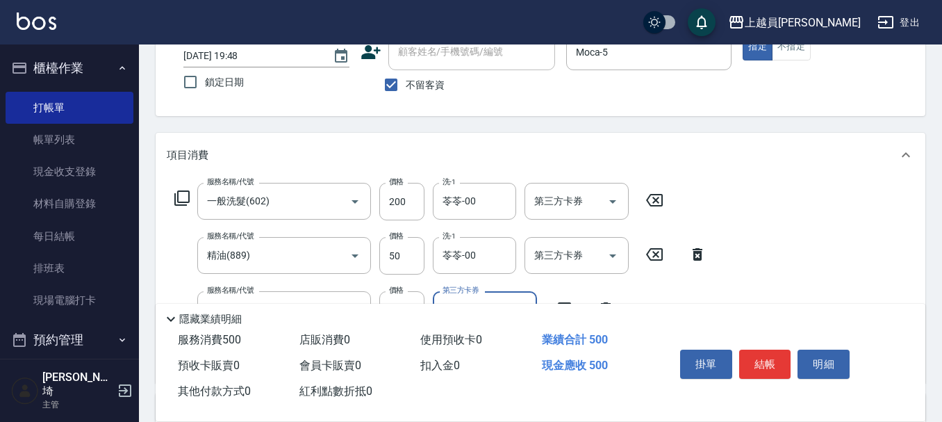
scroll to position [139, 0]
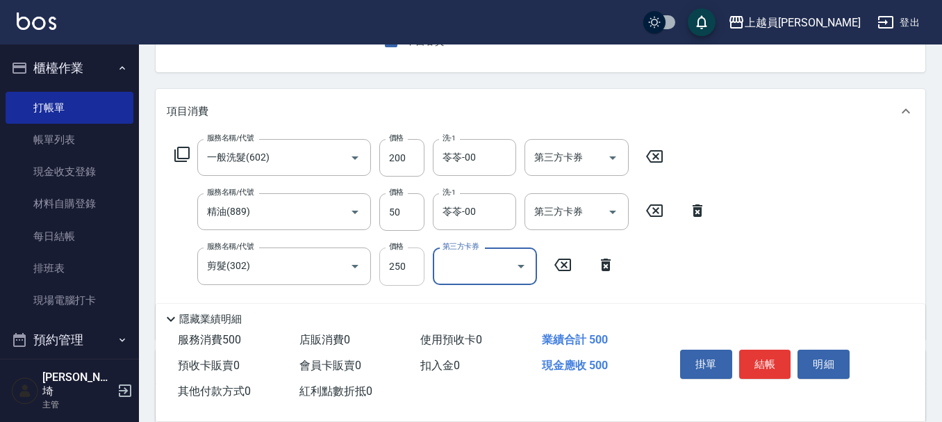
click at [406, 265] on input "250" at bounding box center [401, 266] width 45 height 38
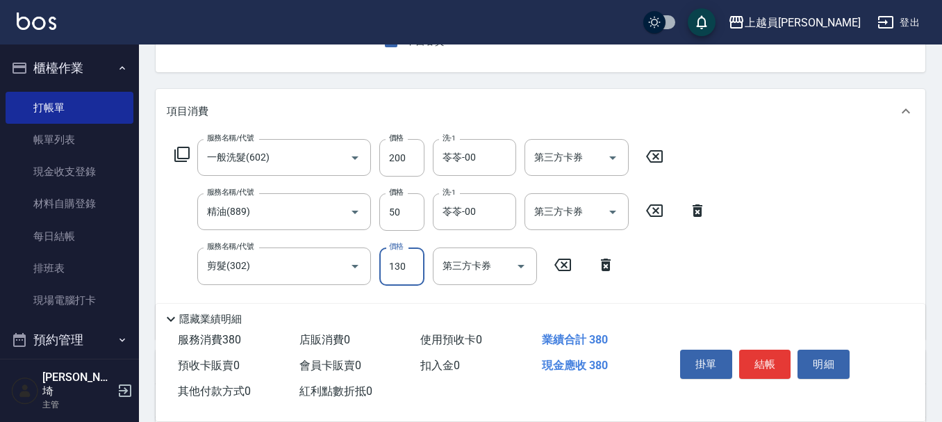
type input "130"
click at [693, 207] on icon at bounding box center [697, 210] width 35 height 17
type input "剪髮(302)"
type input "130"
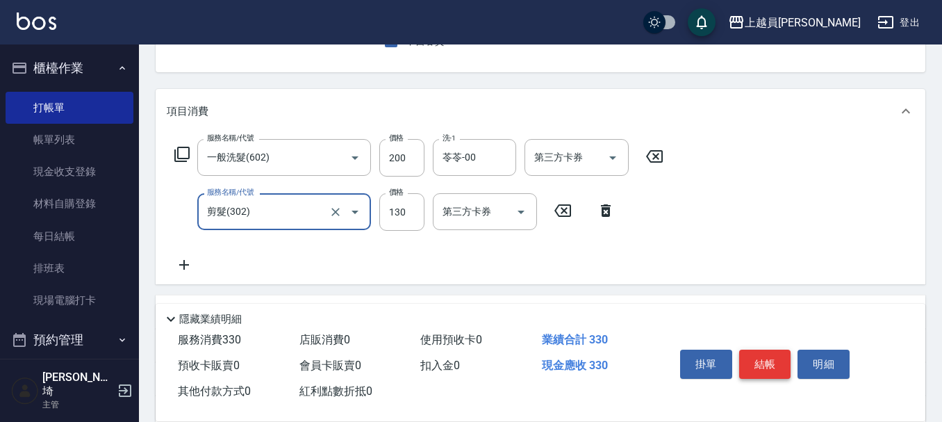
click at [768, 356] on button "結帳" at bounding box center [765, 364] width 52 height 29
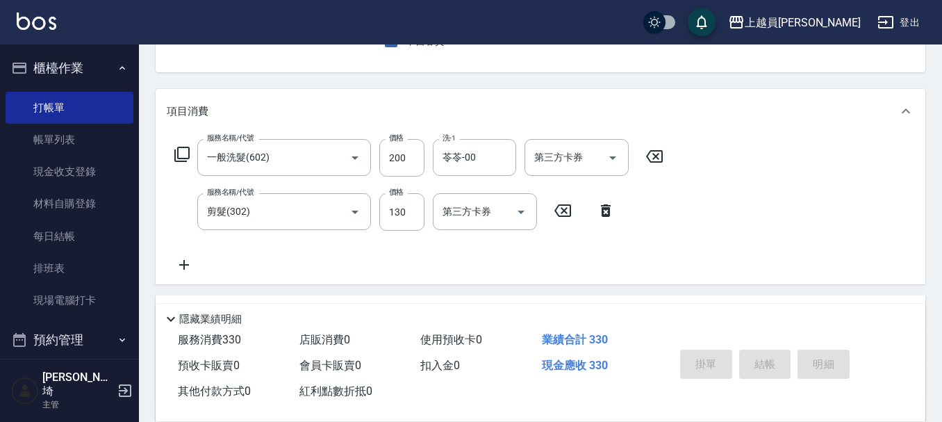
type input "[DATE] 19:49"
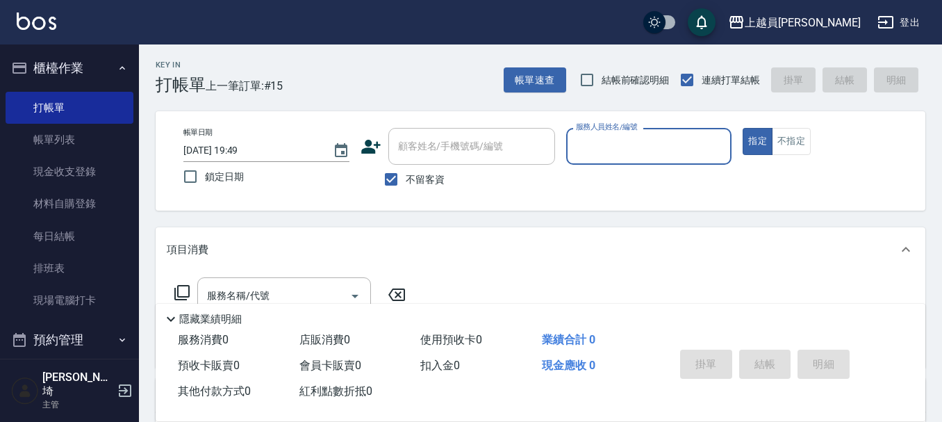
scroll to position [0, 0]
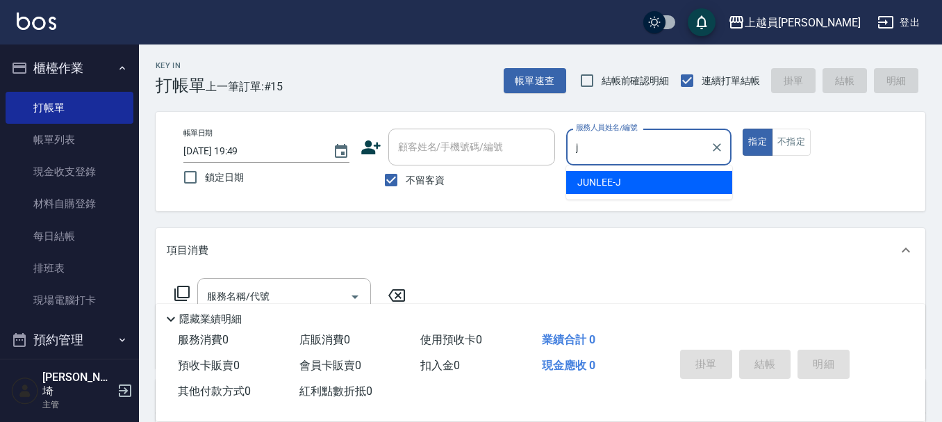
type input "[PERSON_NAME]"
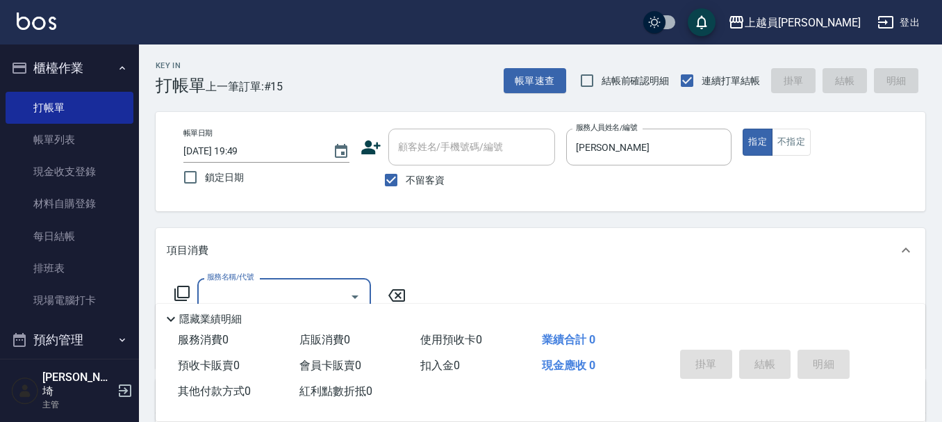
type input "6"
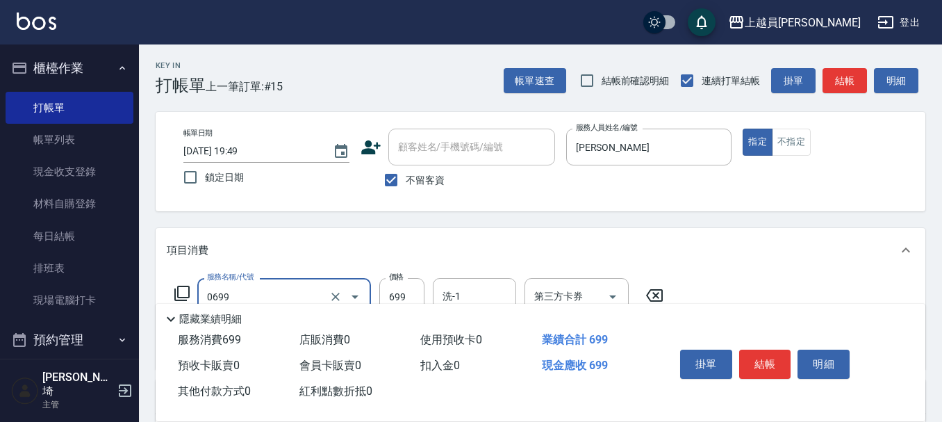
type input "精油洗髮(0699)"
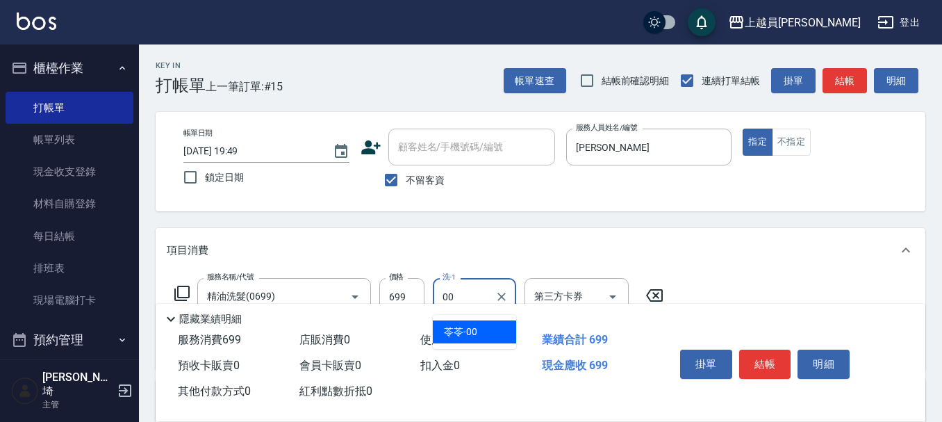
type input "苓苓-00"
type input "剪髮(302)"
click at [762, 344] on div "掛單 結帳 明細" at bounding box center [765, 366] width 181 height 44
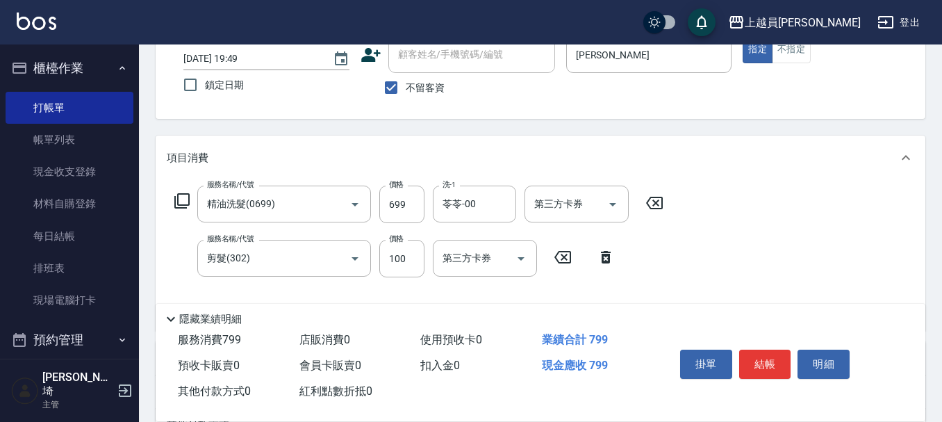
scroll to position [139, 0]
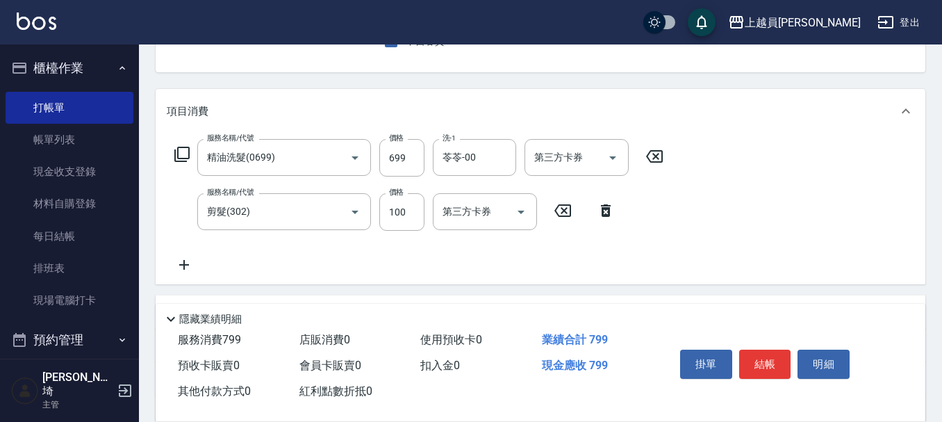
click at [609, 209] on icon at bounding box center [606, 210] width 10 height 13
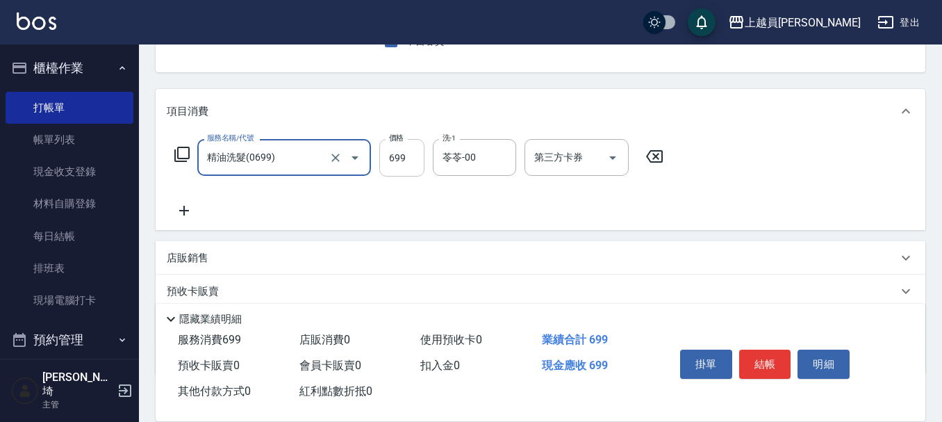
click at [415, 146] on input "699" at bounding box center [401, 158] width 45 height 38
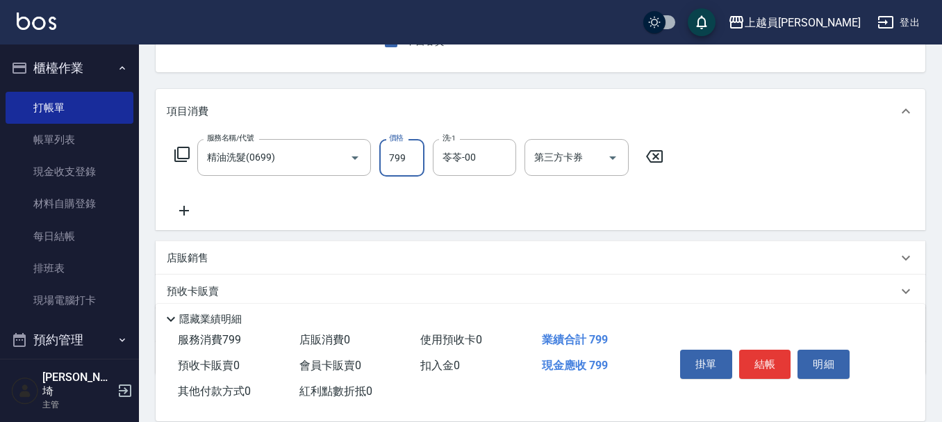
type input "799"
click at [768, 352] on button "結帳" at bounding box center [765, 364] width 52 height 29
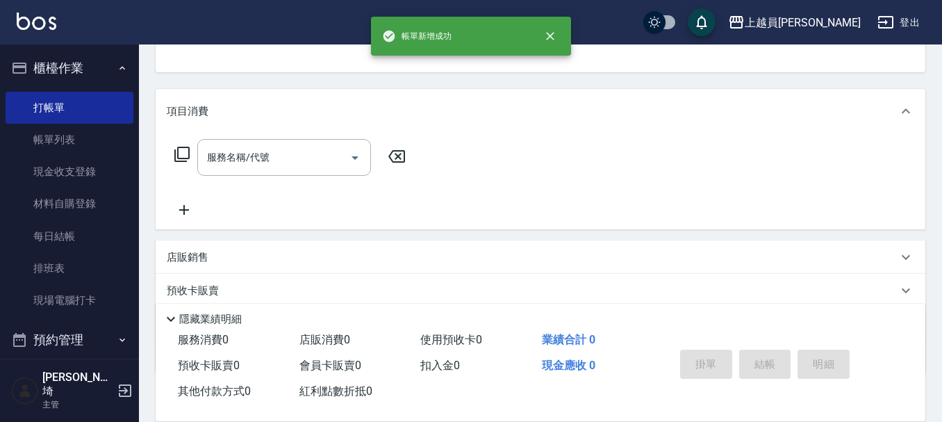
scroll to position [135, 0]
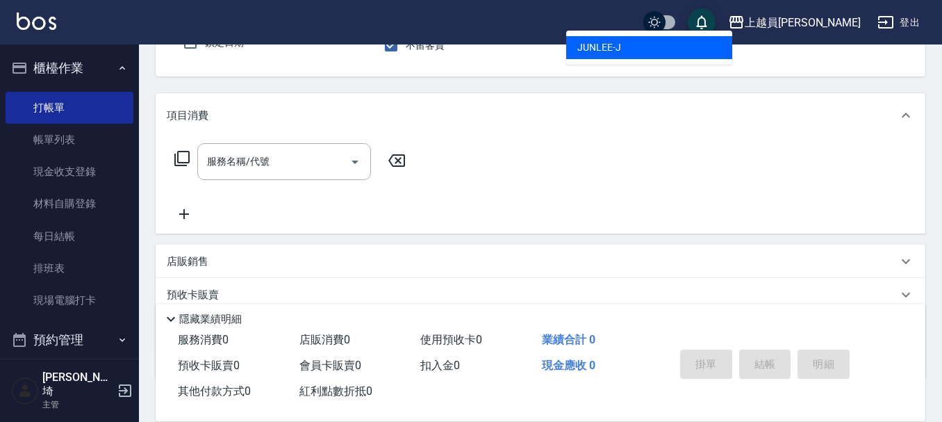
type input "[PERSON_NAME]"
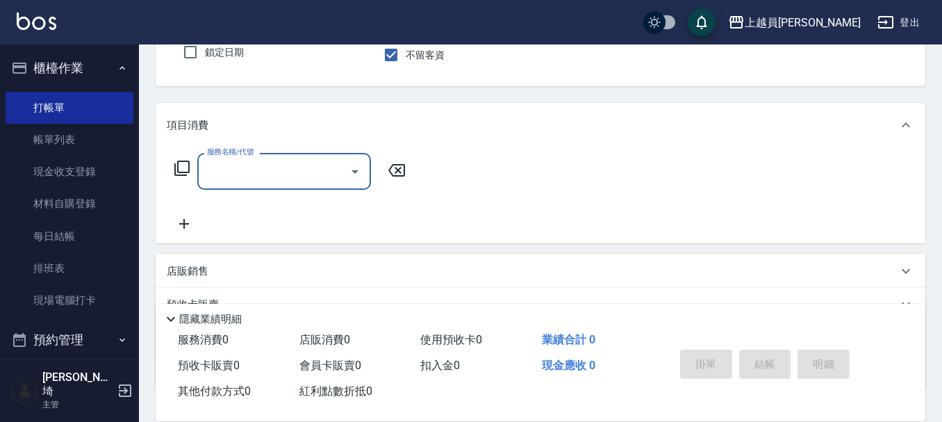
scroll to position [139, 0]
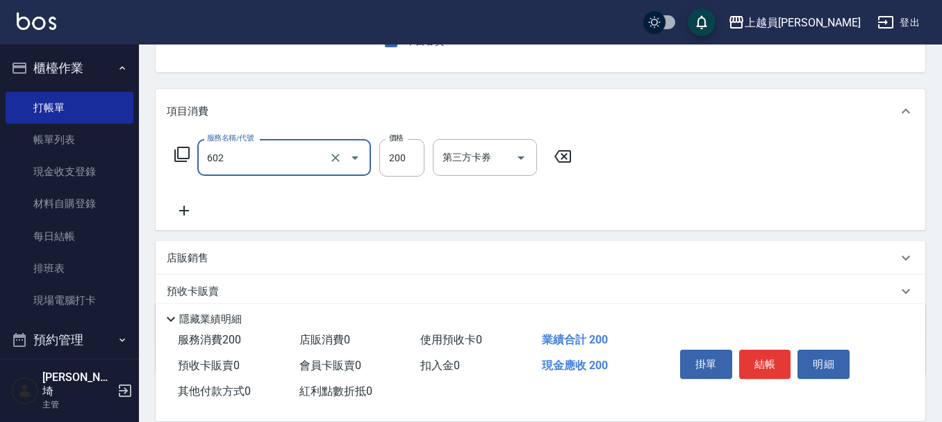
type input "一般洗髮(602)"
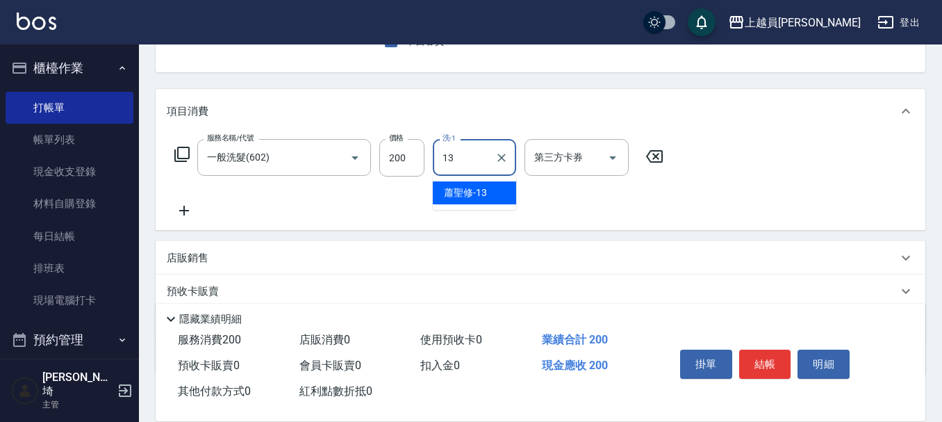
type input "[PERSON_NAME]-13"
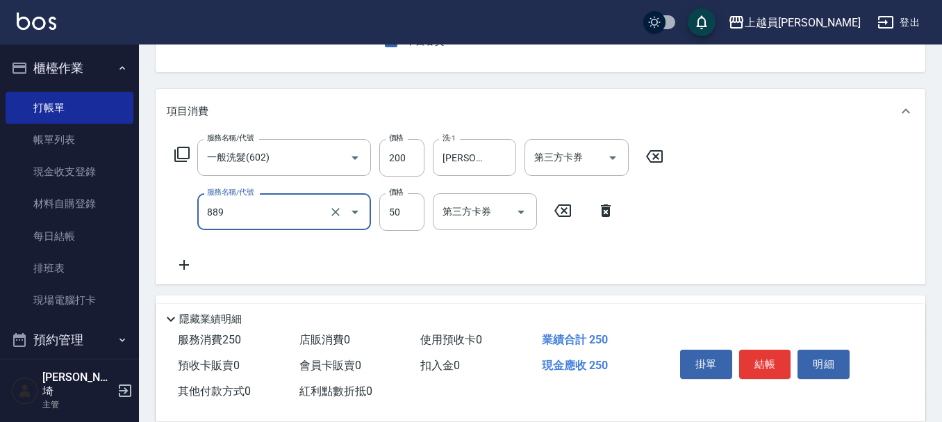
type input "精油(889)"
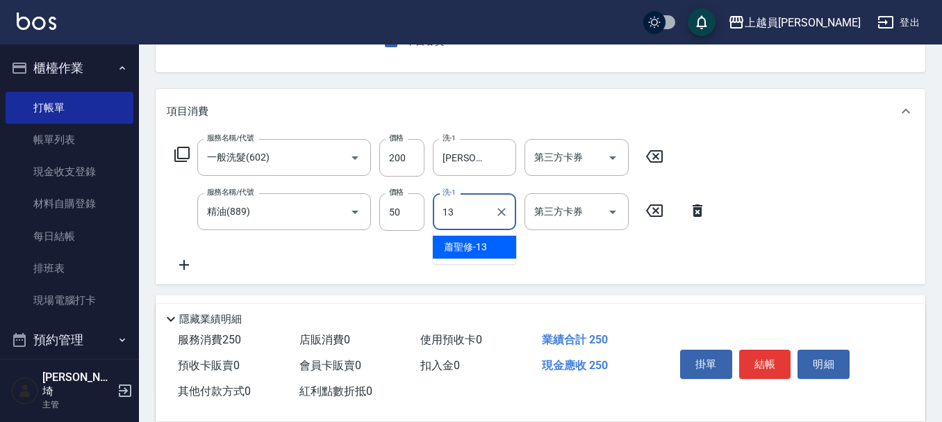
type input "[PERSON_NAME]-13"
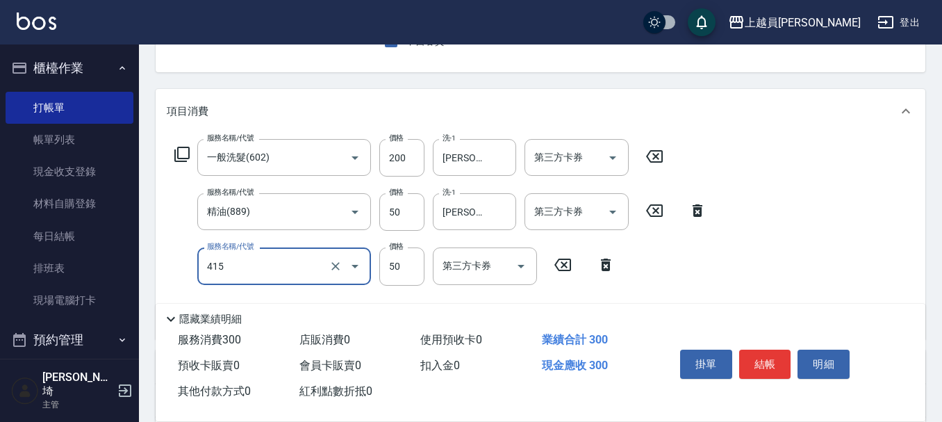
type input "瞬間保養(415)"
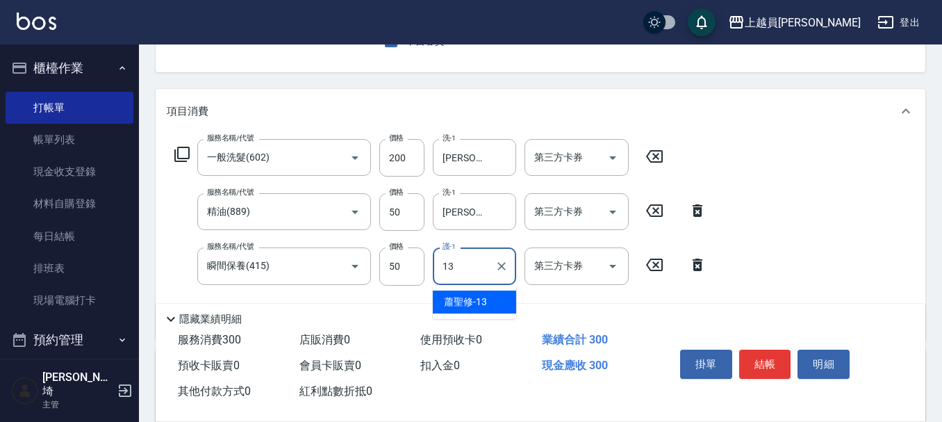
type input "[PERSON_NAME]-13"
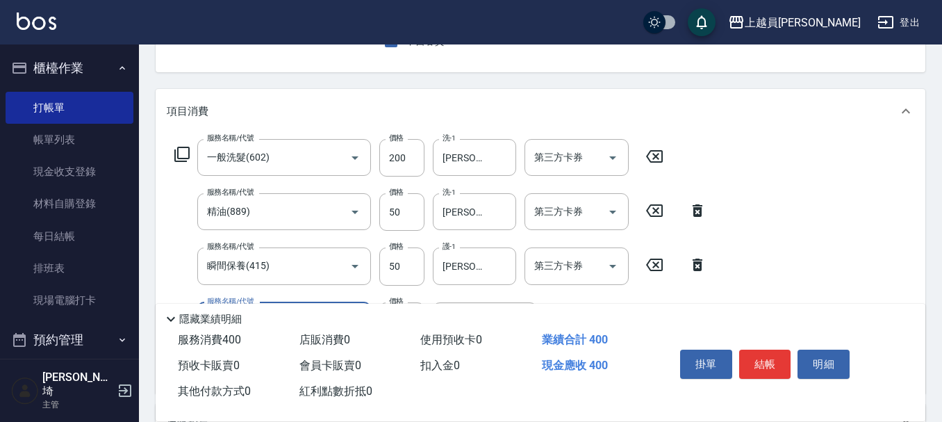
type input "剪髮(302)"
type input "200"
click at [767, 356] on button "結帳" at bounding box center [765, 364] width 52 height 29
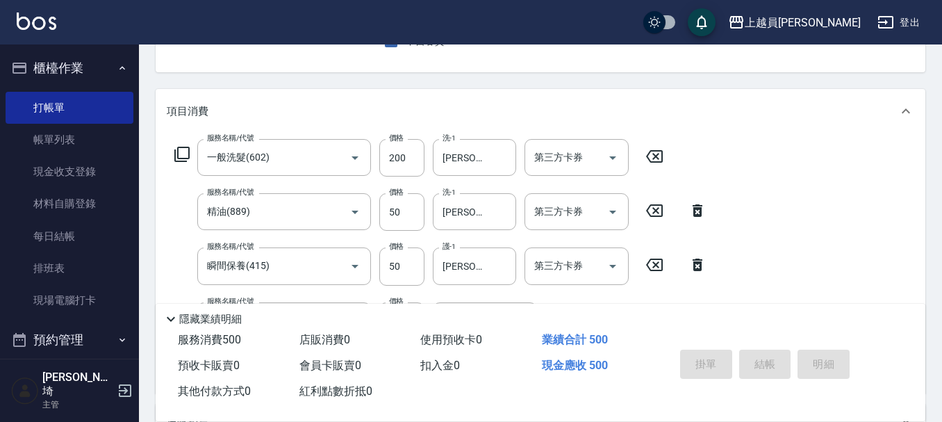
type input "[DATE] 19:50"
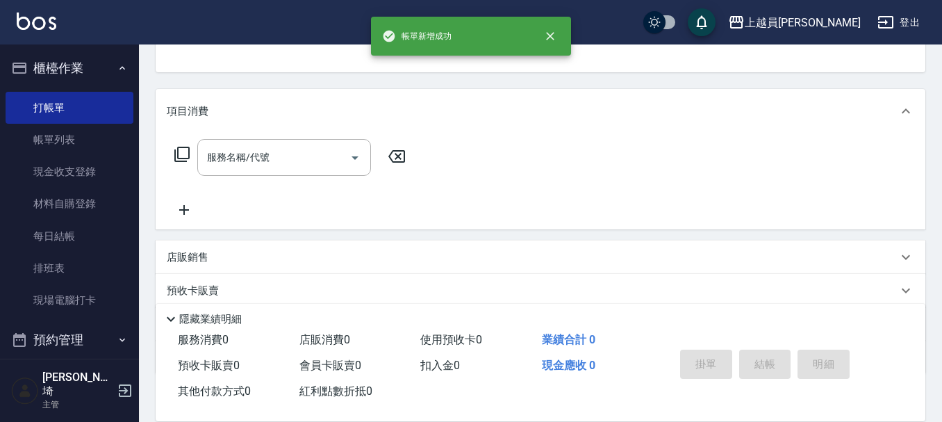
scroll to position [135, 0]
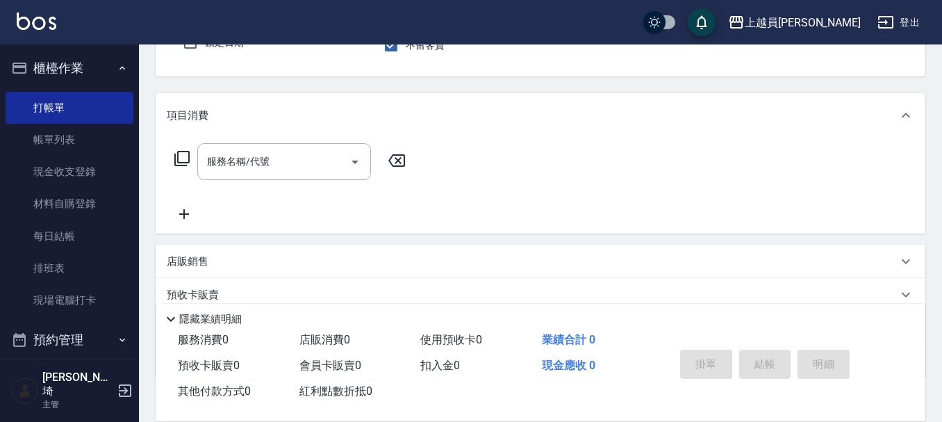
type input "[PERSON_NAME]"
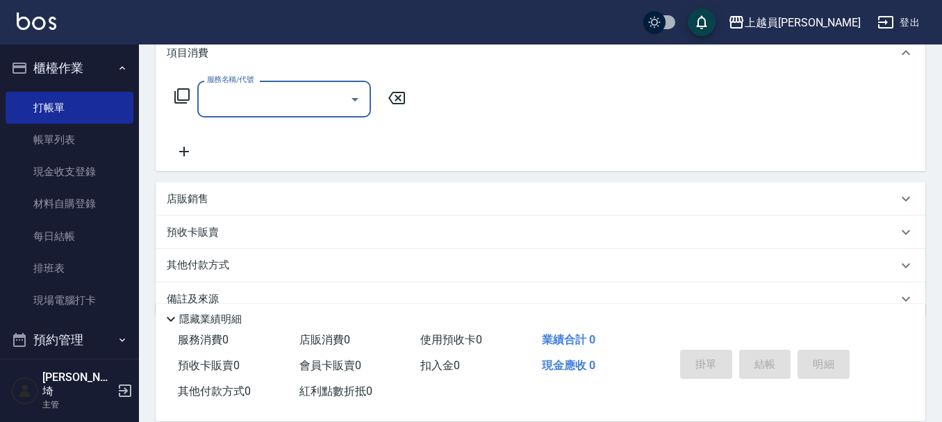
scroll to position [224, 0]
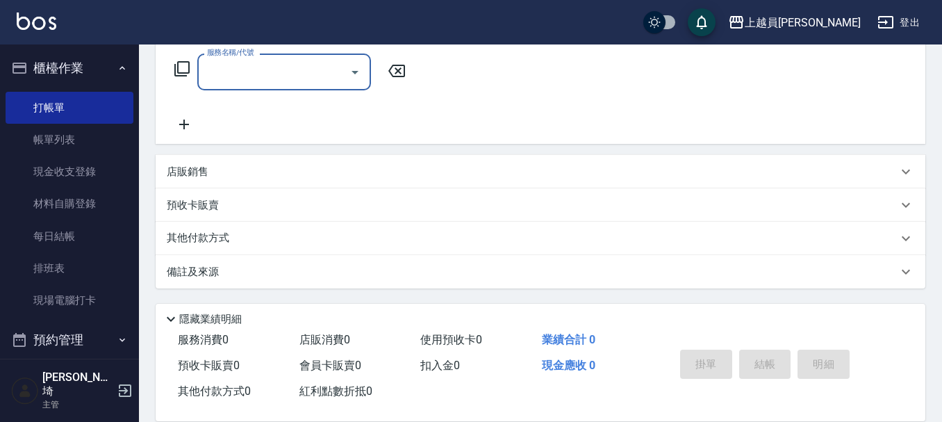
click at [226, 174] on div "店販銷售" at bounding box center [532, 172] width 731 height 15
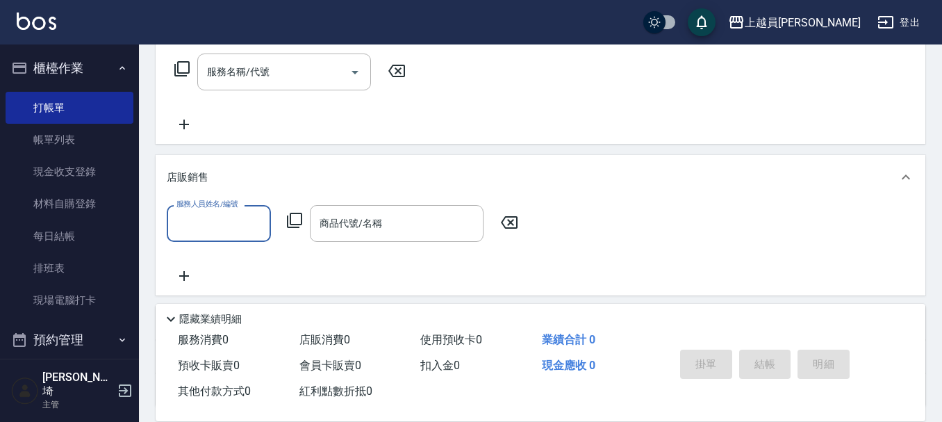
scroll to position [0, 0]
type input "[PERSON_NAME]"
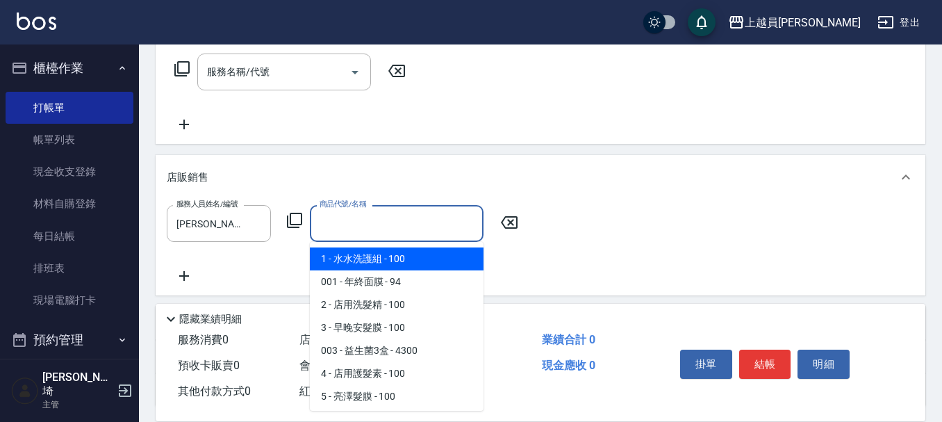
type input "水水洗護組"
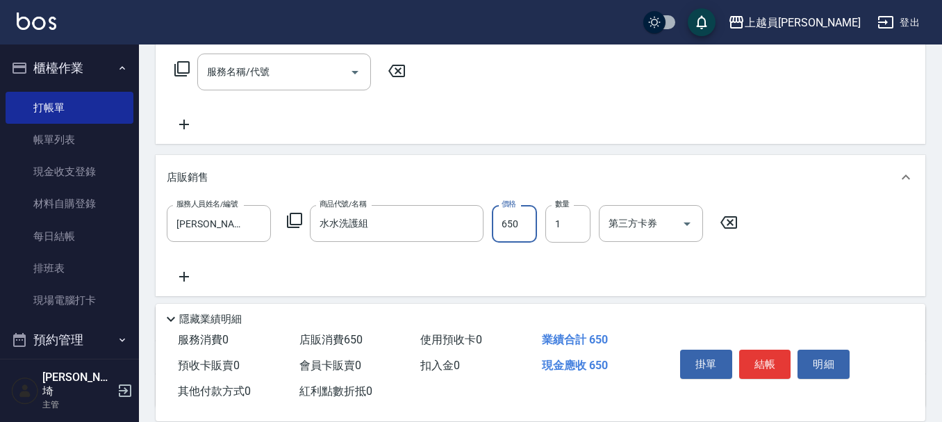
type input "650"
click at [765, 354] on button "結帳" at bounding box center [765, 364] width 52 height 29
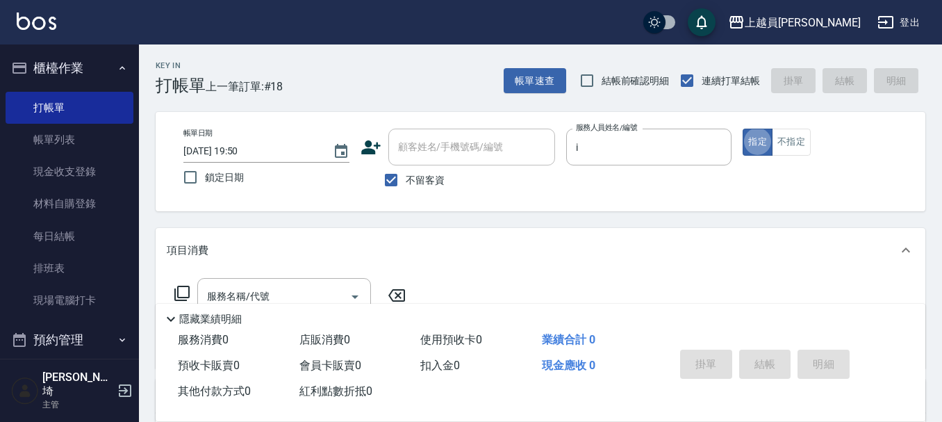
type input "Bella-I"
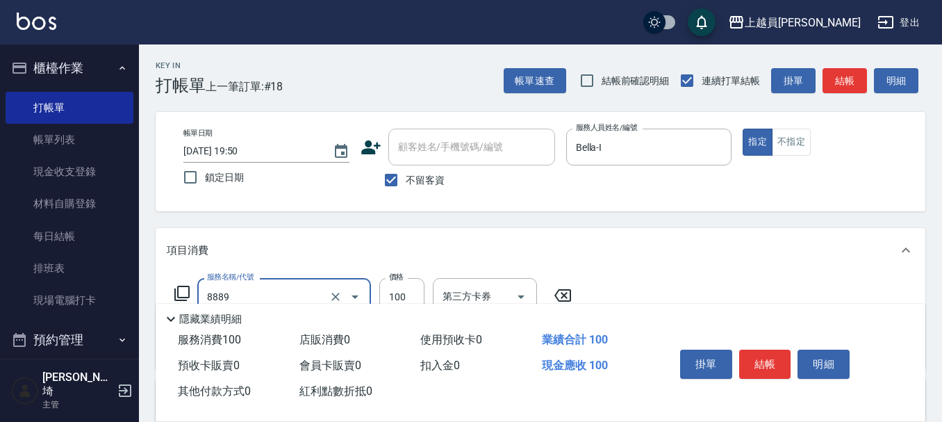
type input "攝影(8889)"
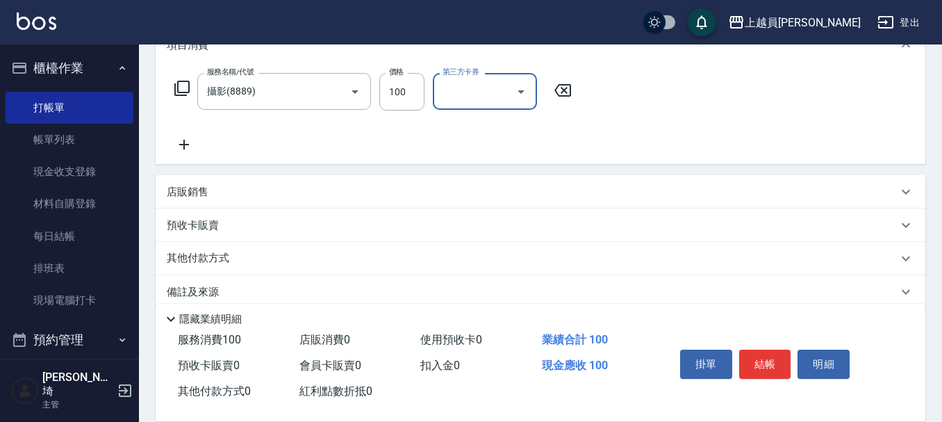
scroll to position [208, 0]
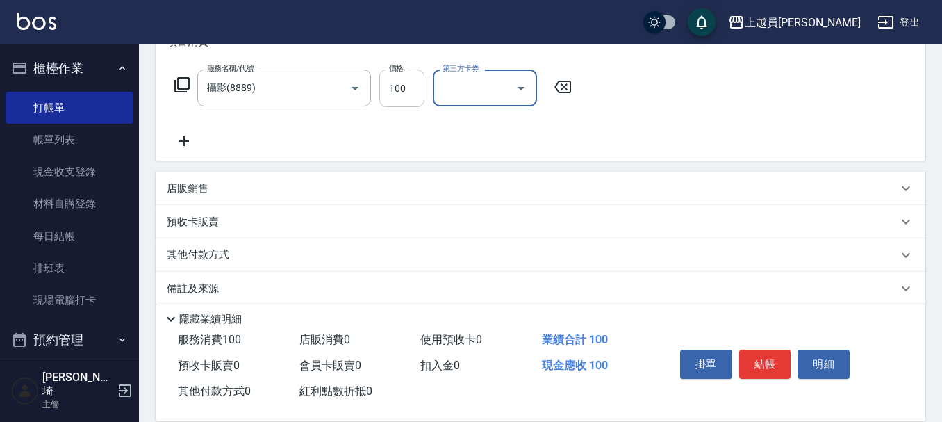
click at [412, 98] on input "100" at bounding box center [401, 88] width 45 height 38
type input "50"
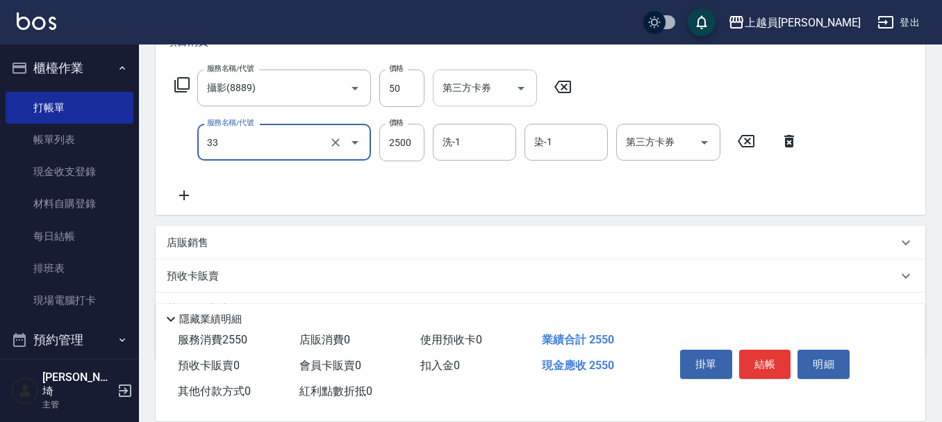
type input "染髮B餐(33)"
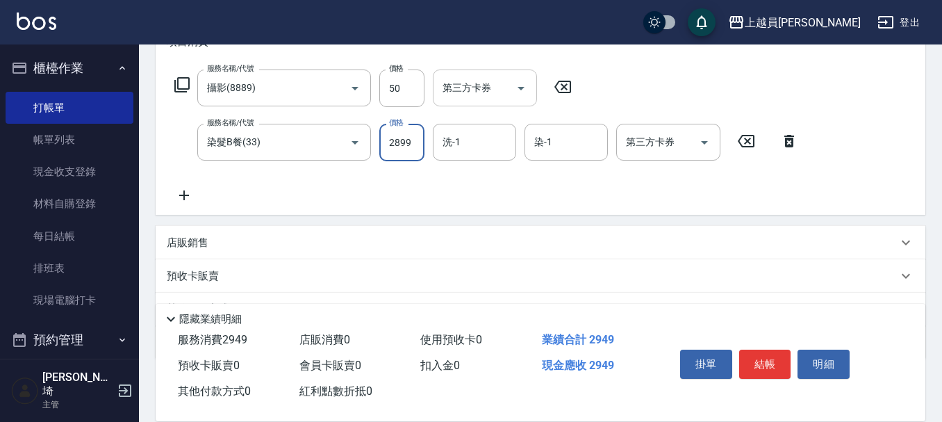
type input "2899"
type input "50"
click at [470, 143] on input "洗-1" at bounding box center [474, 142] width 71 height 24
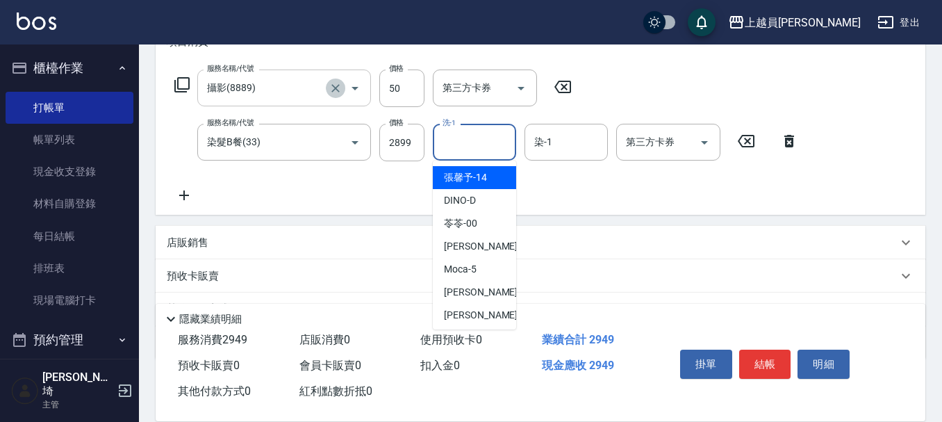
click at [343, 94] on button "Clear" at bounding box center [335, 88] width 19 height 19
type input "攝影(8889)"
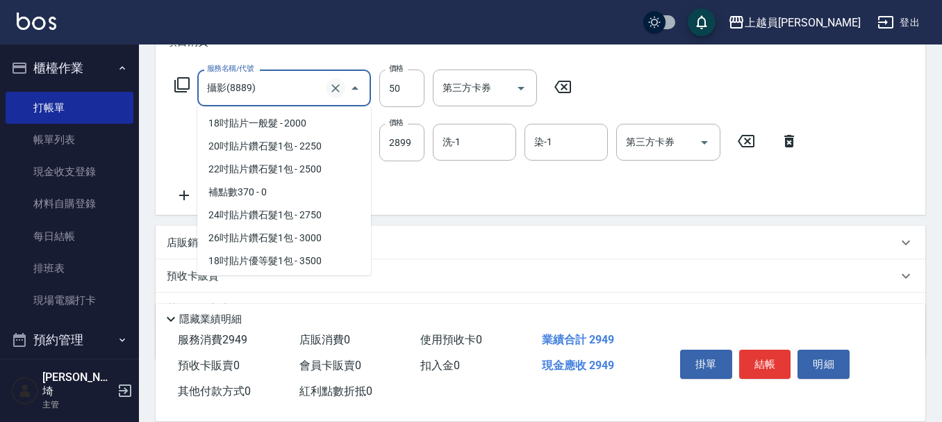
drag, startPoint x: 313, startPoint y: 79, endPoint x: 340, endPoint y: 87, distance: 27.7
click at [315, 79] on input "攝影(8889)" at bounding box center [265, 88] width 122 height 24
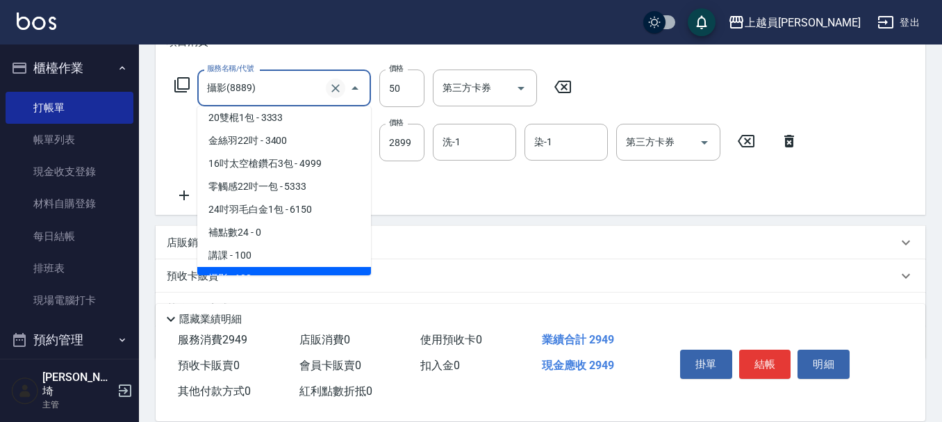
click at [336, 83] on icon "Clear" at bounding box center [336, 88] width 14 height 14
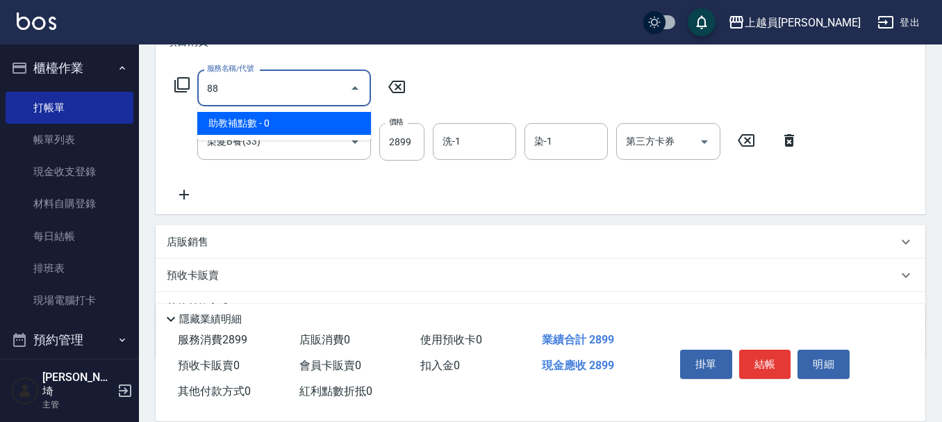
scroll to position [0, 0]
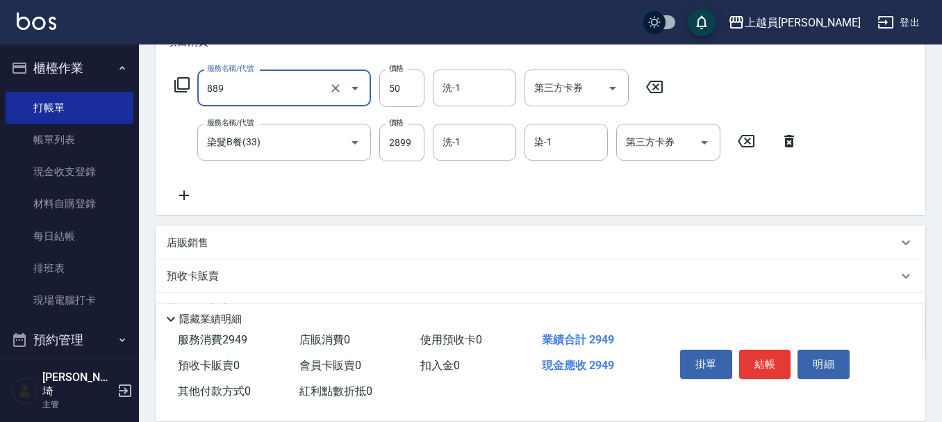
type input "精油(889)"
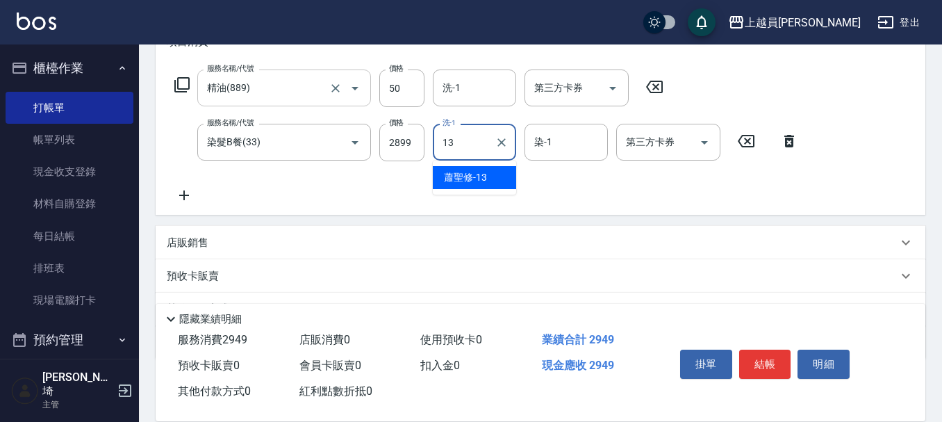
type input "[PERSON_NAME]-13"
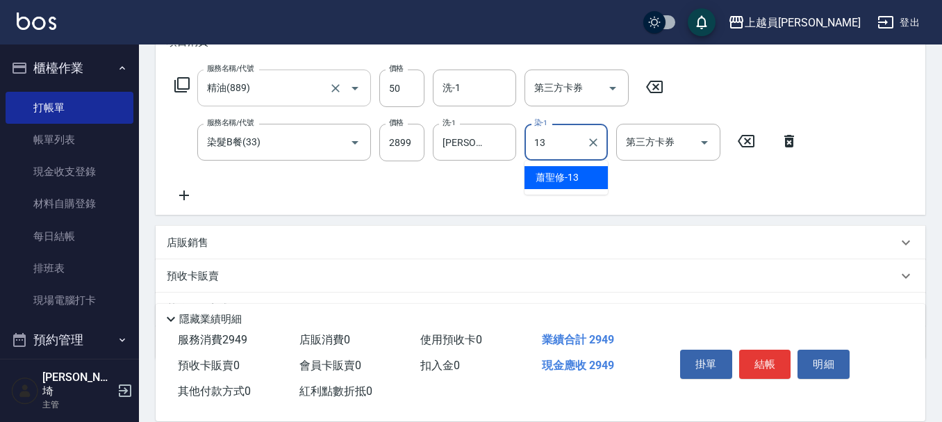
type input "[PERSON_NAME]-13"
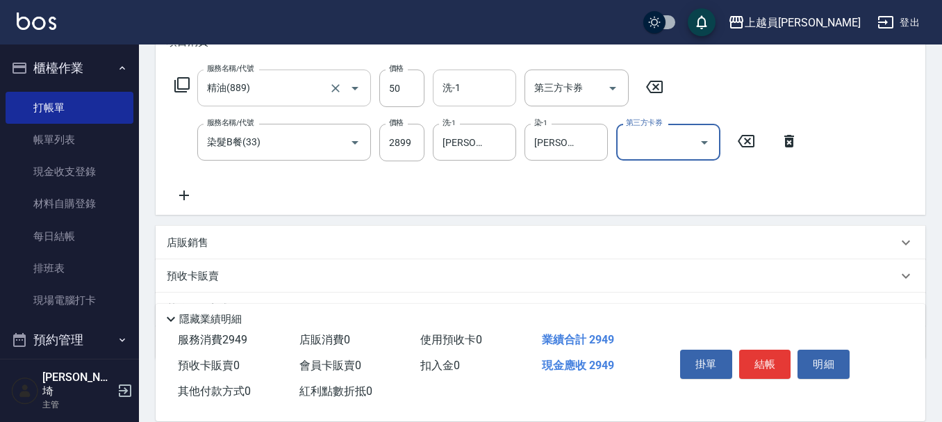
click at [463, 84] on input "洗-1" at bounding box center [474, 88] width 71 height 24
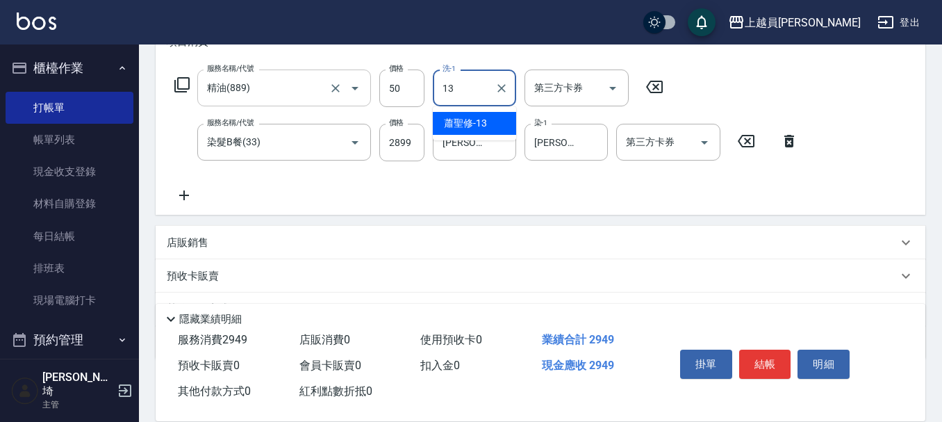
type input "[PERSON_NAME]-13"
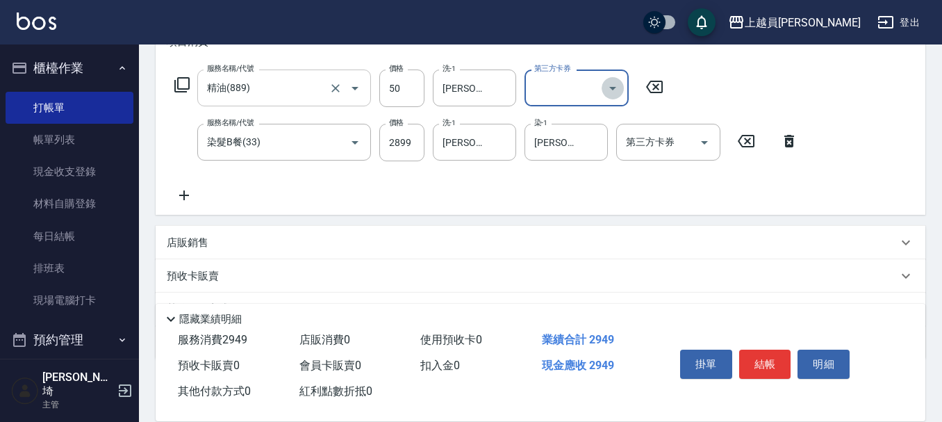
click at [610, 92] on icon "Open" at bounding box center [613, 88] width 17 height 17
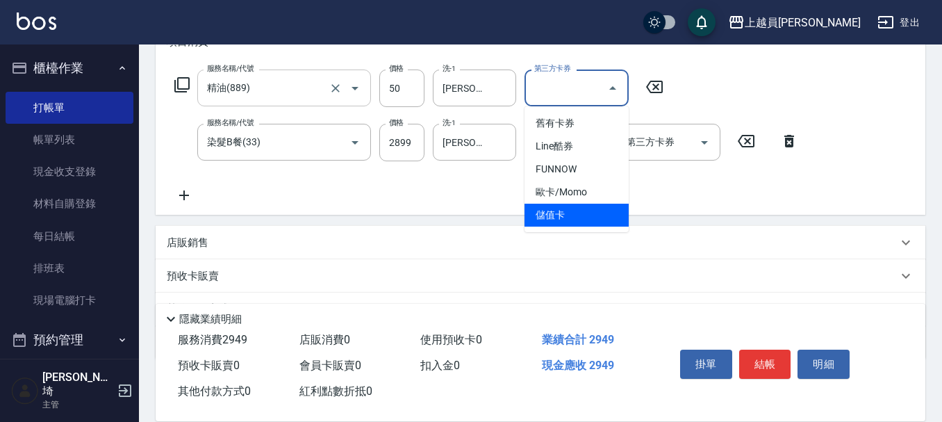
click at [557, 215] on span "儲值卡" at bounding box center [577, 215] width 104 height 23
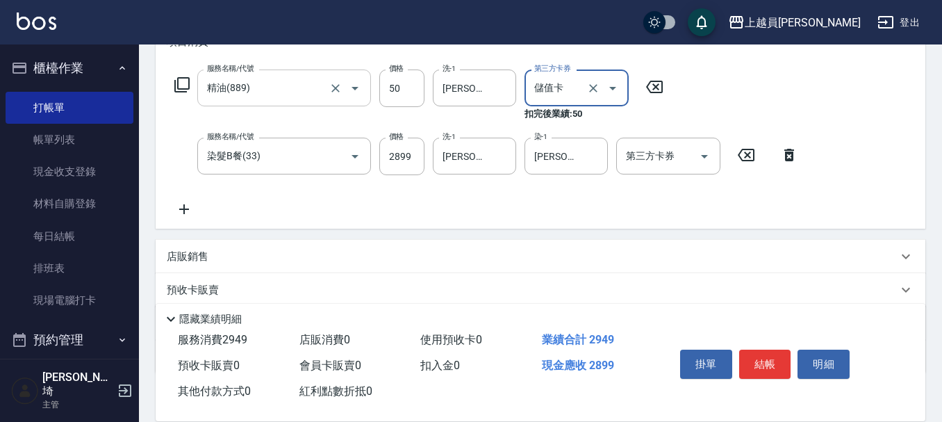
type input "儲值卡"
click at [702, 158] on icon "Open" at bounding box center [704, 156] width 17 height 17
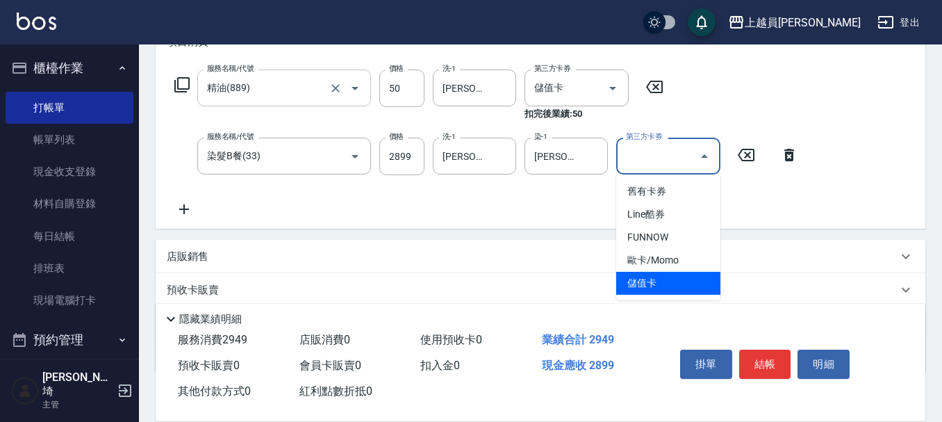
click at [668, 279] on span "儲值卡" at bounding box center [668, 283] width 104 height 23
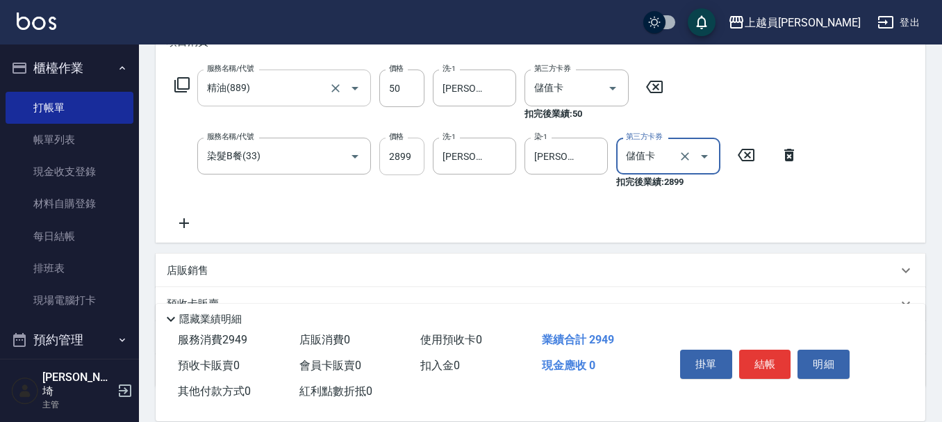
click at [413, 154] on input "2899" at bounding box center [401, 157] width 45 height 38
click at [775, 356] on button "結帳" at bounding box center [765, 364] width 52 height 29
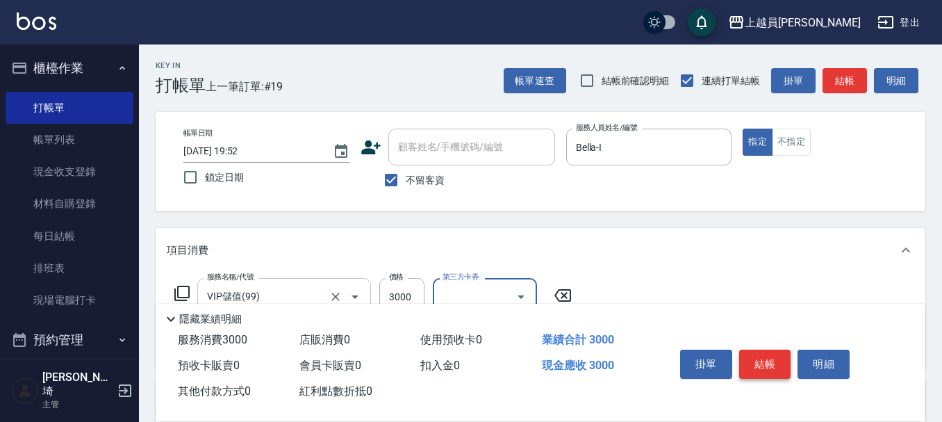
click at [757, 355] on button "結帳" at bounding box center [765, 364] width 52 height 29
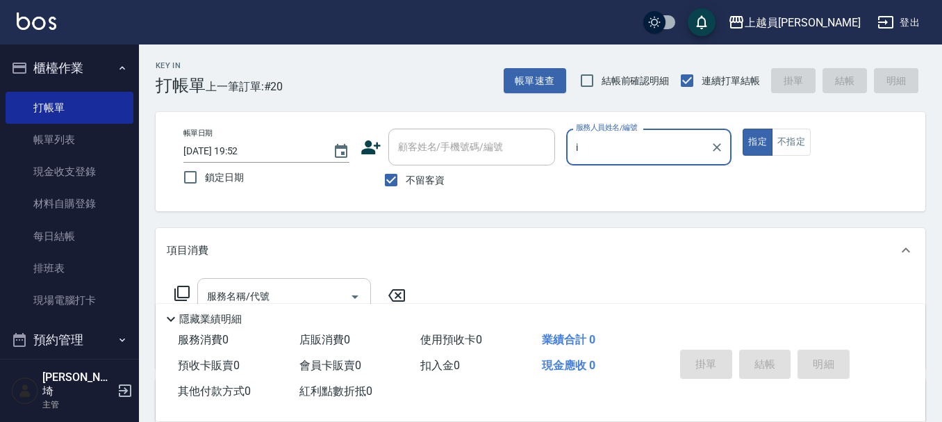
click at [743, 129] on button "指定" at bounding box center [758, 142] width 30 height 27
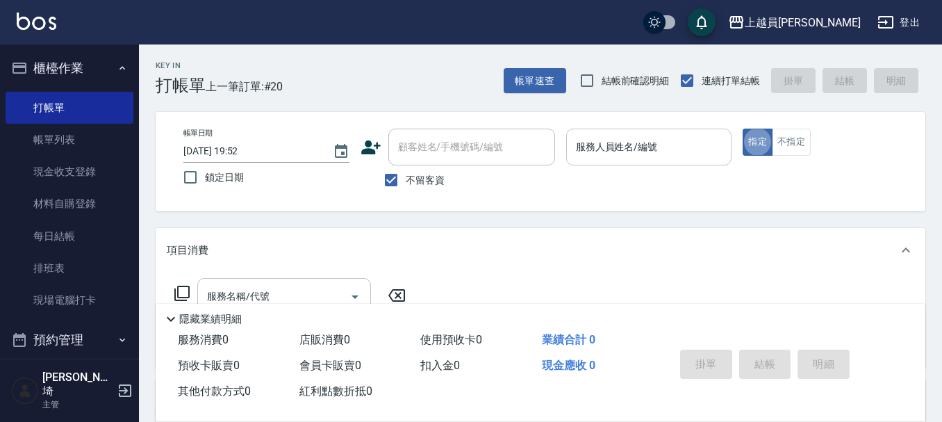
click at [652, 154] on input "服務人員姓名/編號" at bounding box center [650, 147] width 154 height 24
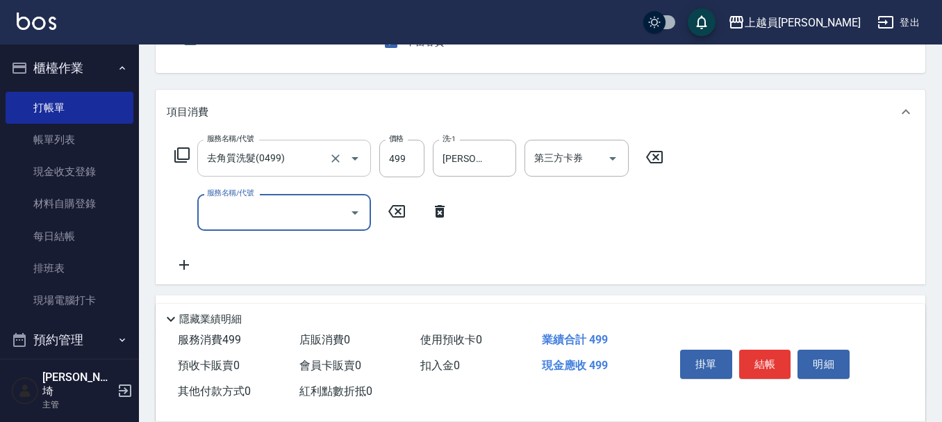
scroll to position [139, 0]
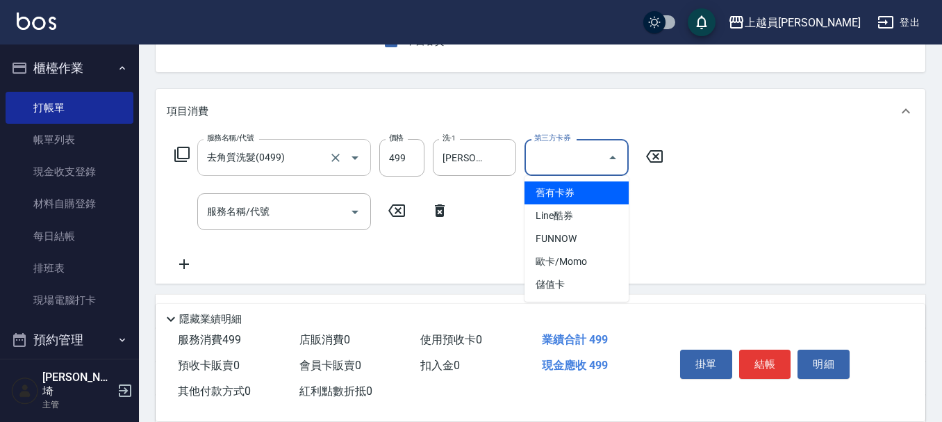
click at [584, 145] on input "第三方卡券" at bounding box center [566, 157] width 71 height 24
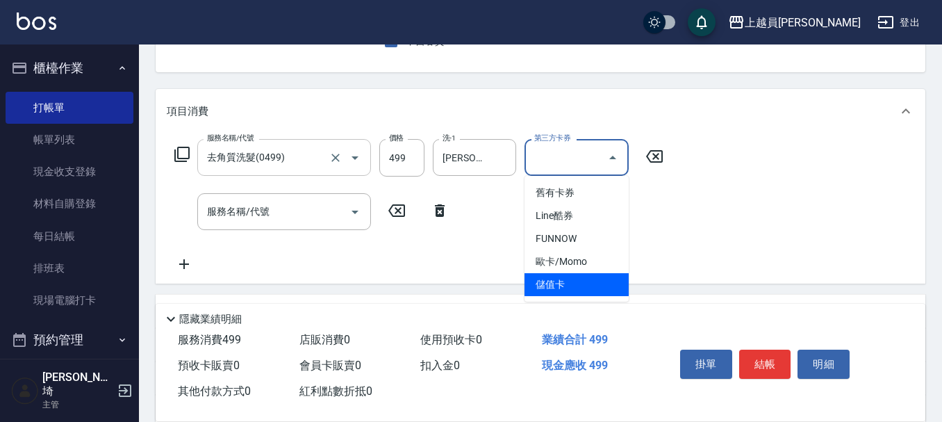
click at [554, 286] on span "儲值卡" at bounding box center [577, 284] width 104 height 23
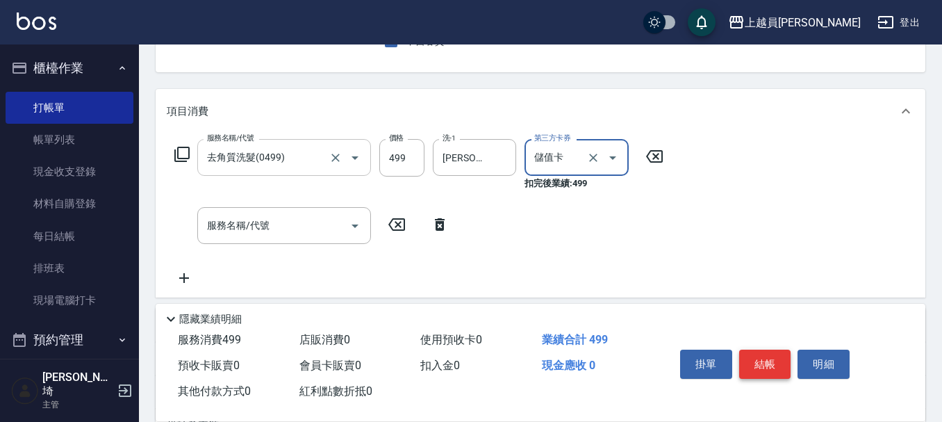
click at [775, 361] on button "結帳" at bounding box center [765, 364] width 52 height 29
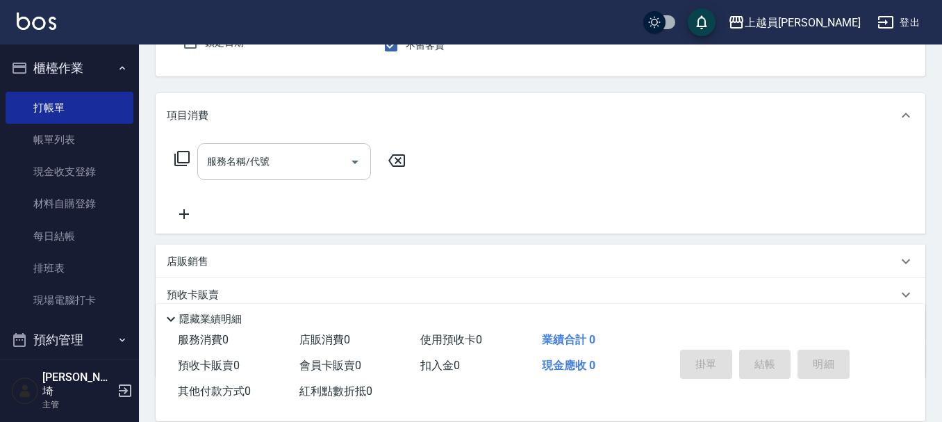
scroll to position [129, 0]
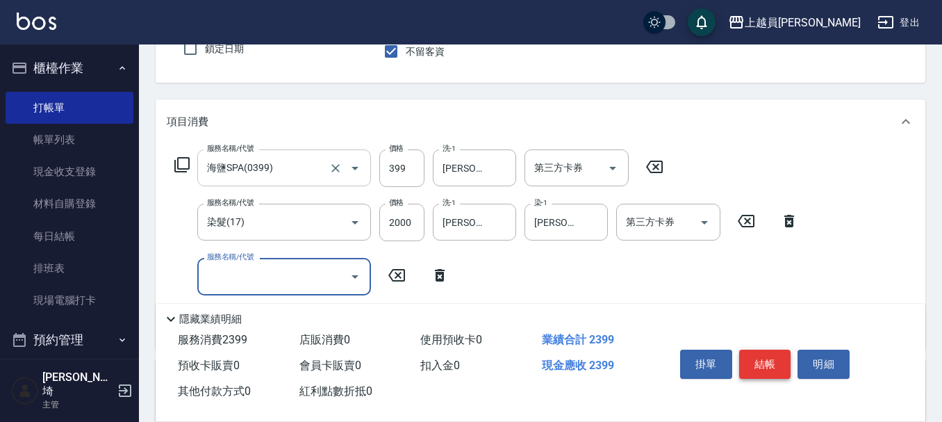
click at [760, 360] on button "結帳" at bounding box center [765, 364] width 52 height 29
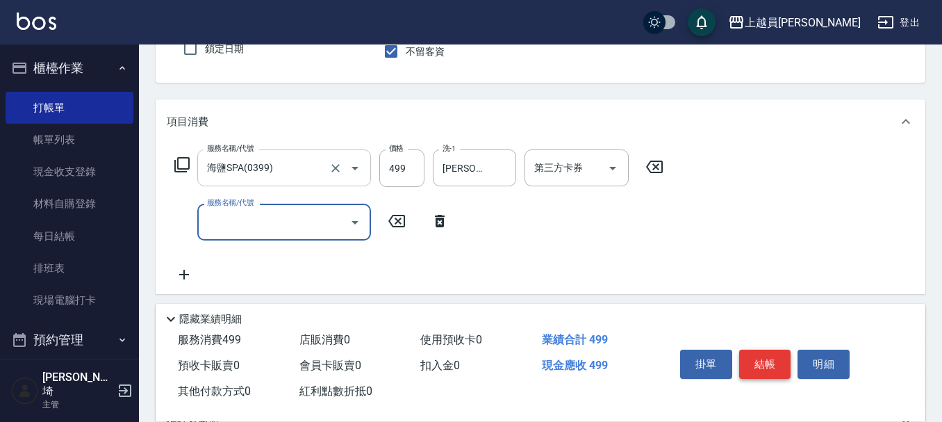
click at [773, 355] on button "結帳" at bounding box center [765, 364] width 52 height 29
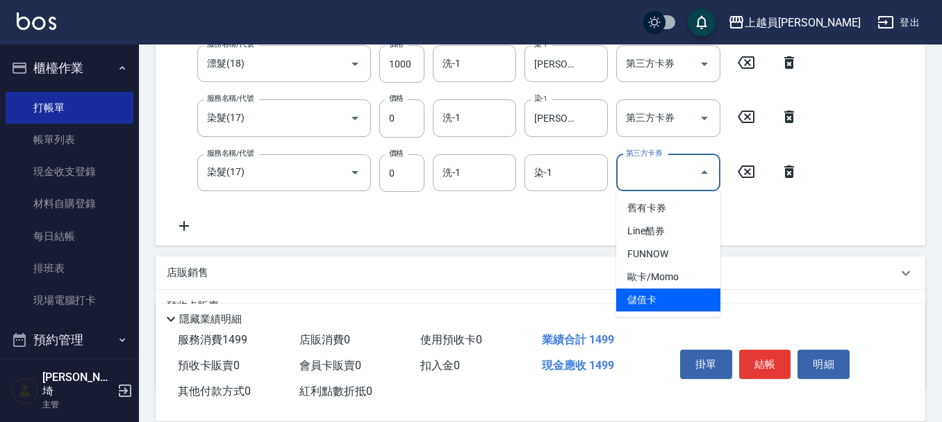
scroll to position [295, 0]
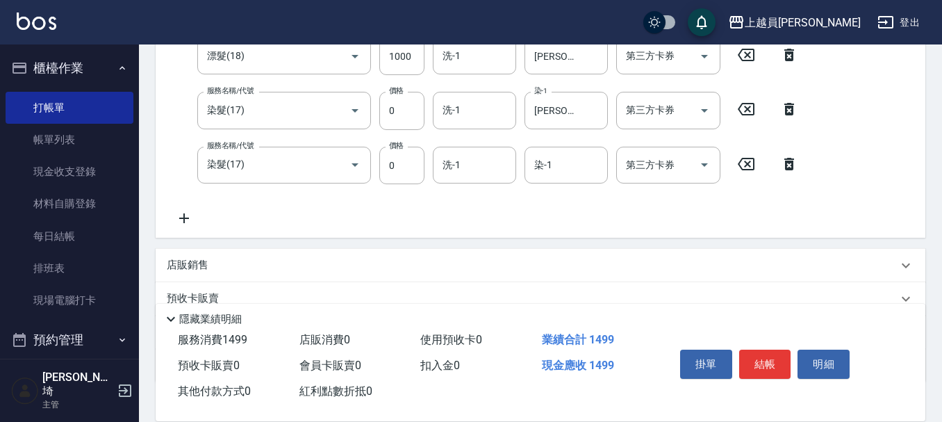
click at [853, 120] on div "服務名稱/代號 去角質洗髮(0499) 服務名稱/代號 價格 499 價格 洗-1 [PERSON_NAME]-67 洗-1 第三方卡券 第三方卡券 服務名稱…" at bounding box center [541, 108] width 770 height 260
click at [566, 159] on input "染-1" at bounding box center [566, 165] width 71 height 24
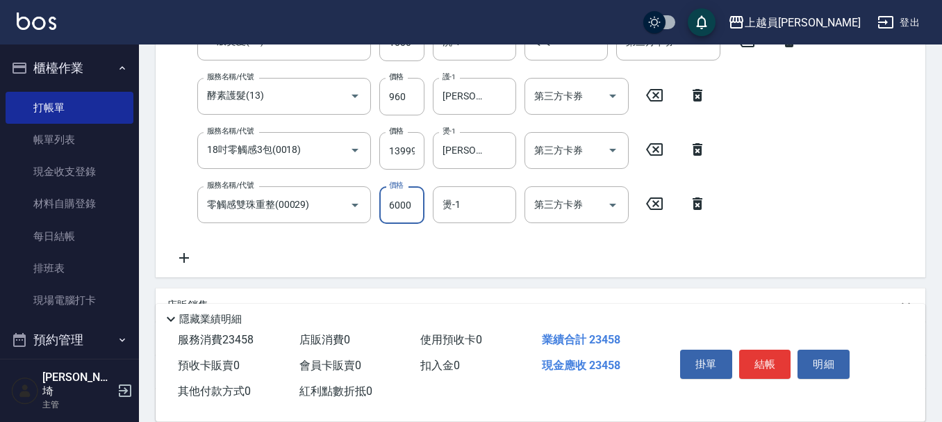
scroll to position [496, 0]
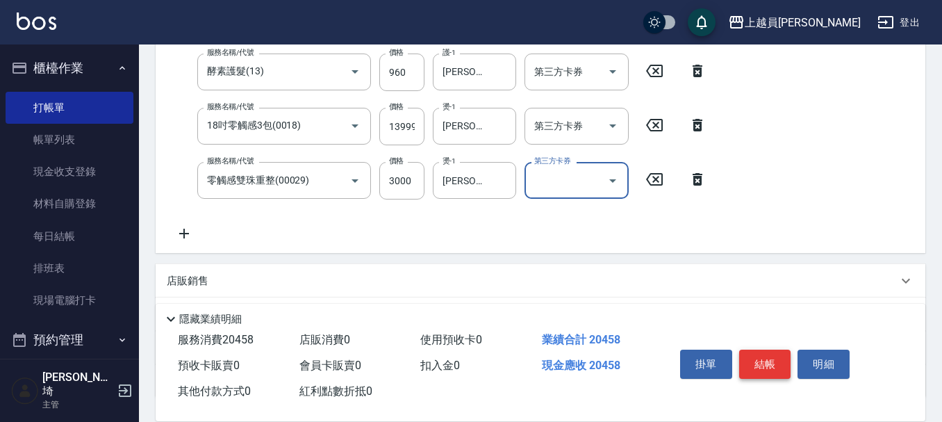
click at [764, 356] on button "結帳" at bounding box center [765, 364] width 52 height 29
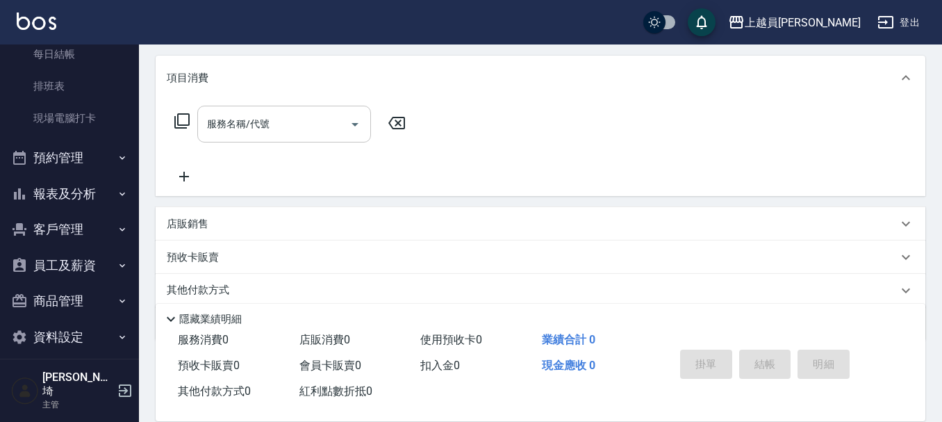
scroll to position [208, 0]
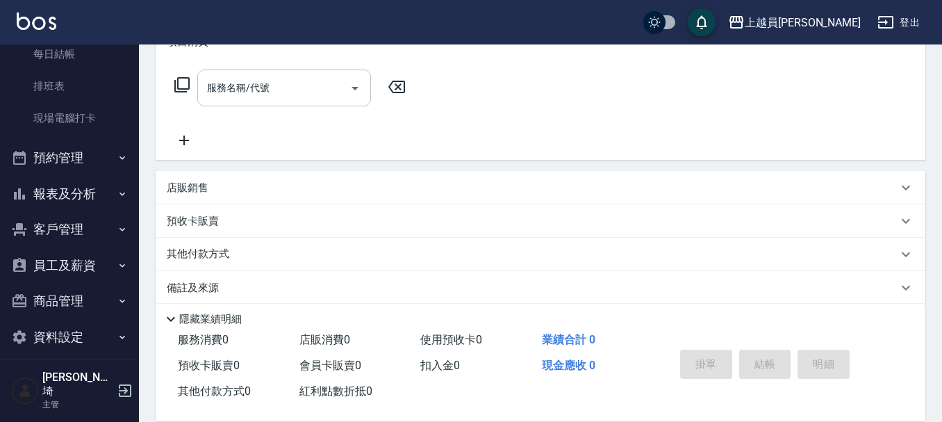
click at [96, 190] on button "報表及分析" at bounding box center [70, 194] width 128 height 36
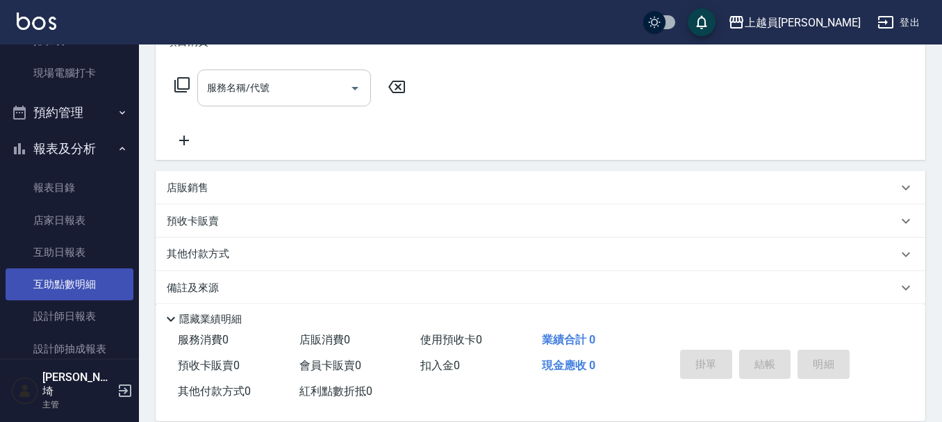
scroll to position [252, 0]
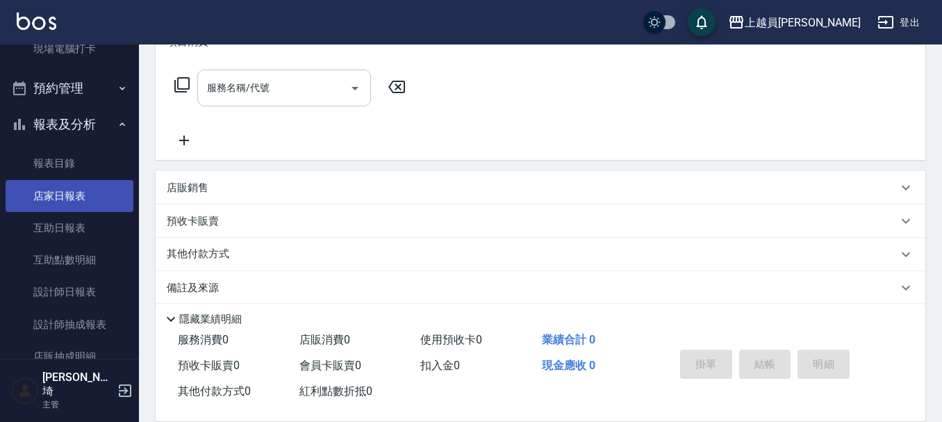
click at [85, 195] on link "店家日報表" at bounding box center [70, 196] width 128 height 32
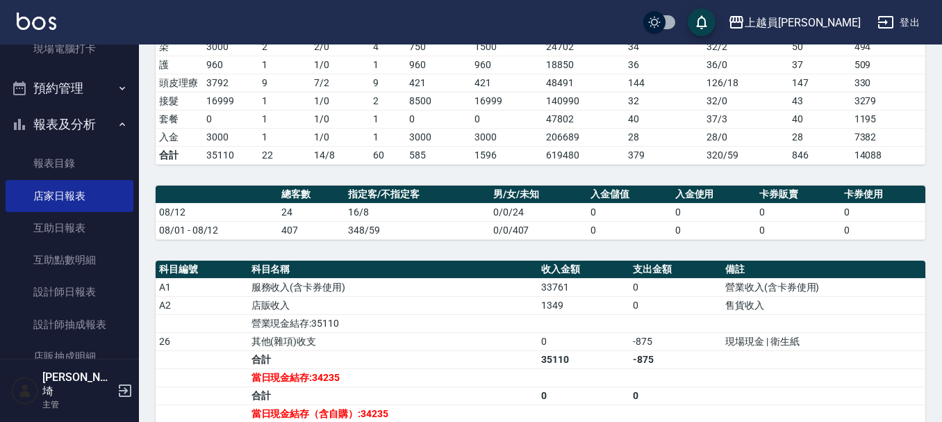
scroll to position [347, 0]
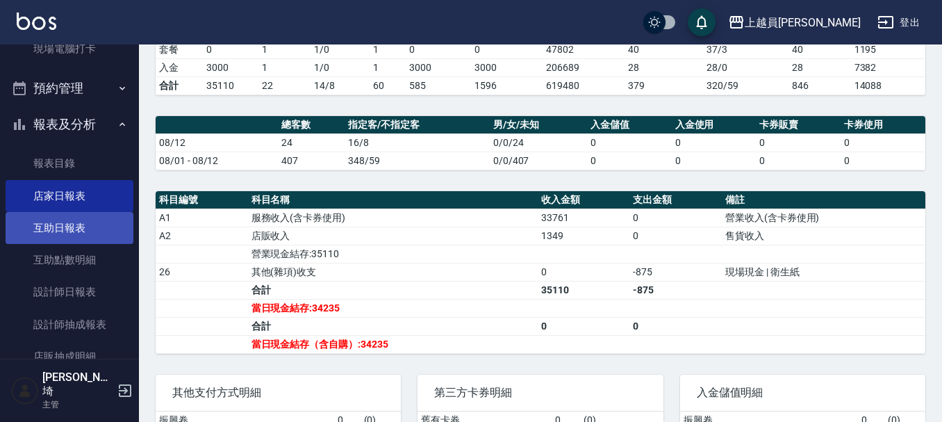
click at [54, 216] on link "互助日報表" at bounding box center [70, 228] width 128 height 32
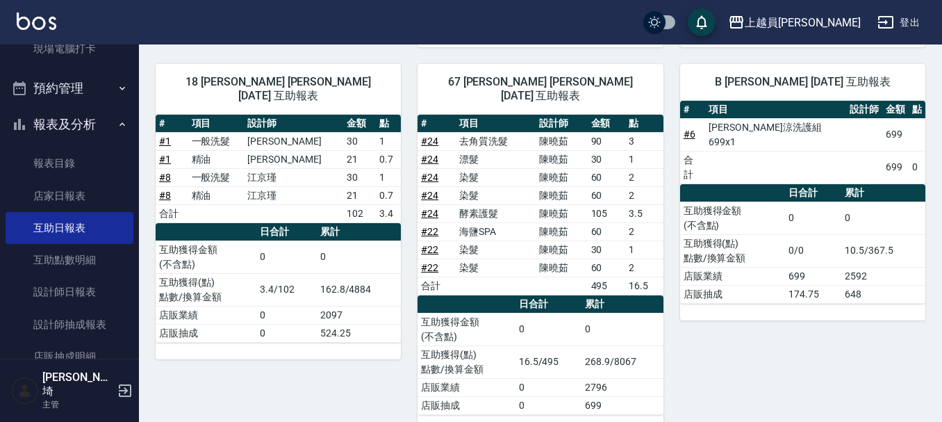
scroll to position [632, 0]
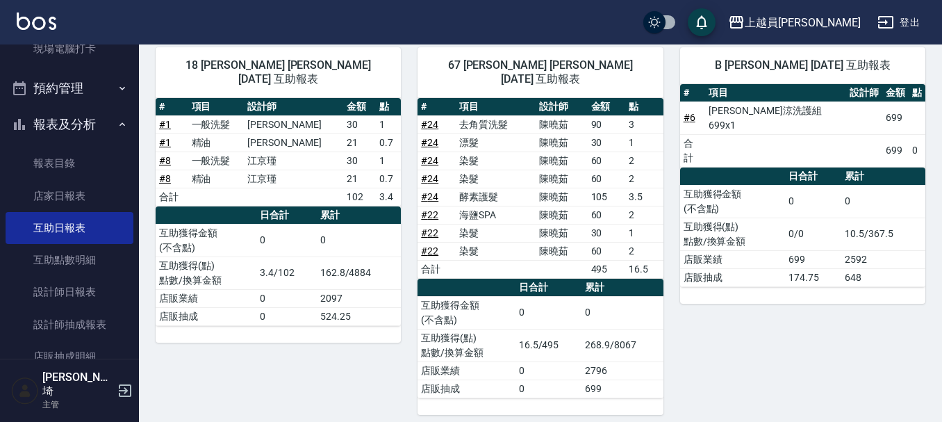
drag, startPoint x: 928, startPoint y: 258, endPoint x: 932, endPoint y: 286, distance: 27.4
click at [932, 286] on div "上越員林 [DATE] 互助日報表 列印時間： [DATE][PHONE_NUMBER]:57 Decrease Daily Report 互助日報表 [DA…" at bounding box center [540, 50] width 803 height 1277
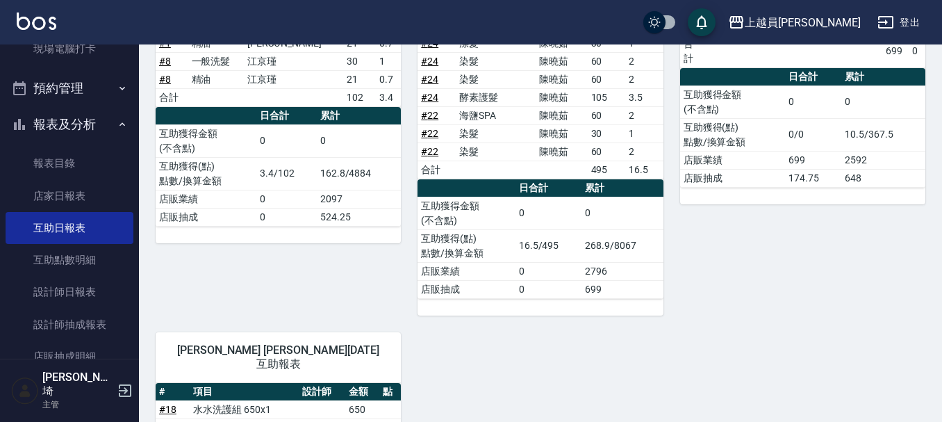
scroll to position [858, 0]
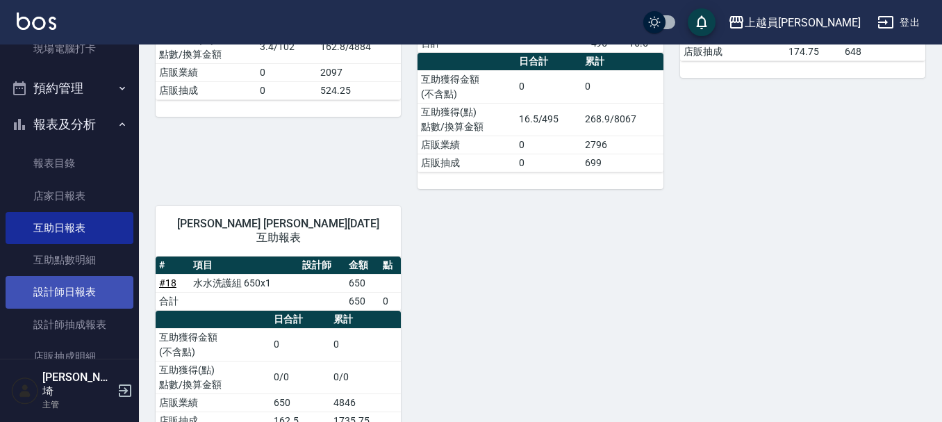
click at [63, 279] on link "設計師日報表" at bounding box center [70, 292] width 128 height 32
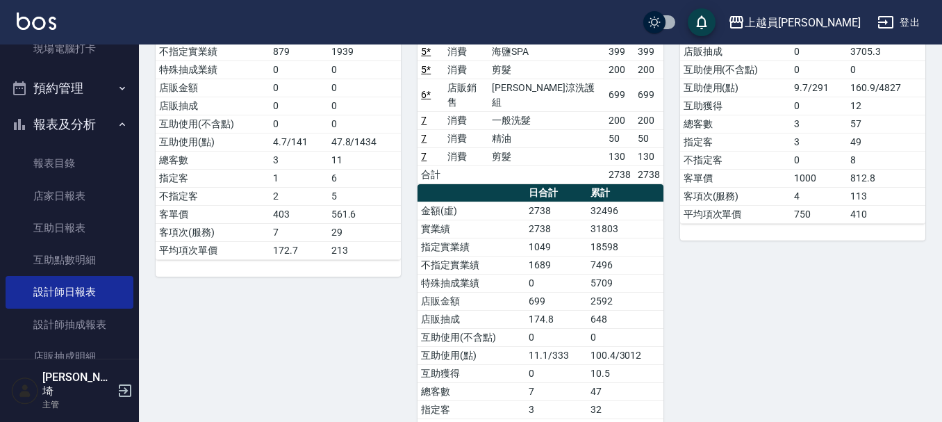
scroll to position [428, 0]
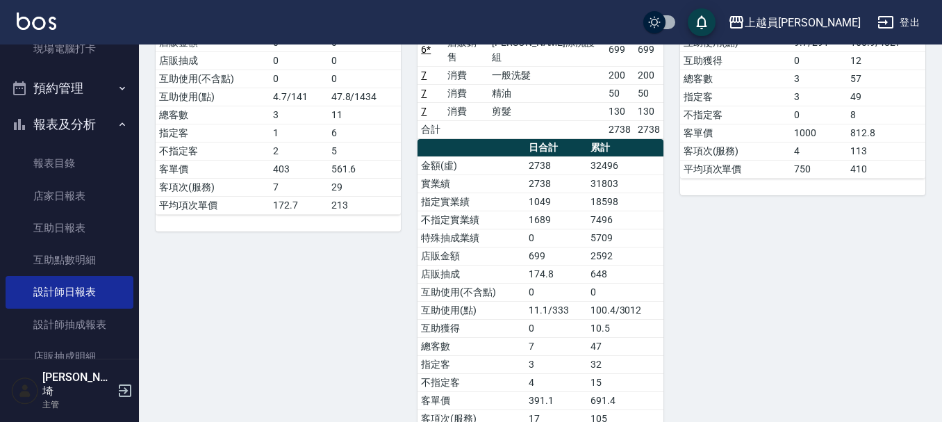
drag, startPoint x: 941, startPoint y: 186, endPoint x: 948, endPoint y: 207, distance: 22.2
click at [938, 237] on html "上越員林 登出 櫃檯作業 打帳單 帳單列表 現金收支登錄 材料自購登錄 每日結帳 排班表 現場電腦打卡 預約管理 預約管理 單日預約紀錄 單週預約紀錄 報表及…" at bounding box center [471, 384] width 942 height 1624
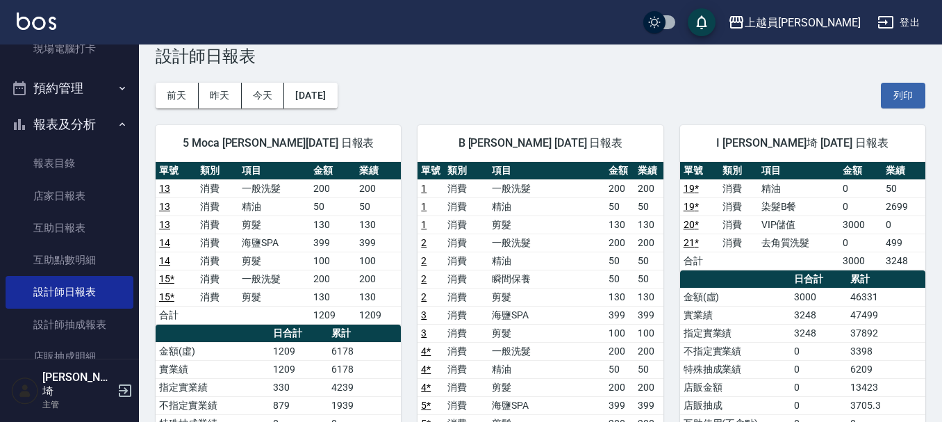
scroll to position [0, 0]
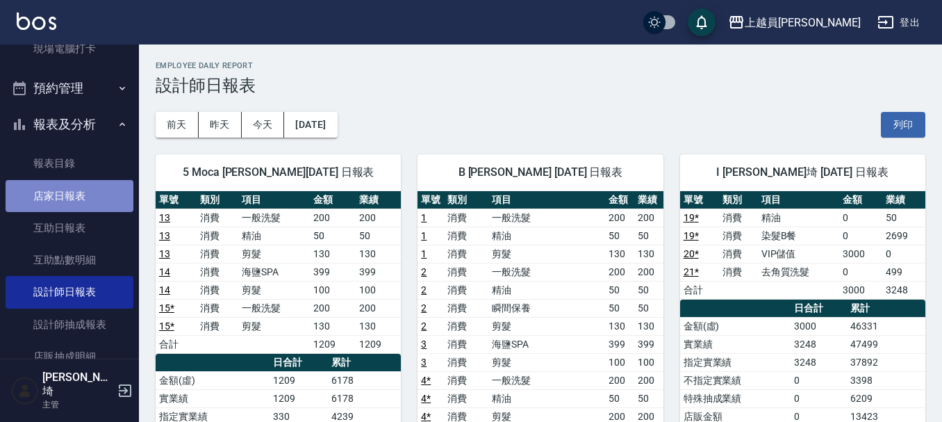
click at [87, 186] on link "店家日報表" at bounding box center [70, 196] width 128 height 32
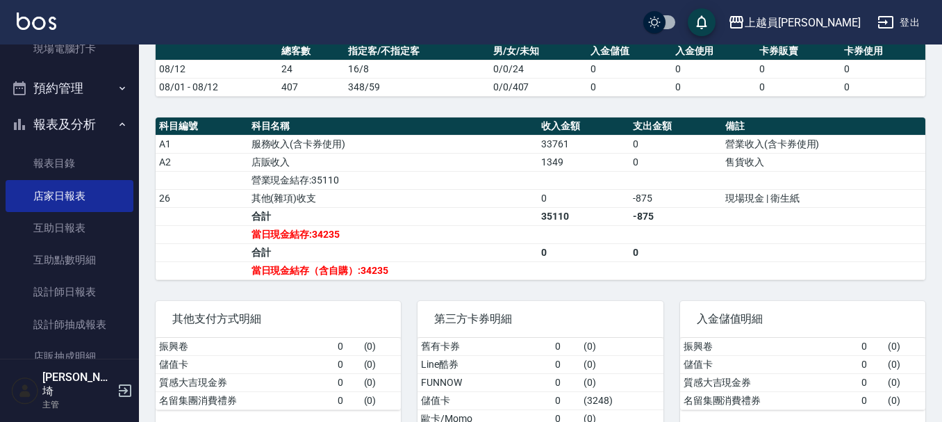
scroll to position [471, 0]
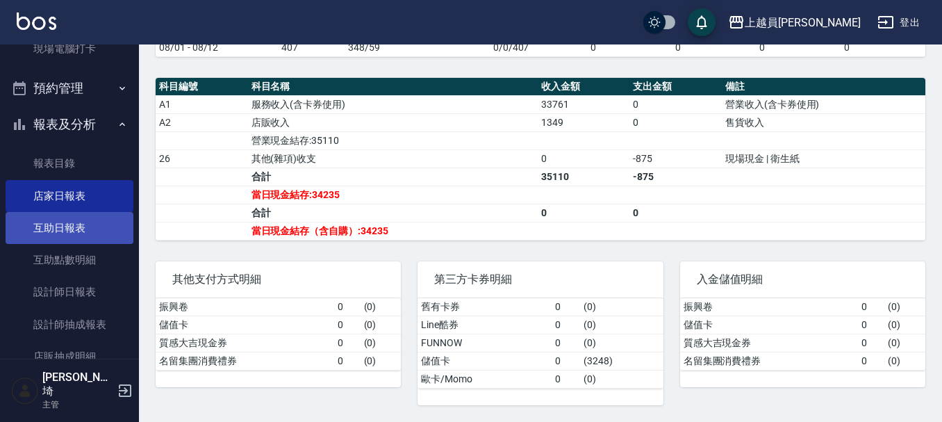
click at [49, 224] on link "互助日報表" at bounding box center [70, 228] width 128 height 32
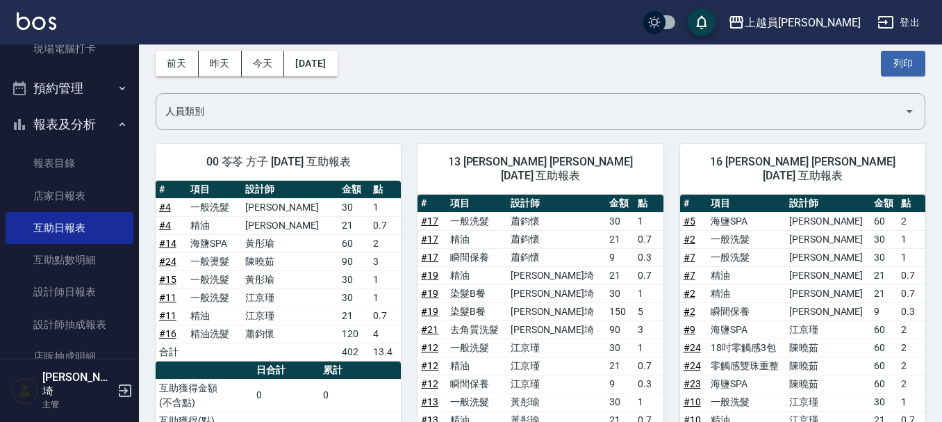
scroll to position [139, 0]
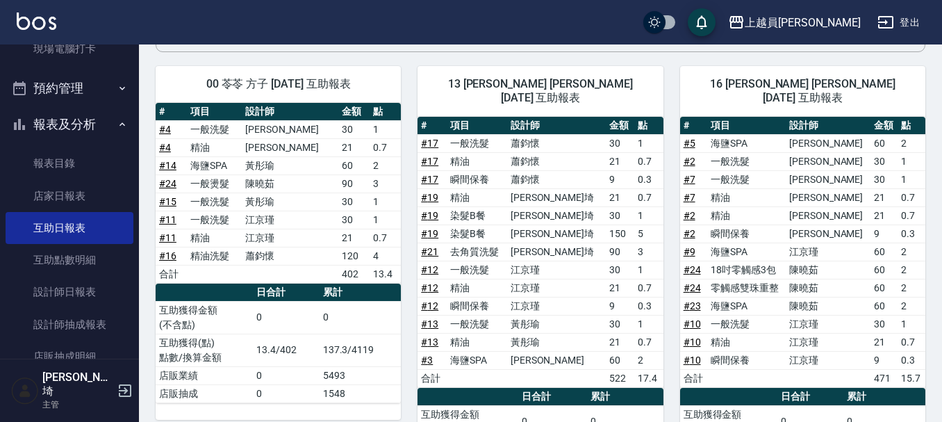
click at [592, 78] on span "13 [PERSON_NAME] [PERSON_NAME] [DATE] 互助報表" at bounding box center [540, 91] width 212 height 28
